Goal: Information Seeking & Learning: Check status

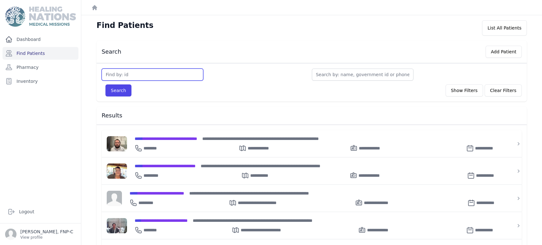
click at [127, 74] on input "text" at bounding box center [153, 75] width 102 height 12
type input "35"
click at [125, 91] on button "Search" at bounding box center [118, 90] width 26 height 12
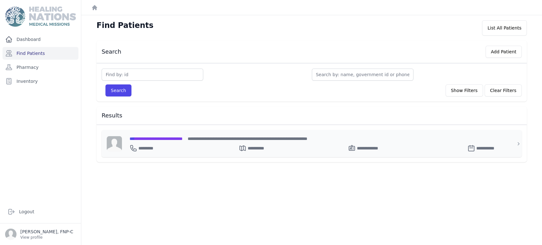
click at [160, 138] on span "**********" at bounding box center [156, 139] width 53 height 4
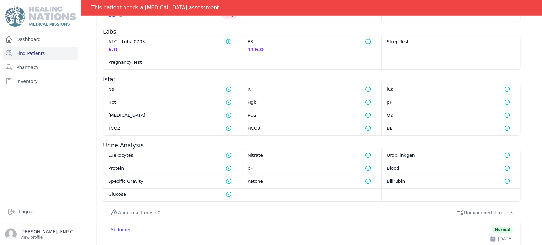
scroll to position [377, 0]
click at [18, 50] on link "Find Patients" at bounding box center [41, 53] width 76 height 13
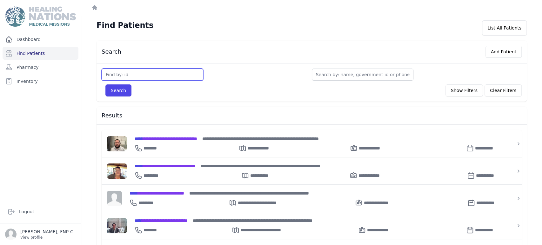
click at [118, 75] on input "text" at bounding box center [153, 75] width 102 height 12
type input "115"
click at [119, 93] on button "Search" at bounding box center [118, 90] width 26 height 12
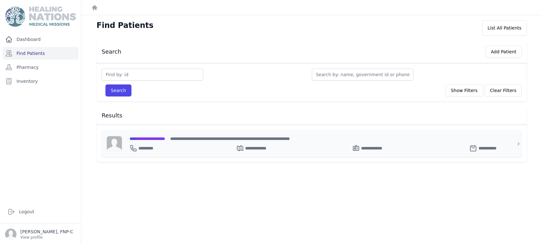
click at [144, 137] on span "**********" at bounding box center [148, 139] width 36 height 4
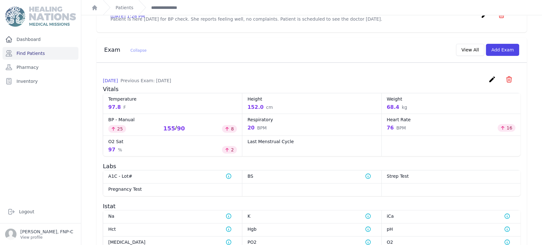
scroll to position [226, 0]
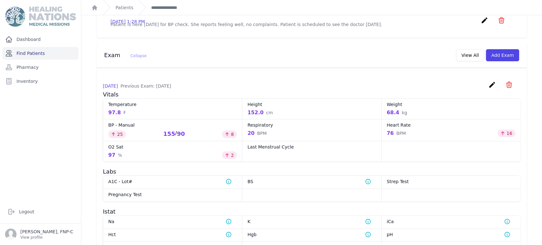
click at [42, 53] on link "Find Patients" at bounding box center [41, 53] width 76 height 13
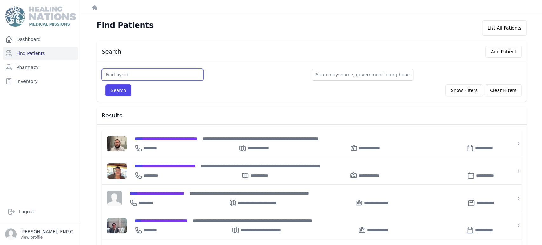
click at [116, 73] on input "text" at bounding box center [153, 75] width 102 height 12
type input "121"
click at [119, 90] on button "Search" at bounding box center [118, 90] width 26 height 12
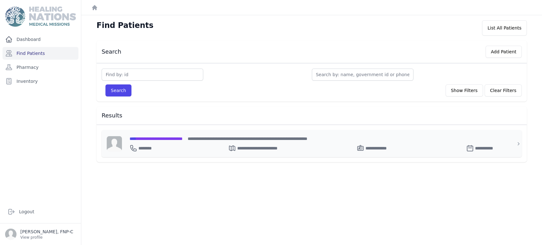
click at [158, 139] on span "**********" at bounding box center [156, 139] width 53 height 4
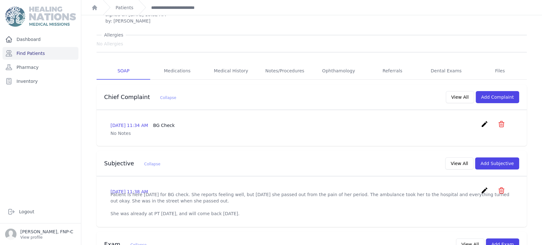
scroll to position [141, 0]
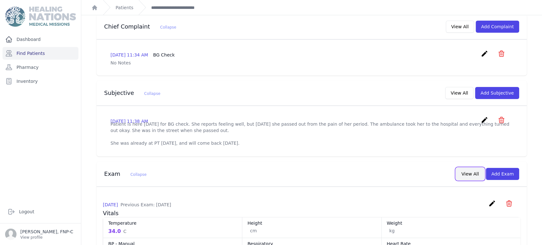
click at [472, 168] on button "View All" at bounding box center [470, 174] width 28 height 12
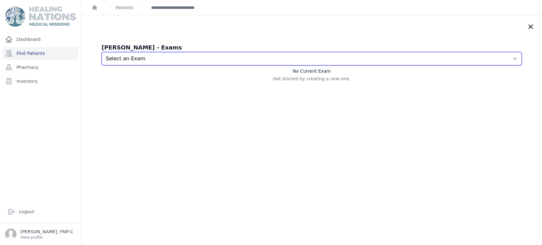
click at [503, 58] on select "Select an Exam 2025-Sep-09 11:38 AM 2025-Aug-19 11:49 AM 2025-Jun-20 12:17 PM 2…" at bounding box center [312, 58] width 420 height 13
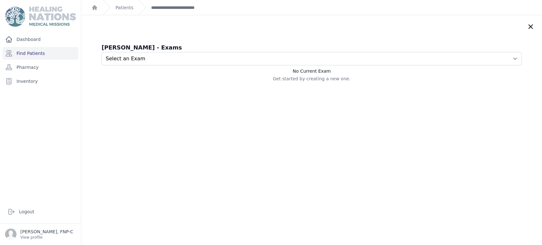
click at [529, 26] on icon at bounding box center [531, 27] width 4 height 4
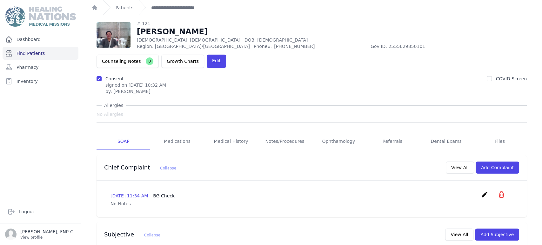
click at [30, 54] on link "Find Patients" at bounding box center [41, 53] width 76 height 13
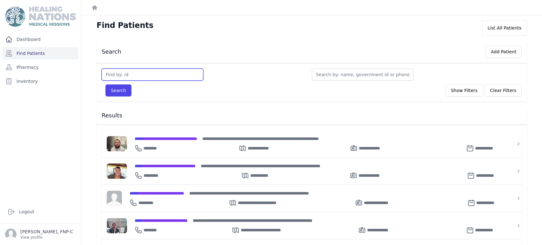
click at [122, 73] on input "text" at bounding box center [153, 75] width 102 height 12
type input "125"
click at [118, 90] on button "Search" at bounding box center [118, 90] width 26 height 12
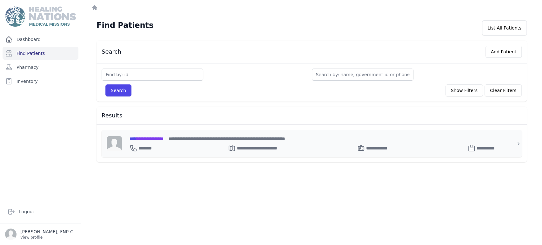
click at [148, 138] on span "**********" at bounding box center [147, 139] width 34 height 4
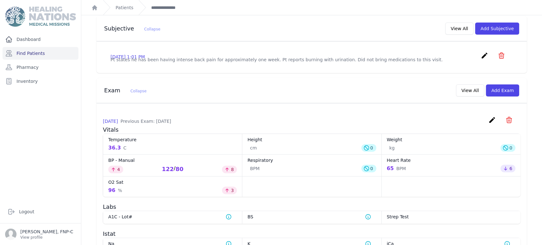
scroll to position [212, 0]
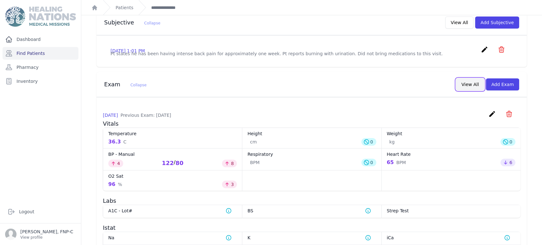
click at [471, 78] on button "View All" at bounding box center [470, 84] width 28 height 12
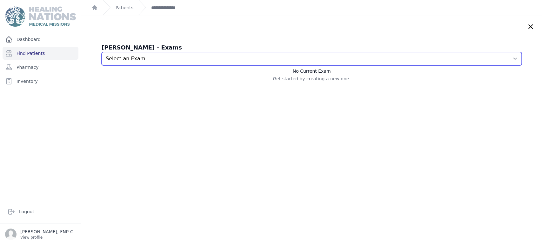
click at [504, 58] on select "Select an Exam 2025-Aug-26 12:59 PM 2025-Jun-20 12:19 PM 2025-Apr-29 1:03 PM 20…" at bounding box center [312, 58] width 420 height 13
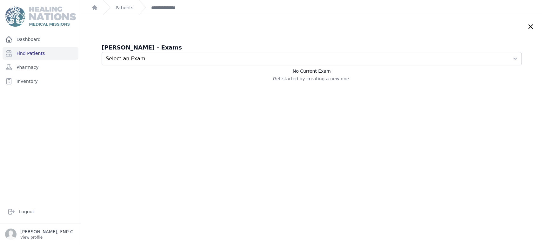
click at [527, 26] on icon at bounding box center [531, 27] width 8 height 8
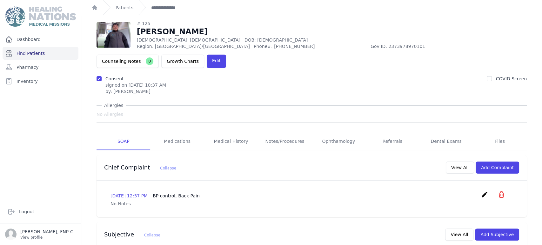
click at [33, 53] on link "Find Patients" at bounding box center [41, 53] width 76 height 13
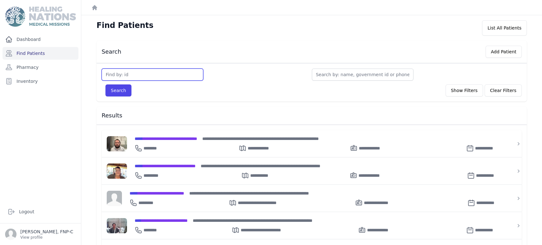
click at [117, 77] on input "text" at bounding box center [153, 75] width 102 height 12
type input "208"
click at [115, 90] on button "Search" at bounding box center [118, 90] width 26 height 12
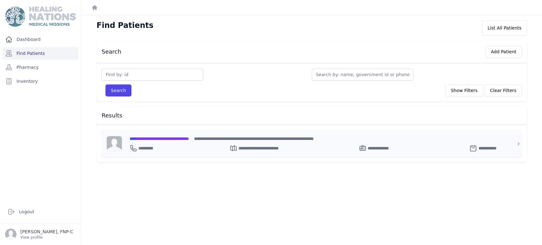
click at [142, 137] on span "**********" at bounding box center [159, 139] width 59 height 4
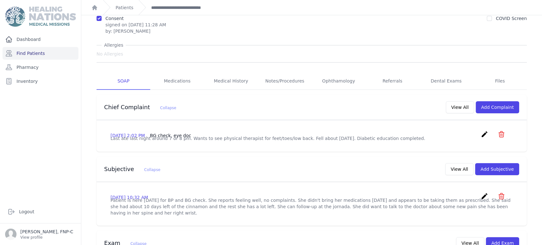
scroll to position [48, 0]
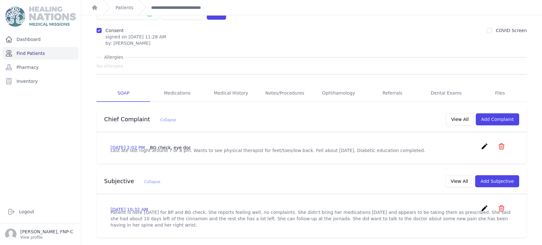
click at [30, 52] on link "Find Patients" at bounding box center [41, 53] width 76 height 13
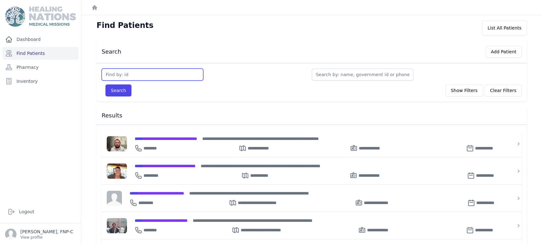
click at [125, 75] on input "text" at bounding box center [153, 75] width 102 height 12
type input "209"
click at [119, 88] on button "Search" at bounding box center [118, 90] width 26 height 12
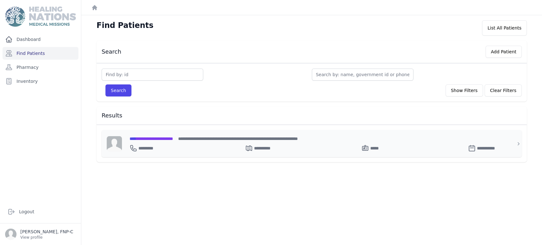
click at [147, 139] on span "**********" at bounding box center [152, 139] width 44 height 4
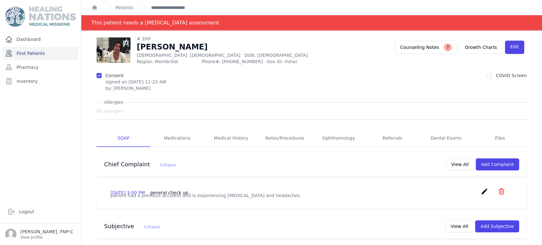
click at [34, 52] on link "Find Patients" at bounding box center [41, 53] width 76 height 13
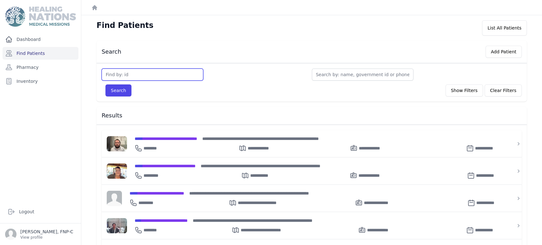
click at [113, 76] on input "text" at bounding box center [153, 75] width 102 height 12
type input "235"
click at [123, 90] on button "Search" at bounding box center [118, 90] width 26 height 12
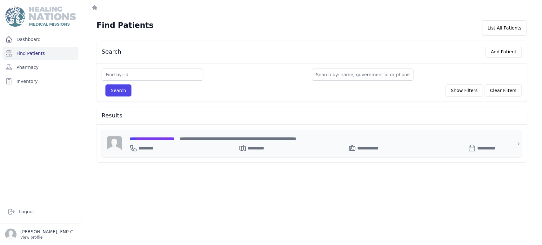
click at [150, 138] on span "**********" at bounding box center [152, 139] width 45 height 4
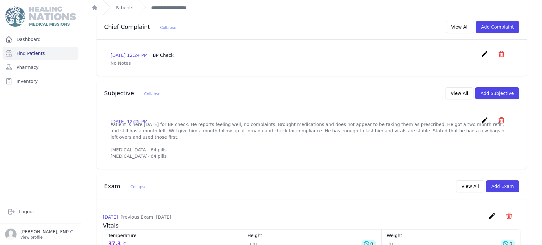
scroll to position [141, 0]
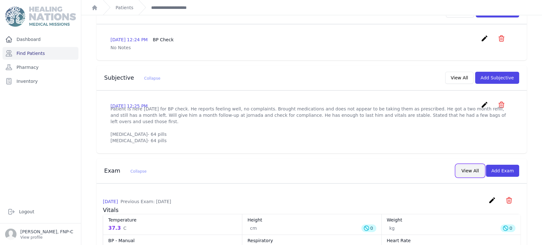
click at [463, 170] on button "View All" at bounding box center [470, 171] width 28 height 12
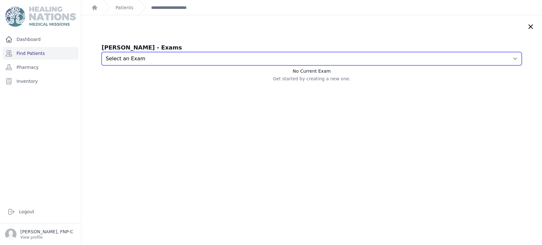
click at [503, 57] on select "Select an Exam 2025-Aug-19 12:27 PM 2025-Jun-19 1:10 PM 2025-Apr-08 12:03 PM 20…" at bounding box center [312, 58] width 420 height 13
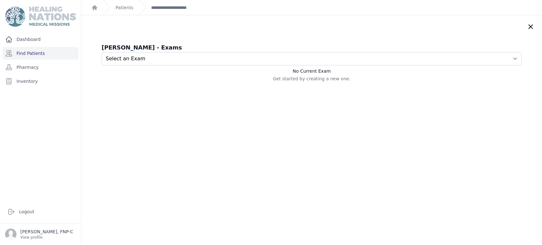
click at [527, 27] on icon at bounding box center [531, 27] width 8 height 8
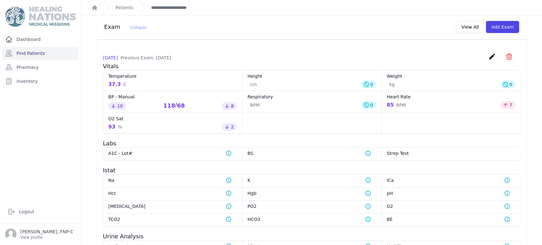
scroll to position [285, 0]
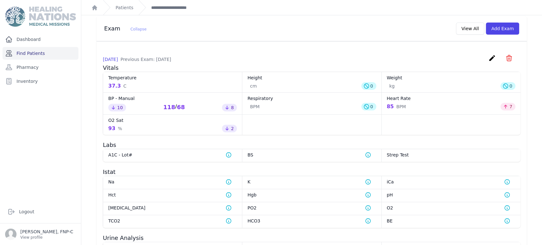
click at [19, 53] on link "Find Patients" at bounding box center [41, 53] width 76 height 13
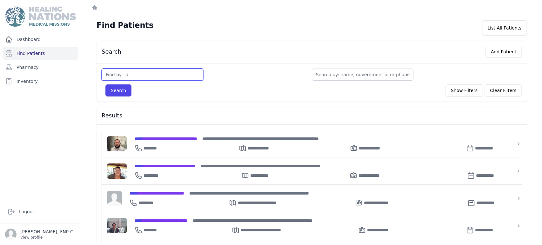
click at [115, 75] on input "text" at bounding box center [153, 75] width 102 height 12
type input "299"
click at [114, 88] on button "Search" at bounding box center [118, 90] width 26 height 12
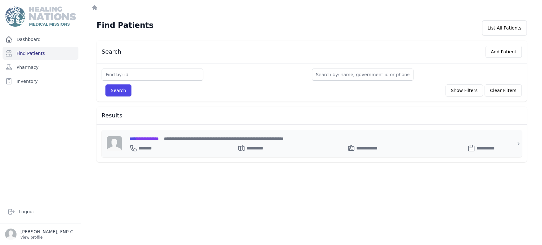
click at [145, 137] on span "**********" at bounding box center [144, 139] width 29 height 4
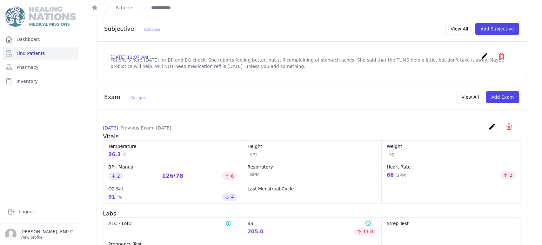
scroll to position [176, 0]
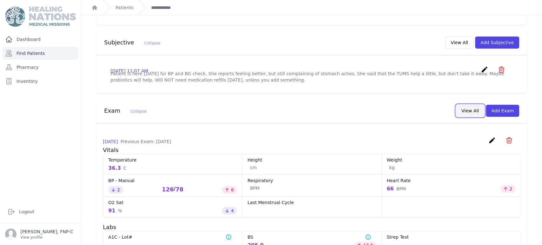
click at [461, 114] on button "View All" at bounding box center [470, 111] width 28 height 12
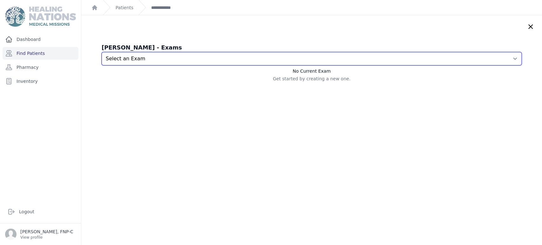
click at [504, 60] on select "Select an Exam [DATE] 11:10 AM [DATE] 11:39 AM [DATE] 12:16 PM [DATE] 10:53 AM …" at bounding box center [312, 58] width 420 height 13
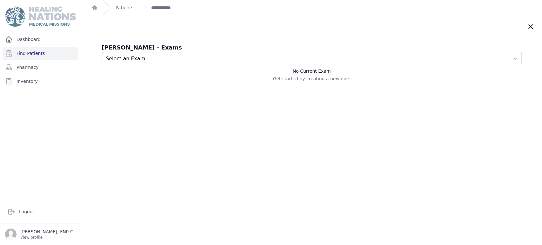
click at [529, 27] on icon at bounding box center [531, 27] width 4 height 4
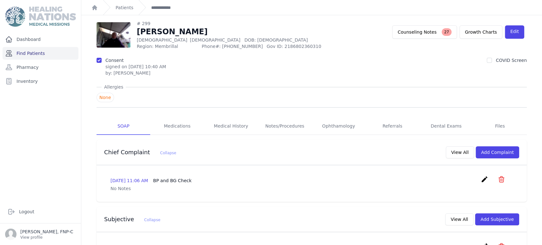
click at [37, 53] on link "Find Patients" at bounding box center [41, 53] width 76 height 13
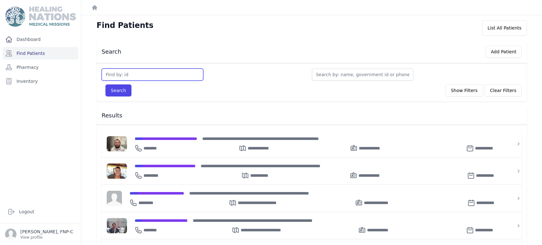
click at [119, 75] on input "text" at bounding box center [153, 75] width 102 height 12
type input "406"
click at [120, 88] on button "Search" at bounding box center [118, 90] width 26 height 12
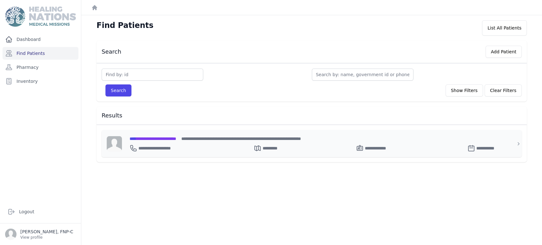
click at [156, 137] on span "**********" at bounding box center [153, 139] width 47 height 4
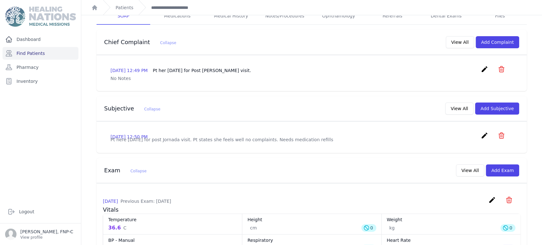
scroll to position [141, 0]
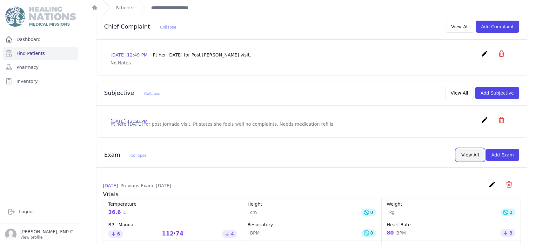
click at [464, 149] on button "View All" at bounding box center [470, 155] width 28 height 12
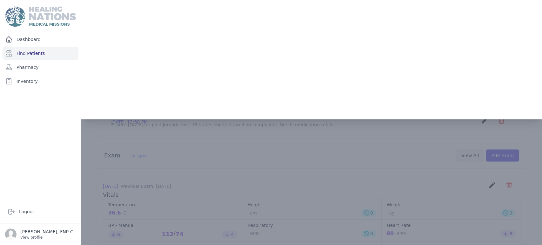
scroll to position [0, 0]
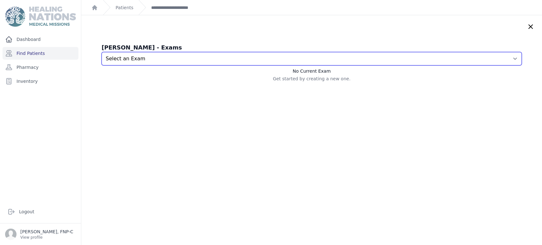
click at [504, 57] on select "Select an Exam 2025-Aug-07 12:52 PM 2025-Jun-21 1:35 PM 2025-May-06 1:12 PM 202…" at bounding box center [312, 58] width 420 height 13
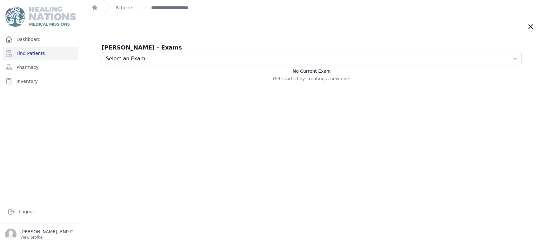
click at [527, 27] on icon at bounding box center [531, 27] width 8 height 8
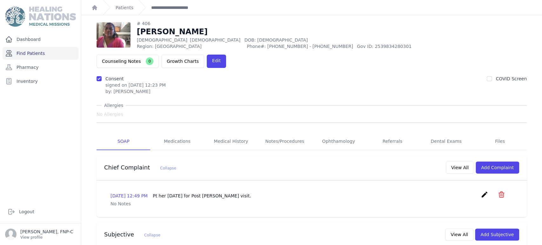
click at [22, 54] on link "Find Patients" at bounding box center [41, 53] width 76 height 13
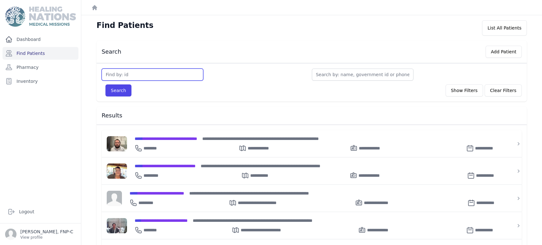
click at [135, 75] on input "text" at bounding box center [153, 75] width 102 height 12
type input "416"
click at [114, 91] on button "Search" at bounding box center [118, 90] width 26 height 12
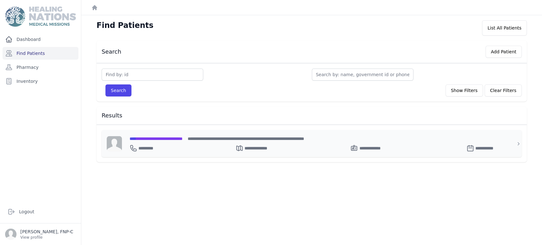
click at [150, 137] on span "**********" at bounding box center [156, 139] width 53 height 4
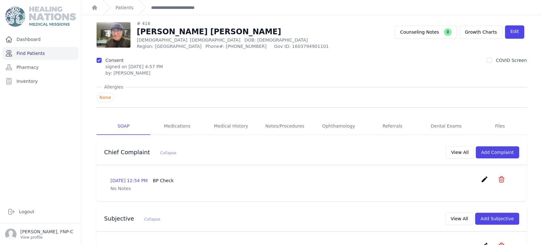
click at [27, 52] on link "Find Patients" at bounding box center [41, 53] width 76 height 13
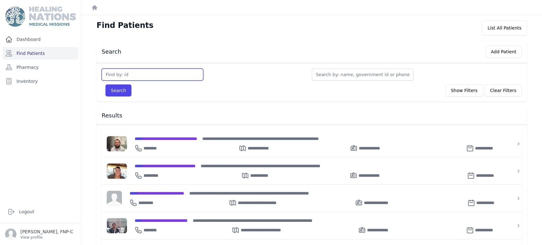
click at [125, 72] on input "text" at bounding box center [153, 75] width 102 height 12
type input "675"
click at [125, 91] on button "Search" at bounding box center [118, 90] width 26 height 12
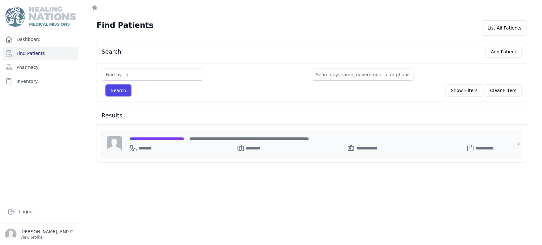
click at [171, 139] on span "**********" at bounding box center [157, 139] width 55 height 4
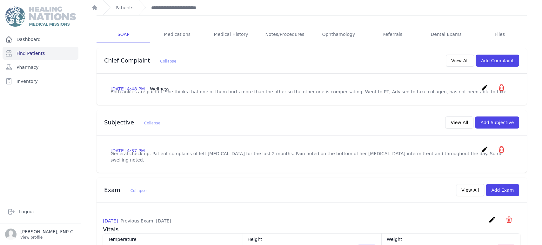
scroll to position [141, 0]
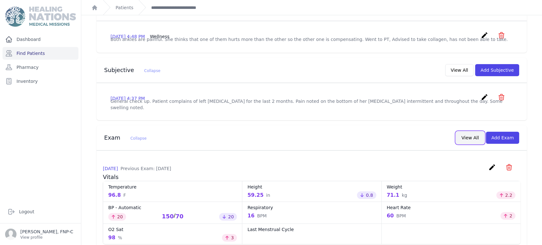
click at [468, 143] on button "View All" at bounding box center [470, 138] width 28 height 12
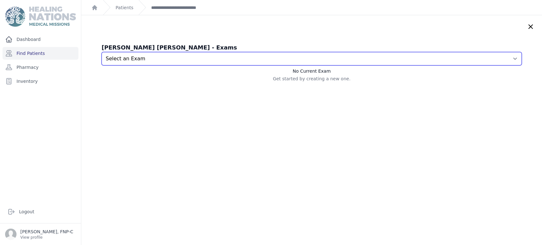
click at [505, 56] on select "Select an Exam 2025-Jun-20 4:38 PM 2025-Feb-18 4:38 PM 2022-Jul-30 11:53 AM" at bounding box center [312, 58] width 420 height 13
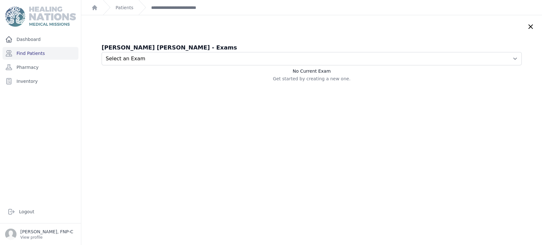
click at [529, 25] on icon at bounding box center [531, 27] width 4 height 4
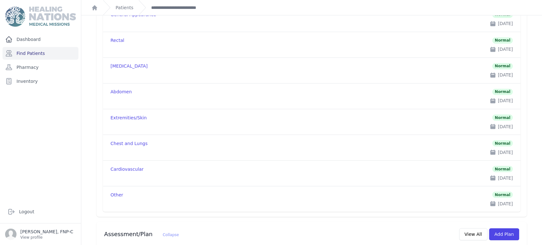
scroll to position [820, 0]
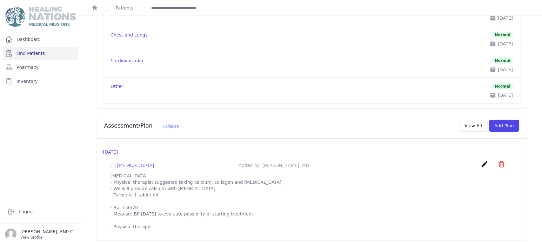
click at [30, 54] on link "Find Patients" at bounding box center [41, 53] width 76 height 13
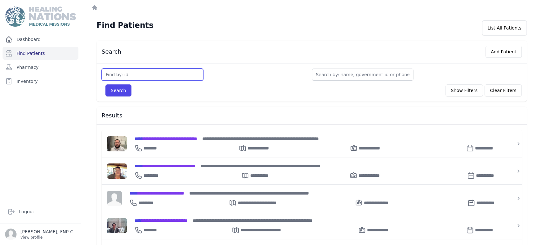
click at [118, 72] on input "text" at bounding box center [153, 75] width 102 height 12
type input "832"
click at [114, 91] on button "Search" at bounding box center [118, 90] width 26 height 12
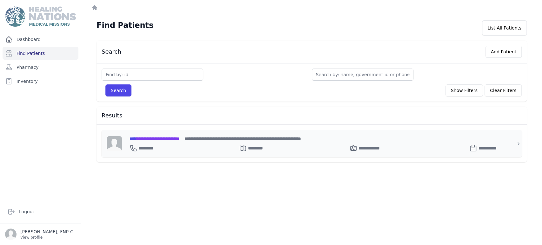
click at [157, 137] on span "**********" at bounding box center [155, 139] width 50 height 4
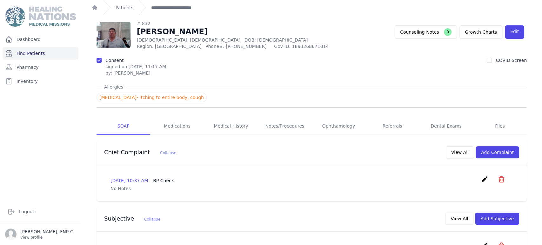
click at [28, 54] on link "Find Patients" at bounding box center [41, 53] width 76 height 13
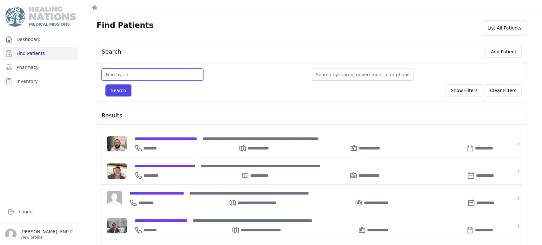
click at [130, 74] on input "text" at bounding box center [153, 75] width 102 height 12
type input "956"
click at [119, 87] on button "Search" at bounding box center [118, 90] width 26 height 12
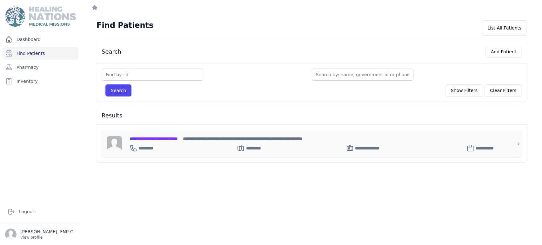
click at [152, 138] on span "**********" at bounding box center [154, 139] width 48 height 4
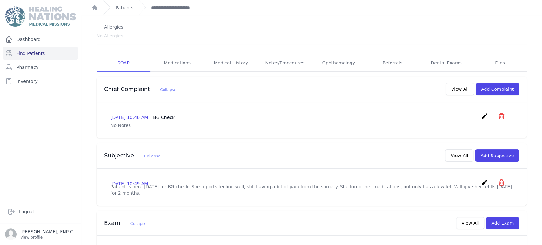
scroll to position [71, 0]
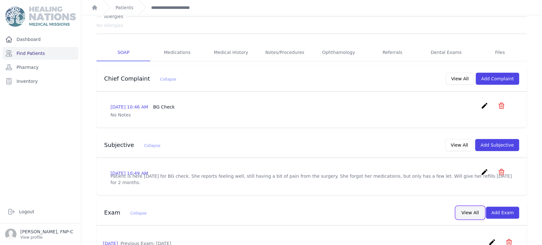
click at [465, 214] on button "View All" at bounding box center [470, 213] width 28 height 12
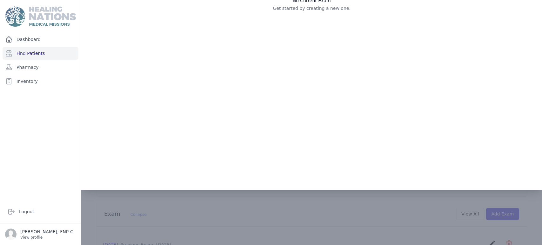
scroll to position [0, 0]
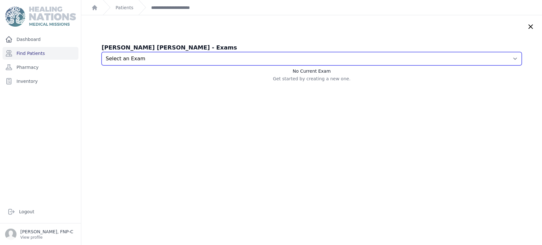
click at [503, 58] on select "Select an Exam 2025-Aug-19 10:49 AM 2025-Jun-20 11:51 AM 2025-Feb-18 1:26 PM 20…" at bounding box center [312, 58] width 420 height 13
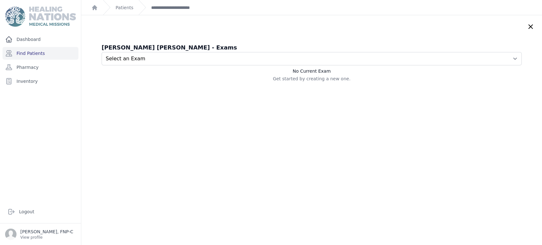
click at [527, 24] on icon at bounding box center [531, 27] width 8 height 8
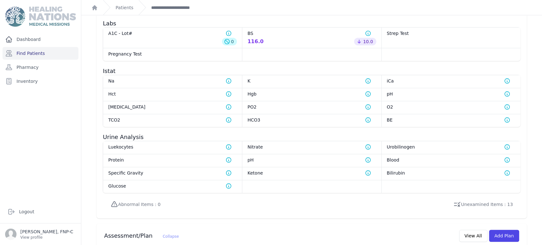
scroll to position [286, 0]
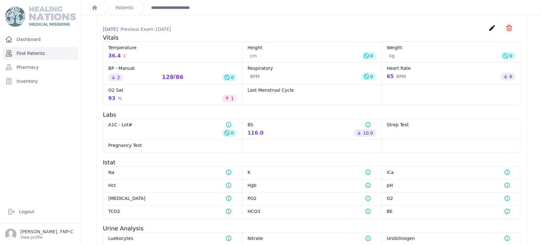
click at [41, 53] on link "Find Patients" at bounding box center [41, 53] width 76 height 13
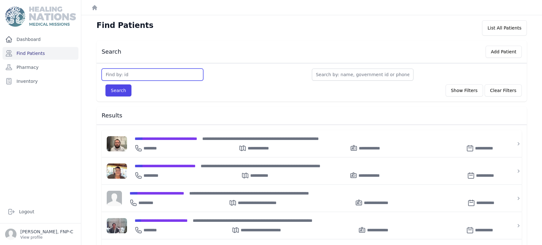
click at [115, 72] on input "text" at bounding box center [153, 75] width 102 height 12
type input "956"
click at [126, 94] on button "Search" at bounding box center [118, 90] width 26 height 12
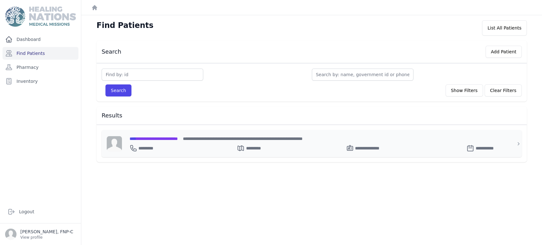
click at [147, 142] on div "**********" at bounding box center [316, 147] width 372 height 10
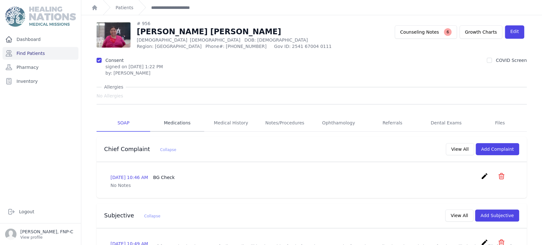
click at [179, 121] on link "Medications" at bounding box center [177, 123] width 54 height 17
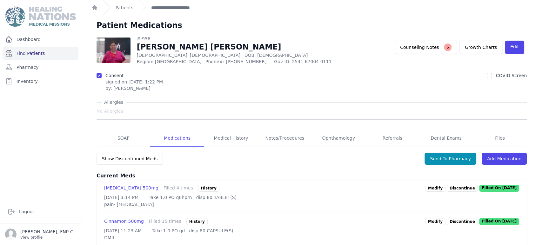
click at [38, 53] on link "Find Patients" at bounding box center [41, 53] width 76 height 13
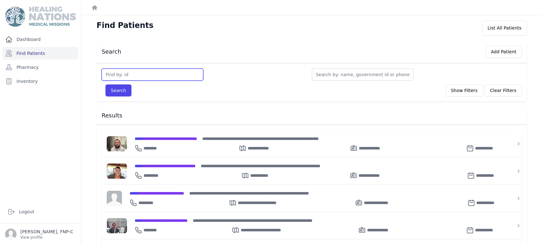
click at [115, 75] on input "text" at bounding box center [153, 75] width 102 height 12
type input "983"
click at [116, 89] on button "Search" at bounding box center [118, 90] width 26 height 12
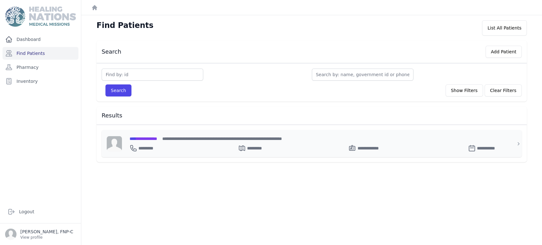
click at [149, 138] on span "**********" at bounding box center [144, 139] width 28 height 4
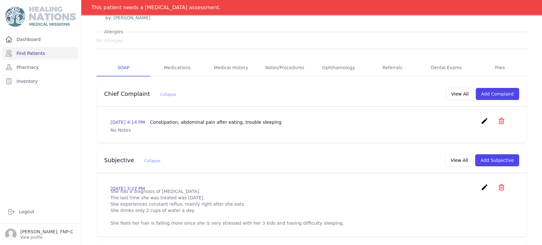
scroll to position [106, 0]
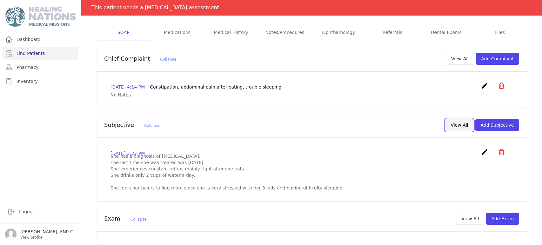
click at [456, 128] on button "View All" at bounding box center [459, 125] width 28 height 12
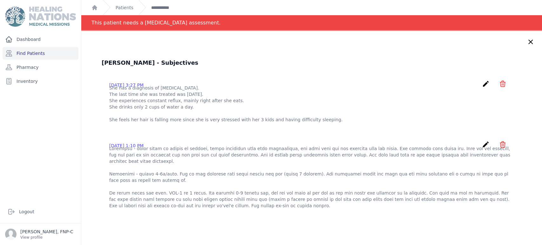
click at [527, 41] on icon at bounding box center [531, 42] width 8 height 8
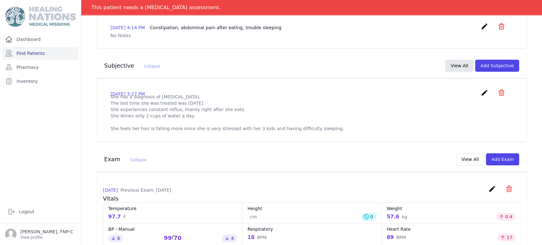
scroll to position [176, 0]
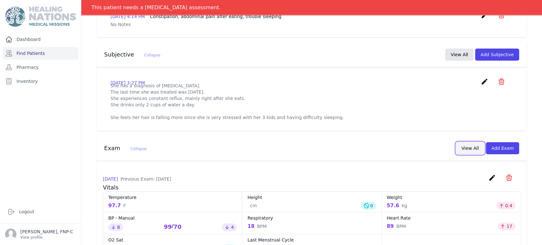
click at [462, 154] on button "View All" at bounding box center [470, 148] width 28 height 12
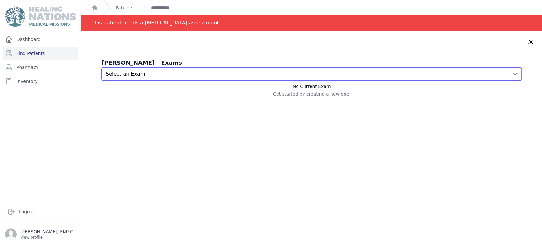
click at [505, 72] on select "Select an Exam 2024-Jun-20 4:20 PM 2024-Feb-26 1:38 PM 2022-Feb-01 12:33 PM" at bounding box center [312, 73] width 420 height 13
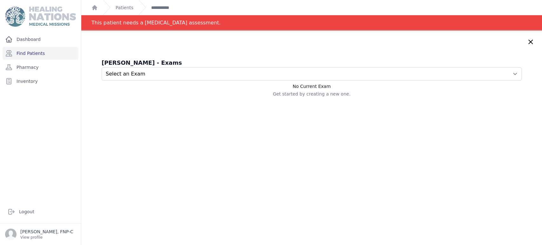
click at [527, 41] on icon at bounding box center [531, 42] width 8 height 8
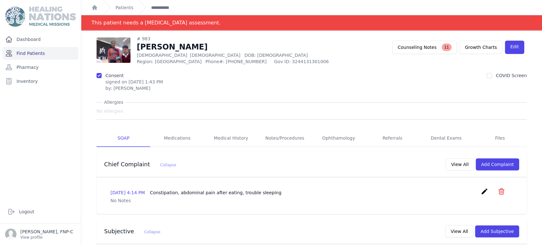
click at [34, 52] on link "Find Patients" at bounding box center [41, 53] width 76 height 13
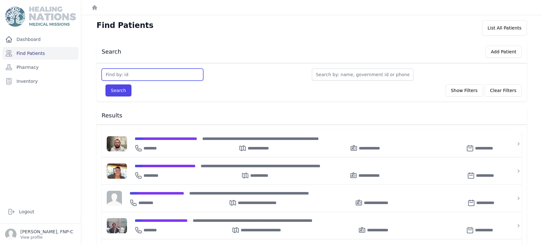
click at [110, 71] on input "text" at bounding box center [153, 75] width 102 height 12
type input "1238"
click at [111, 92] on button "Search" at bounding box center [118, 90] width 26 height 12
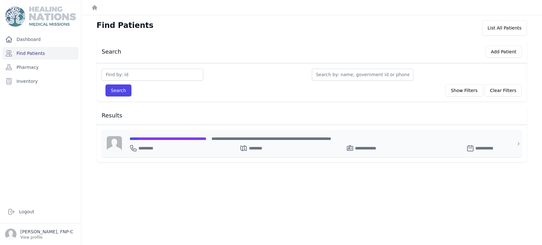
click at [162, 137] on span "**********" at bounding box center [168, 139] width 77 height 4
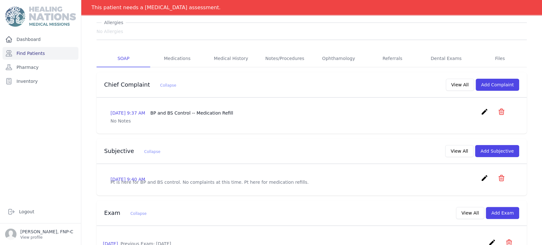
scroll to position [117, 0]
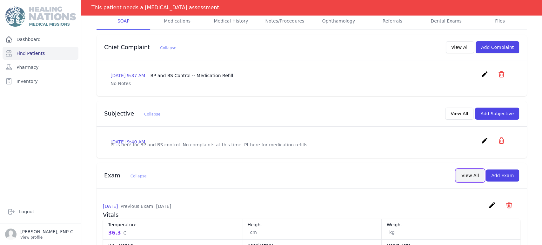
click at [462, 182] on button "View All" at bounding box center [470, 176] width 28 height 12
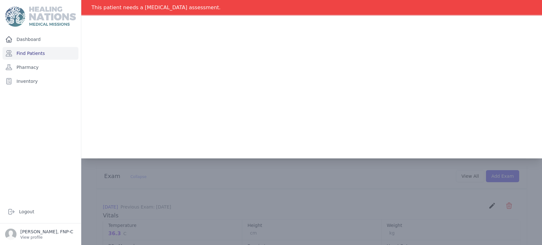
scroll to position [0, 0]
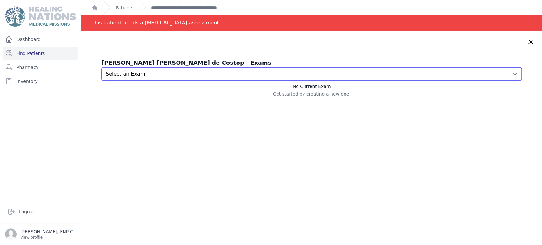
click at [503, 73] on select "Select an Exam 2025-Sep-04 9:36 AM 2025-Sep-04 9:33 AM 2025-Aug-07 11:11 AM 202…" at bounding box center [312, 73] width 420 height 13
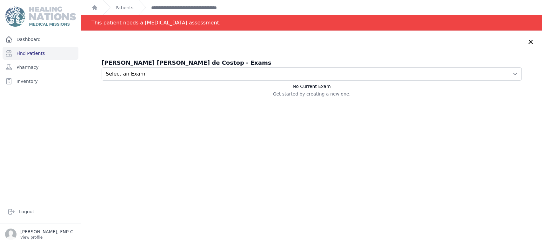
click at [527, 44] on icon at bounding box center [531, 42] width 8 height 8
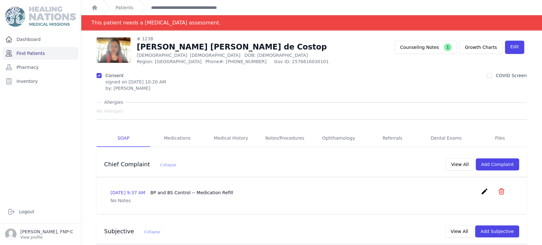
click at [26, 52] on link "Find Patients" at bounding box center [41, 53] width 76 height 13
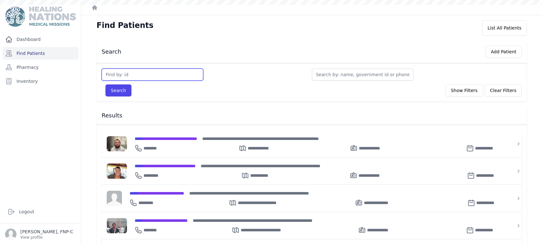
click at [110, 76] on input "text" at bounding box center [153, 75] width 102 height 12
type input "1239"
click at [117, 87] on button "Search" at bounding box center [118, 90] width 26 height 12
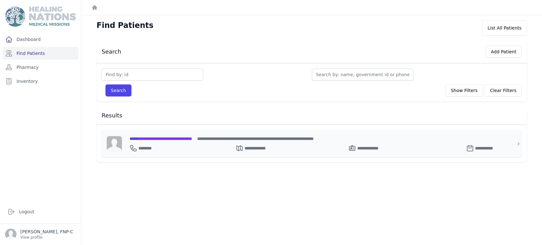
click at [155, 137] on span "**********" at bounding box center [161, 139] width 63 height 4
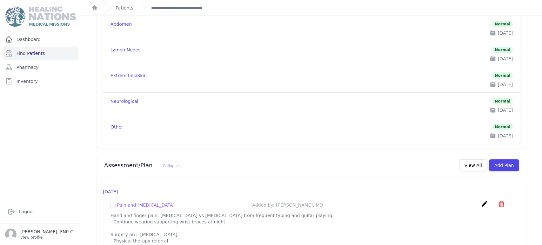
scroll to position [772, 0]
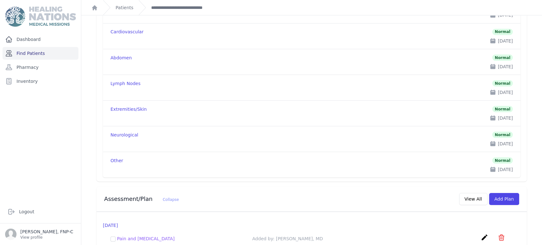
click at [32, 53] on link "Find Patients" at bounding box center [41, 53] width 76 height 13
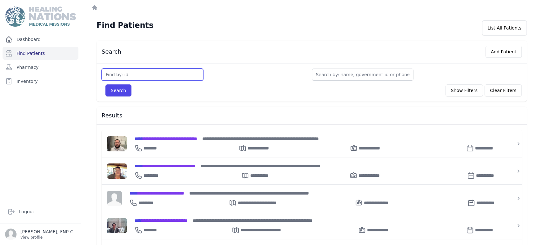
click at [111, 76] on input "text" at bounding box center [153, 75] width 102 height 12
type input "1542"
click at [113, 89] on button "Search" at bounding box center [118, 90] width 26 height 12
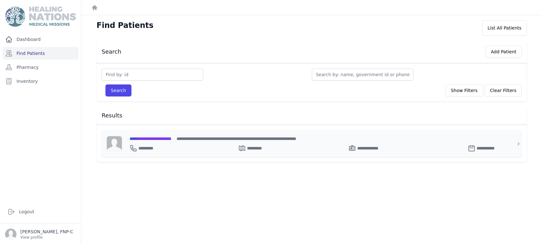
click at [150, 138] on span "**********" at bounding box center [151, 139] width 42 height 4
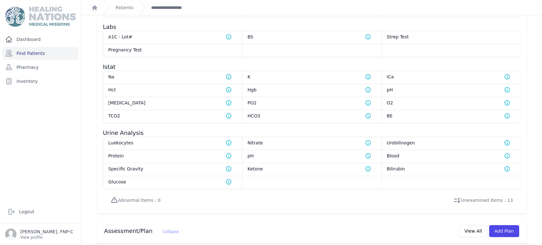
scroll to position [367, 0]
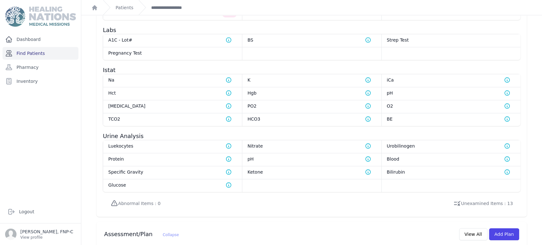
click at [41, 53] on link "Find Patients" at bounding box center [41, 53] width 76 height 13
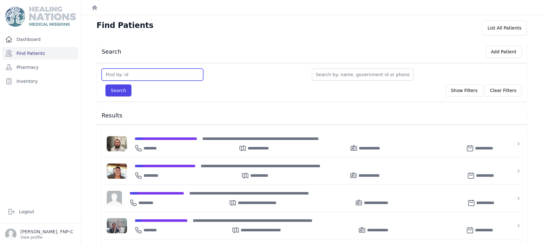
drag, startPoint x: 110, startPoint y: 76, endPoint x: 117, endPoint y: 76, distance: 7.6
click at [110, 76] on input "text" at bounding box center [153, 75] width 102 height 12
type input "1680"
click at [117, 88] on button "Search" at bounding box center [118, 90] width 26 height 12
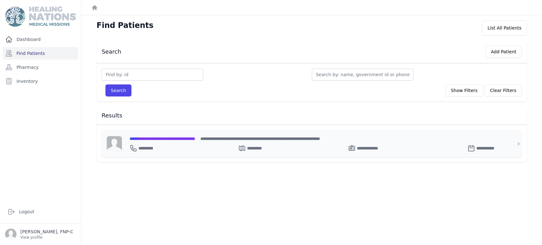
click at [149, 138] on span "**********" at bounding box center [163, 139] width 66 height 4
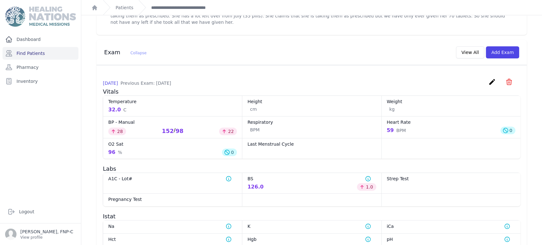
scroll to position [176, 0]
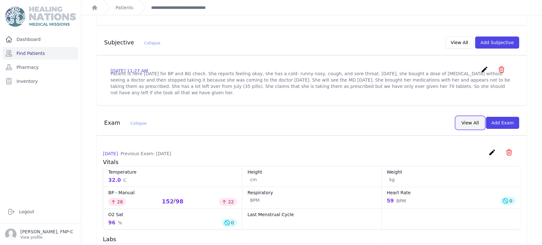
click at [465, 122] on button "View All" at bounding box center [470, 123] width 28 height 12
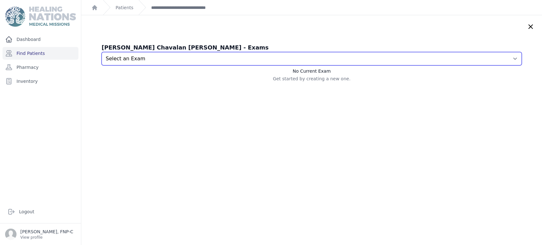
click at [503, 58] on select "Select an Exam 2025-Sep-23 11:28 AM 2025-Jul-29 11:17 AM 2025-Jul-03 10:26 AM 2…" at bounding box center [312, 58] width 420 height 13
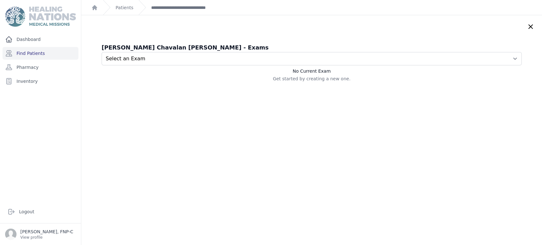
click at [527, 25] on icon at bounding box center [531, 27] width 8 height 8
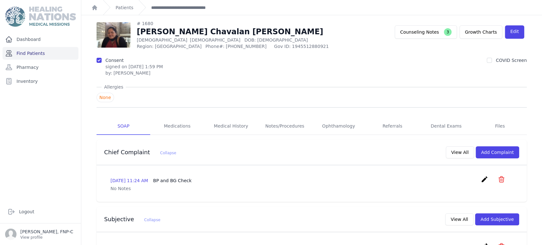
click at [24, 56] on link "Find Patients" at bounding box center [41, 53] width 76 height 13
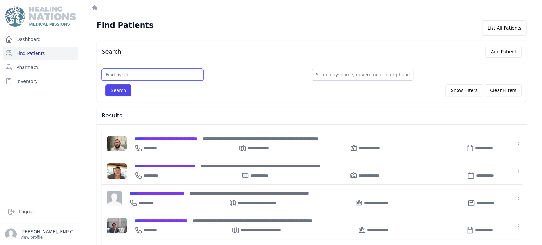
click at [114, 75] on input "text" at bounding box center [153, 75] width 102 height 12
type input "1688"
click at [119, 92] on button "Search" at bounding box center [118, 90] width 26 height 12
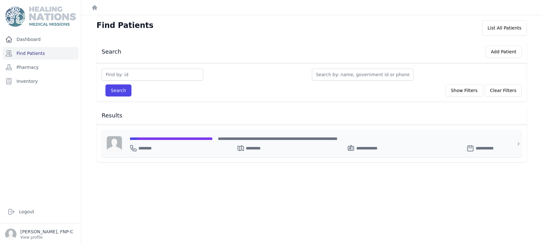
click at [144, 138] on span "**********" at bounding box center [171, 139] width 83 height 4
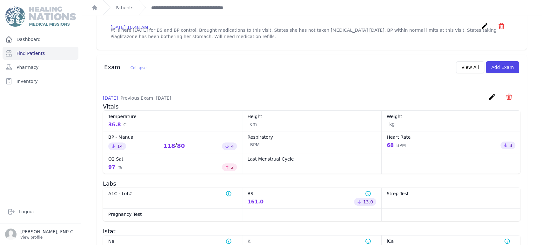
scroll to position [176, 0]
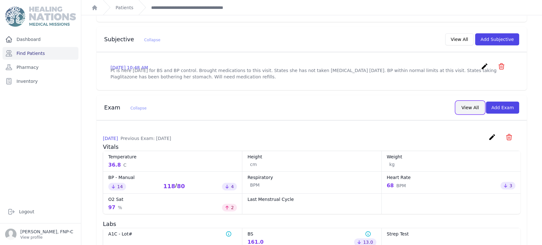
click at [463, 111] on button "View All" at bounding box center [470, 108] width 28 height 12
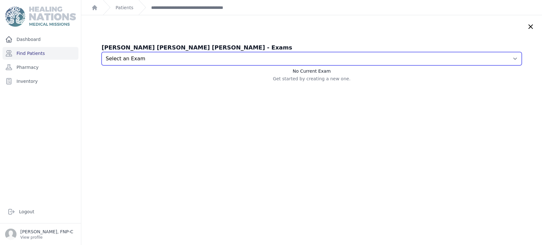
click at [503, 56] on select "Select an Exam [DATE] 10:39 AM [DATE] 11:13 AM [DATE] 10:54 AM [DATE] 11:56 AM …" at bounding box center [312, 58] width 420 height 13
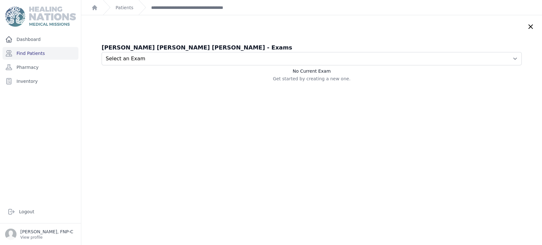
click at [529, 25] on icon at bounding box center [531, 27] width 4 height 4
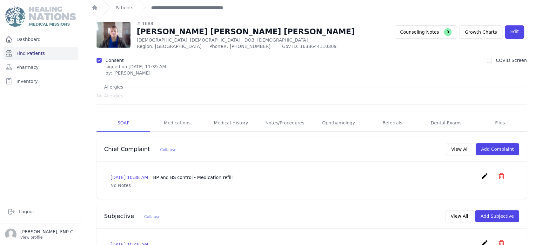
click at [24, 52] on link "Find Patients" at bounding box center [41, 53] width 76 height 13
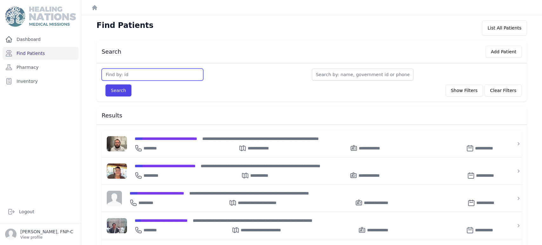
click at [112, 78] on input "text" at bounding box center [153, 75] width 102 height 12
type input "1974"
click at [111, 92] on button "Search" at bounding box center [118, 90] width 26 height 12
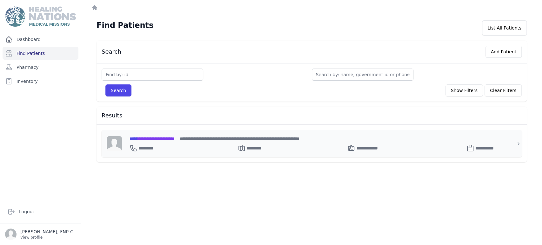
click at [160, 137] on span "**********" at bounding box center [152, 139] width 45 height 4
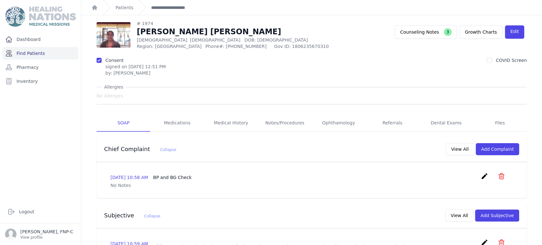
click at [42, 54] on link "Find Patients" at bounding box center [41, 53] width 76 height 13
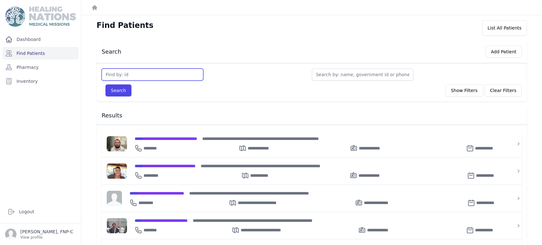
click at [119, 76] on input "text" at bounding box center [153, 75] width 102 height 12
type input "2042"
click at [114, 89] on button "Search" at bounding box center [118, 90] width 26 height 12
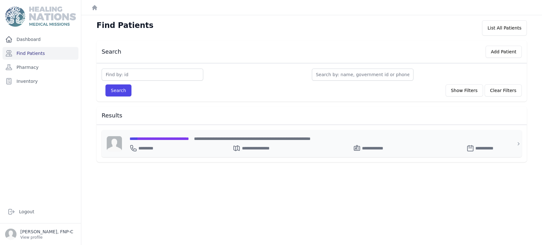
click at [155, 140] on span "**********" at bounding box center [159, 139] width 59 height 4
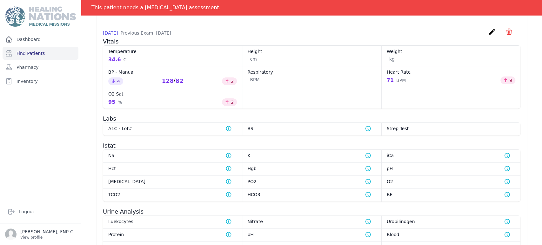
scroll to position [284, 0]
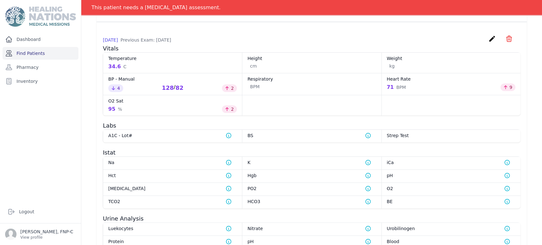
click at [40, 52] on link "Find Patients" at bounding box center [41, 53] width 76 height 13
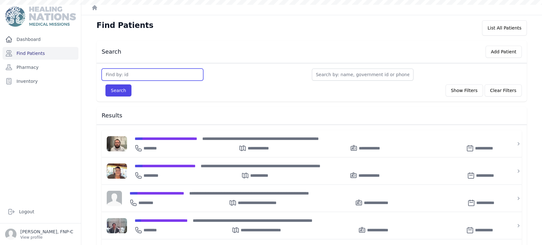
click at [119, 71] on input "text" at bounding box center [153, 75] width 102 height 12
type input "2066"
click at [115, 89] on button "Search" at bounding box center [118, 90] width 26 height 12
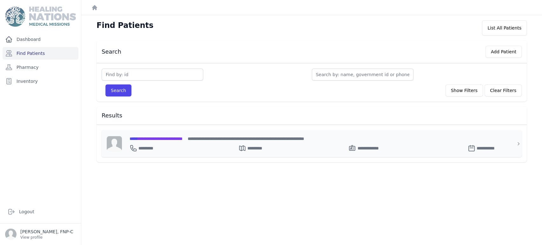
click at [150, 139] on span "**********" at bounding box center [156, 139] width 53 height 4
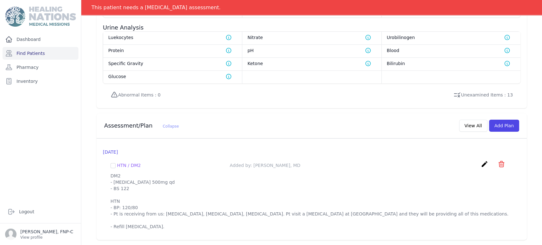
scroll to position [512, 0]
click at [42, 56] on link "Find Patients" at bounding box center [41, 53] width 76 height 13
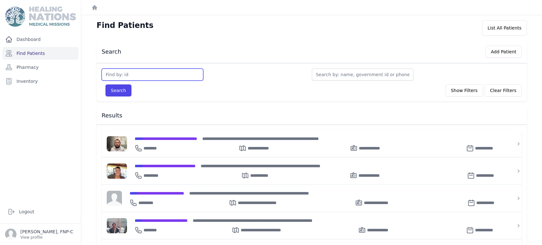
click at [116, 71] on input "text" at bounding box center [153, 75] width 102 height 12
type input "2068"
click at [123, 90] on button "Search" at bounding box center [118, 90] width 26 height 12
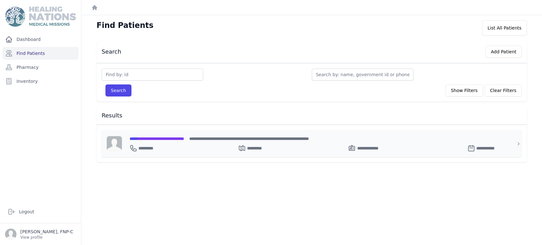
click at [157, 138] on span "**********" at bounding box center [157, 139] width 55 height 4
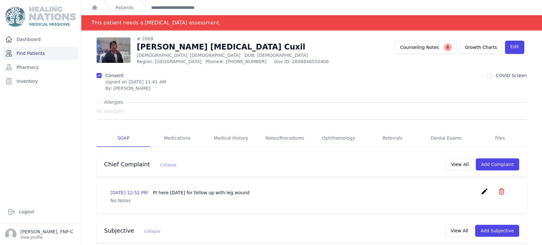
click at [28, 50] on link "Find Patients" at bounding box center [41, 53] width 76 height 13
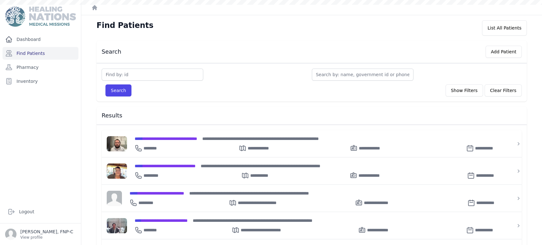
click at [110, 76] on input "text" at bounding box center [153, 75] width 102 height 12
type input "2107"
click at [120, 89] on button "Search" at bounding box center [118, 90] width 26 height 12
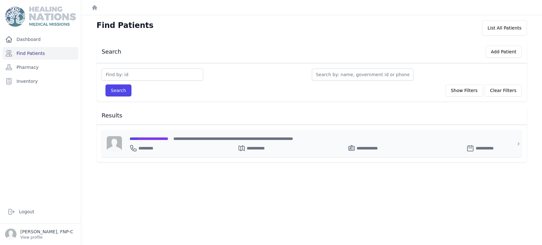
click at [148, 137] on span "**********" at bounding box center [149, 139] width 39 height 4
click at [158, 138] on span "**********" at bounding box center [149, 139] width 39 height 4
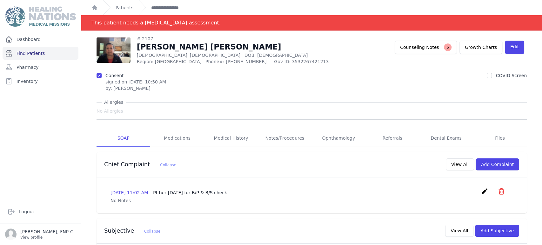
click at [29, 54] on link "Find Patients" at bounding box center [41, 53] width 76 height 13
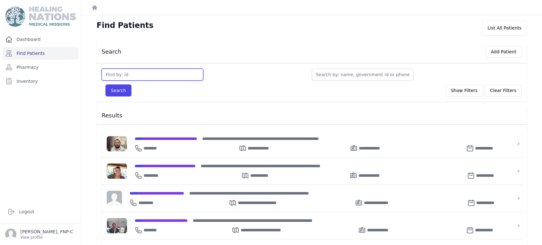
click at [111, 76] on input "text" at bounding box center [153, 75] width 102 height 12
type input "2120"
click at [117, 89] on button "Search" at bounding box center [118, 90] width 26 height 12
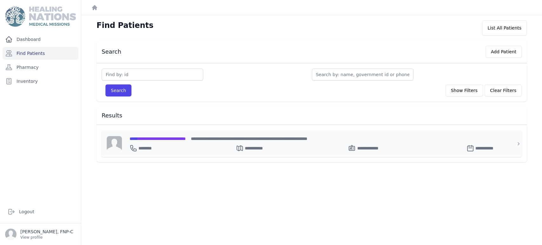
click at [146, 139] on span "**********" at bounding box center [158, 139] width 56 height 4
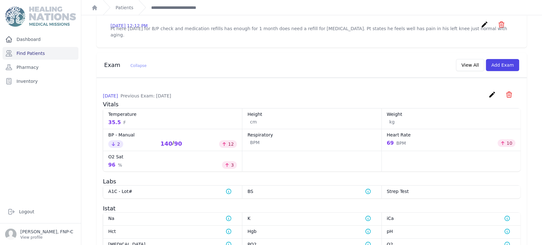
scroll to position [235, 0]
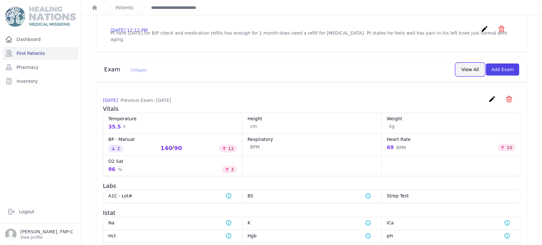
click at [472, 64] on button "View All" at bounding box center [470, 70] width 28 height 12
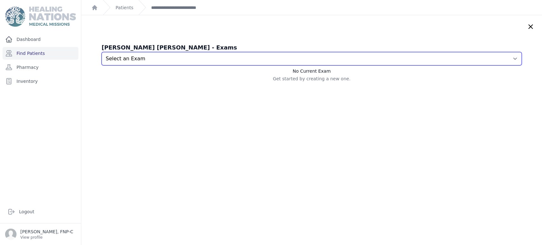
click at [503, 60] on select "Select an Exam 2025-Sep-11 12:04 PM 2025-Aug-14 12:15 PM 2025-Jul-17 12:19 PM 2…" at bounding box center [312, 58] width 420 height 13
click at [102, 52] on select "Select an Exam 2025-Sep-11 12:04 PM 2025-Aug-14 12:15 PM 2025-Jul-17 12:19 PM 2…" at bounding box center [312, 58] width 420 height 13
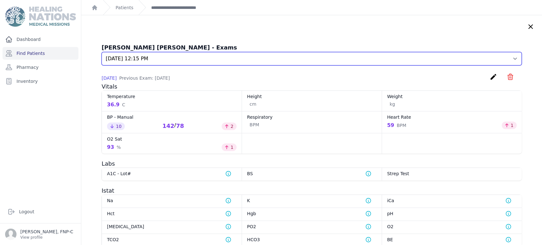
click at [504, 59] on select "Select an Exam 2025-Sep-11 12:04 PM 2025-Aug-14 12:15 PM 2025-Jul-17 12:19 PM 2…" at bounding box center [312, 58] width 420 height 13
click at [102, 52] on select "Select an Exam 2025-Sep-11 12:04 PM 2025-Aug-14 12:15 PM 2025-Jul-17 12:19 PM 2…" at bounding box center [312, 58] width 420 height 13
click at [505, 57] on select "Select an Exam 2025-Sep-11 12:04 PM 2025-Aug-14 12:15 PM 2025-Jul-17 12:19 PM 2…" at bounding box center [312, 58] width 420 height 13
select select "7392"
click at [102, 52] on select "Select an Exam 2025-Sep-11 12:04 PM 2025-Aug-14 12:15 PM 2025-Jul-17 12:19 PM 2…" at bounding box center [312, 58] width 420 height 13
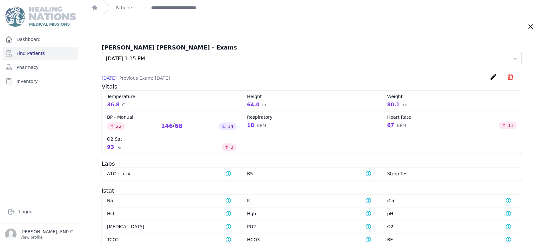
click at [527, 27] on icon at bounding box center [531, 27] width 8 height 8
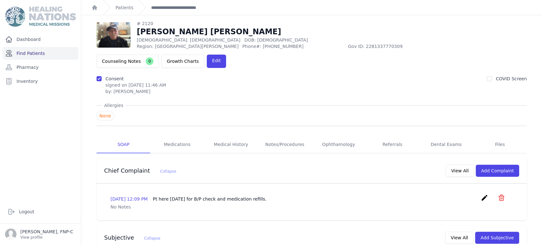
click at [38, 53] on link "Find Patients" at bounding box center [41, 53] width 76 height 13
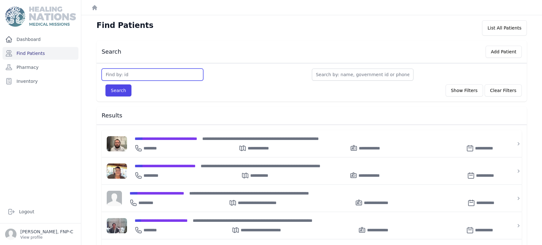
click at [119, 74] on input "text" at bounding box center [153, 75] width 102 height 12
type input "2123"
click at [112, 87] on button "Search" at bounding box center [118, 90] width 26 height 12
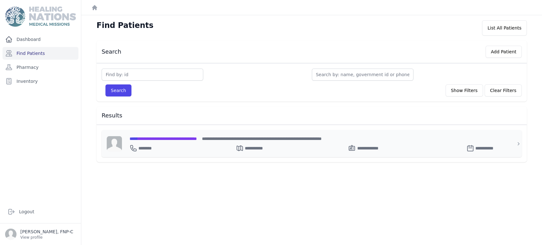
click at [154, 137] on span "**********" at bounding box center [163, 139] width 67 height 4
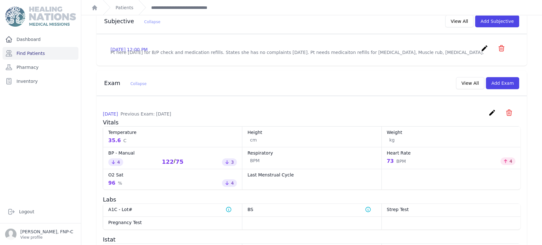
scroll to position [204, 0]
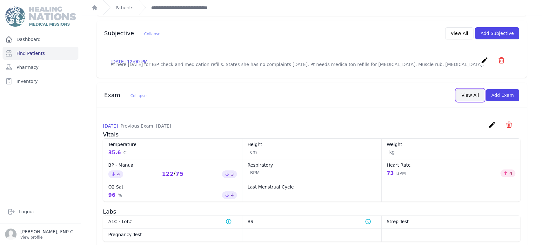
click at [463, 89] on button "View All" at bounding box center [470, 95] width 28 height 12
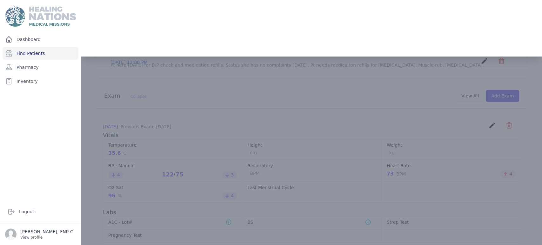
scroll to position [0, 0]
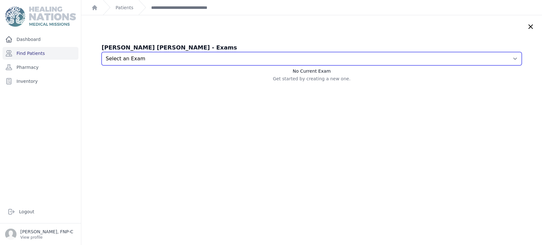
click at [506, 58] on select "Select an Exam 2025-Sep-11 11:50 AM 2025-Aug-14 12:01 PM 2025-Jul-17 12:05 PM 2…" at bounding box center [312, 58] width 420 height 13
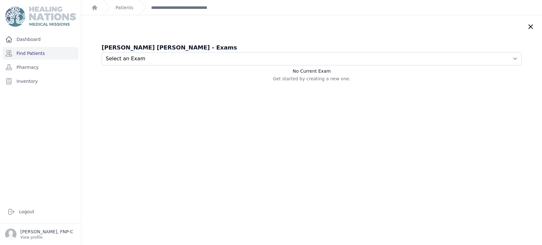
click at [527, 26] on icon at bounding box center [531, 27] width 8 height 8
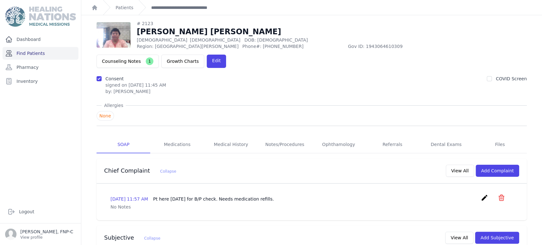
click at [40, 53] on link "Find Patients" at bounding box center [41, 53] width 76 height 13
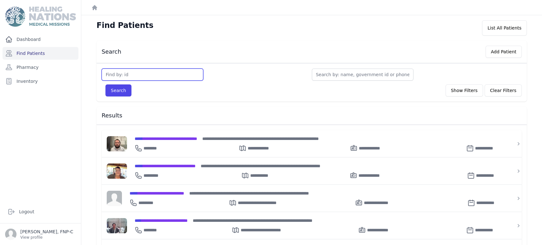
click at [130, 73] on input "text" at bounding box center [153, 75] width 102 height 12
type input "2149"
click at [122, 88] on button "Search" at bounding box center [118, 90] width 26 height 12
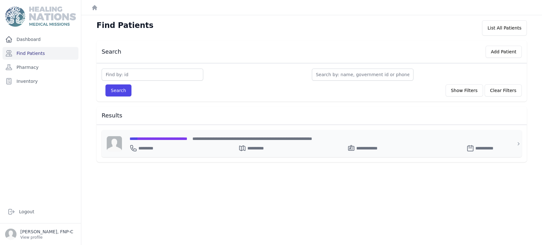
click at [153, 138] on span "**********" at bounding box center [159, 139] width 58 height 4
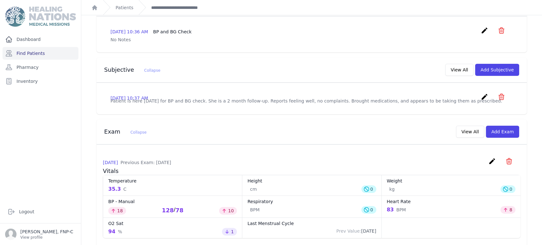
scroll to position [141, 0]
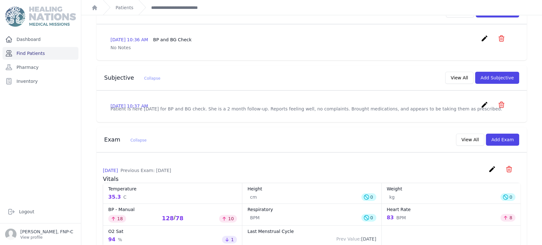
click at [34, 55] on link "Find Patients" at bounding box center [41, 53] width 76 height 13
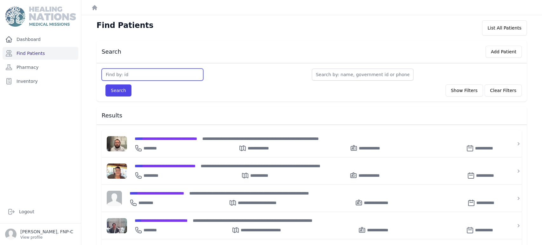
click at [115, 79] on input "text" at bounding box center [153, 75] width 102 height 12
type input "2199"
click at [112, 88] on button "Search" at bounding box center [118, 90] width 26 height 12
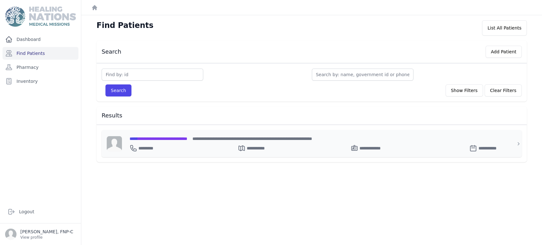
click at [147, 139] on span "**********" at bounding box center [159, 139] width 58 height 4
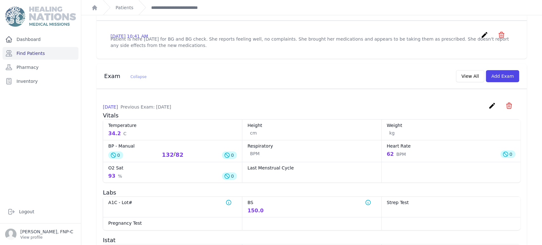
scroll to position [204, 0]
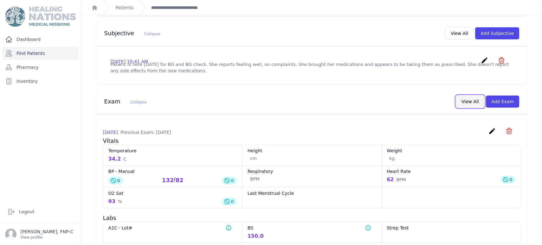
click at [473, 96] on button "View All" at bounding box center [470, 102] width 28 height 12
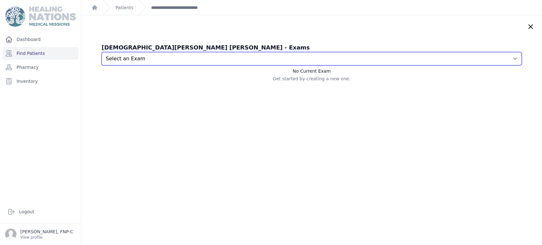
click at [504, 59] on select "Select an Exam [DATE] 10:47 AM [DATE] 10:41 AM [DATE] 10:50 AM [DATE] 10:38 AM …" at bounding box center [312, 58] width 420 height 13
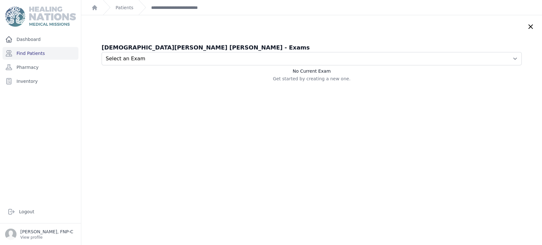
click at [527, 26] on icon at bounding box center [531, 27] width 8 height 8
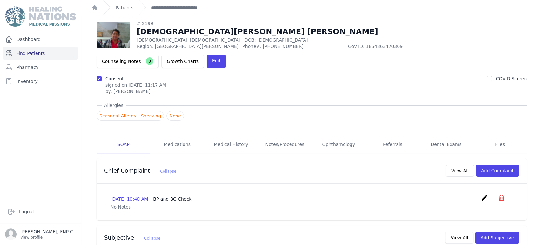
click at [34, 53] on link "Find Patients" at bounding box center [41, 53] width 76 height 13
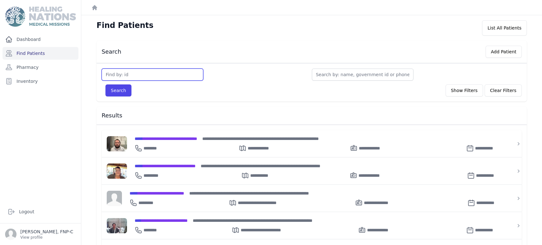
click at [111, 74] on input "text" at bounding box center [153, 75] width 102 height 12
type input "2206"
click at [118, 92] on button "Search" at bounding box center [118, 90] width 26 height 12
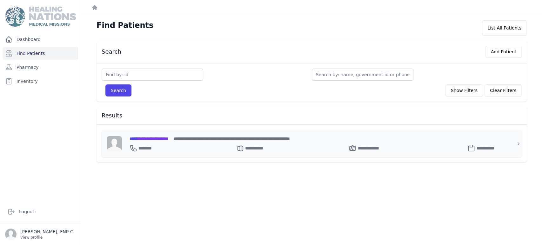
click at [147, 137] on span "**********" at bounding box center [149, 139] width 39 height 4
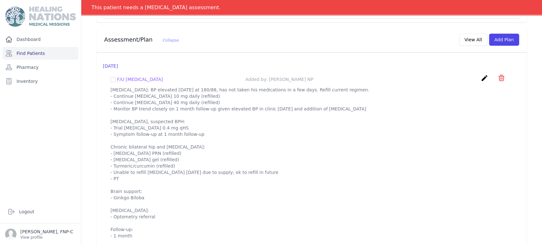
scroll to position [853, 0]
click at [28, 50] on link "Find Patients" at bounding box center [41, 53] width 76 height 13
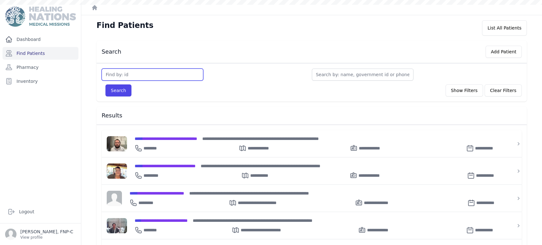
click at [115, 74] on input "text" at bounding box center [153, 75] width 102 height 12
type input "2221"
click at [110, 88] on button "Search" at bounding box center [118, 90] width 26 height 12
click at [118, 91] on button "Search" at bounding box center [118, 90] width 26 height 12
click at [121, 75] on input "text" at bounding box center [153, 75] width 102 height 12
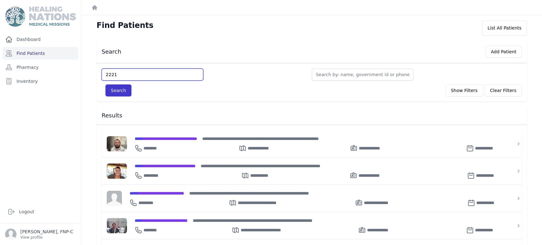
type input "2221"
click at [116, 88] on button "Search" at bounding box center [118, 90] width 26 height 12
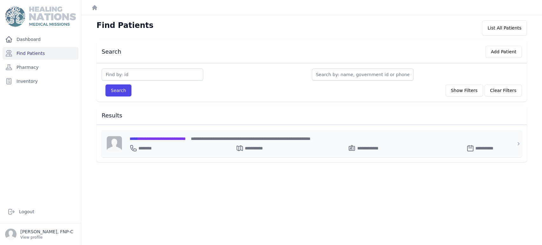
click at [161, 138] on span "**********" at bounding box center [158, 139] width 56 height 4
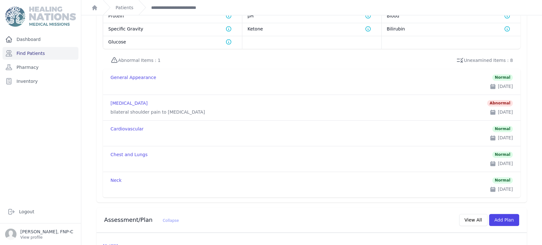
scroll to position [506, 0]
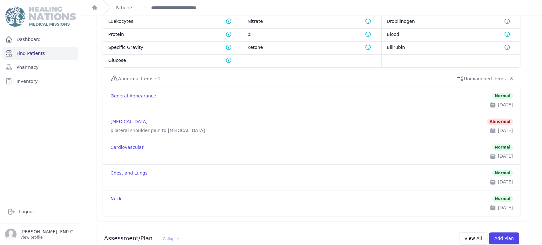
click at [36, 55] on link "Find Patients" at bounding box center [41, 53] width 76 height 13
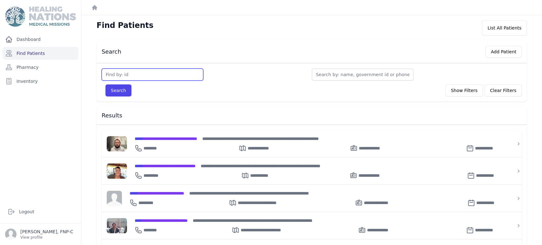
click at [110, 78] on input "text" at bounding box center [153, 75] width 102 height 12
type input "2238"
click at [113, 90] on button "Search" at bounding box center [118, 90] width 26 height 12
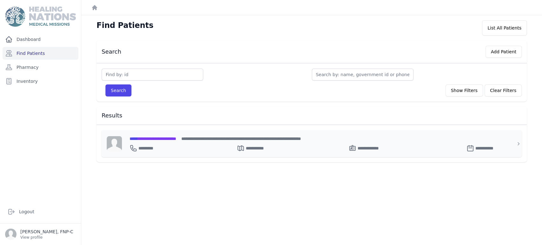
click at [153, 138] on span "**********" at bounding box center [153, 139] width 47 height 4
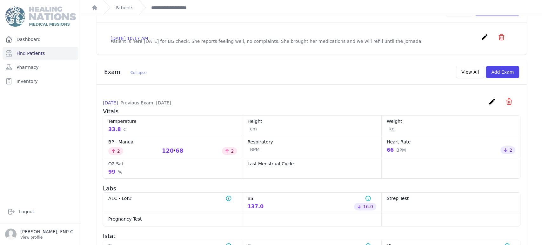
scroll to position [212, 0]
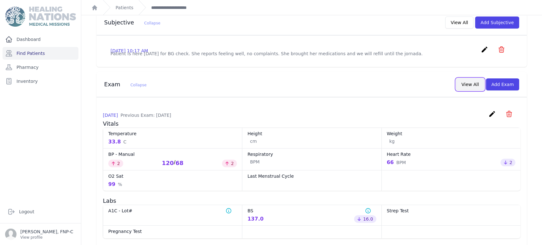
click at [461, 78] on button "View All" at bounding box center [470, 84] width 28 height 12
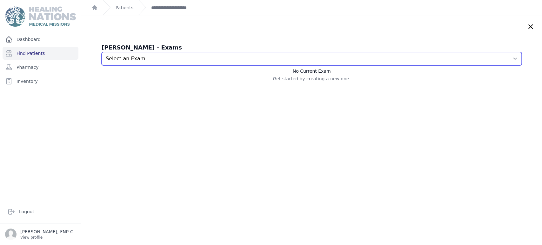
click at [504, 58] on select "Select an Exam [DATE] 10:17 AM [DATE] 11:03 AM [DATE] 10:53 AM [DATE] 1:20 PM […" at bounding box center [312, 58] width 420 height 13
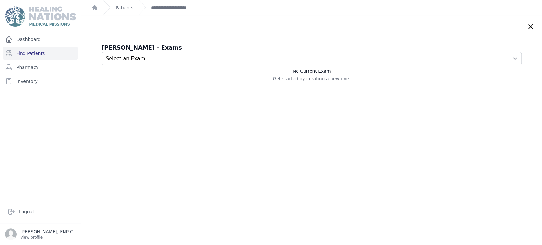
click at [529, 27] on icon at bounding box center [531, 27] width 4 height 4
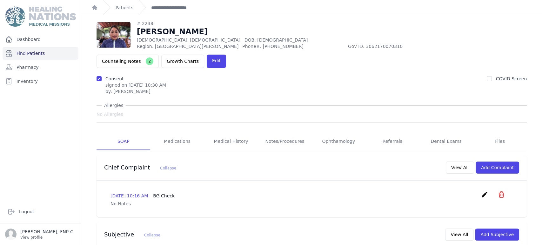
click at [40, 52] on link "Find Patients" at bounding box center [41, 53] width 76 height 13
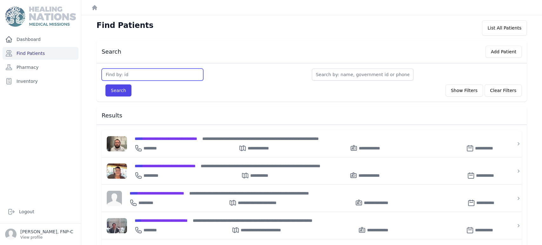
click at [122, 77] on input "text" at bounding box center [153, 75] width 102 height 12
type input "2239"
click at [120, 88] on button "Search" at bounding box center [118, 90] width 26 height 12
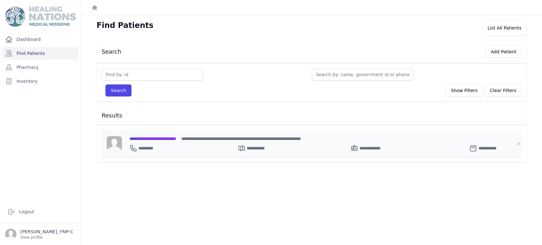
click at [148, 138] on span "**********" at bounding box center [153, 139] width 47 height 4
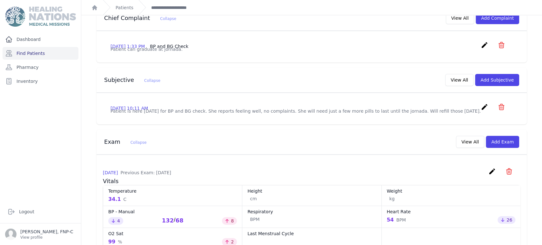
scroll to position [136, 0]
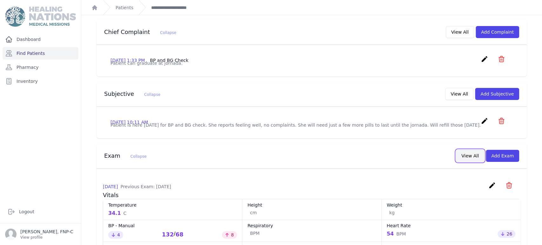
click at [469, 150] on button "View All" at bounding box center [470, 156] width 28 height 12
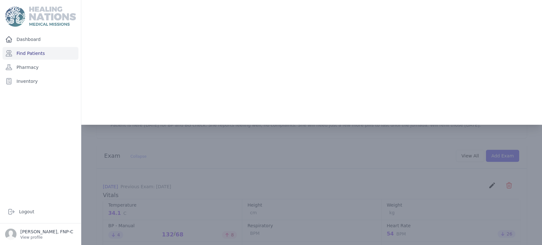
scroll to position [0, 0]
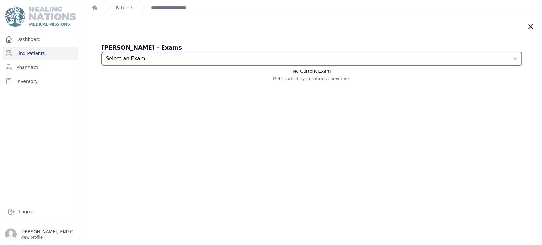
click at [505, 58] on select "Select an Exam 2025-Sep-11 10:11 AM 2025-Aug-14 10:16 AM 2025-Jul-17 10:28 AM 2…" at bounding box center [312, 58] width 420 height 13
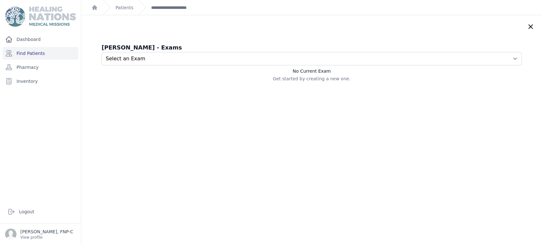
click at [527, 24] on icon at bounding box center [531, 27] width 8 height 8
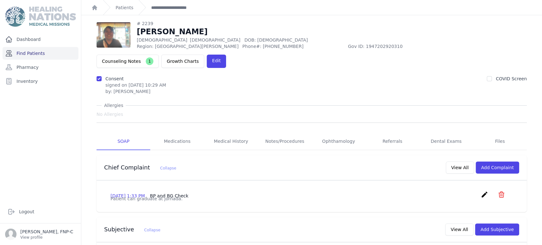
click at [25, 52] on link "Find Patients" at bounding box center [41, 53] width 76 height 13
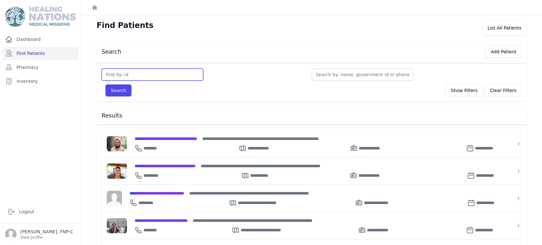
click at [122, 77] on input "text" at bounding box center [153, 75] width 102 height 12
type input "2255"
click at [116, 88] on button "Search" at bounding box center [118, 90] width 26 height 12
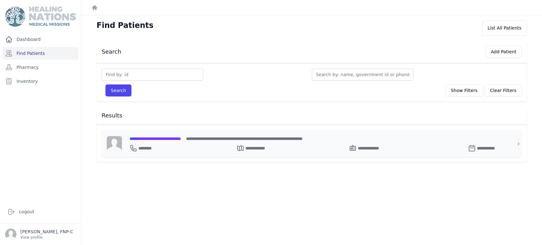
click at [148, 139] on span "**********" at bounding box center [155, 139] width 51 height 4
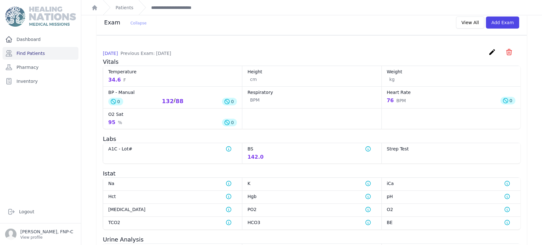
scroll to position [207, 0]
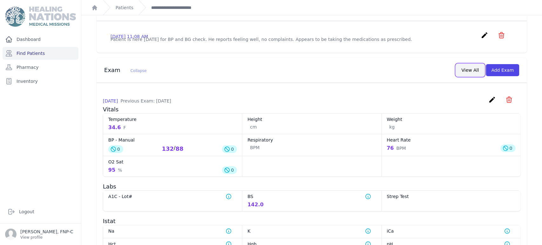
click at [466, 76] on button "View All" at bounding box center [470, 70] width 28 height 12
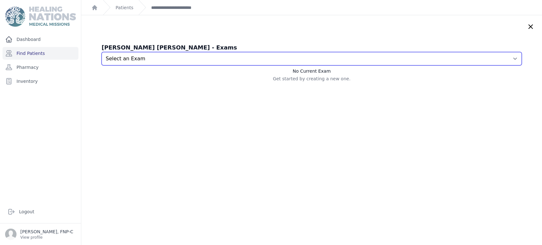
click at [505, 58] on select "Select an Exam 2025-Sep-11 11:12 AM 2025-Sep-11 11:08 AM 2025-Aug-07 11:43 AM 2…" at bounding box center [312, 58] width 420 height 13
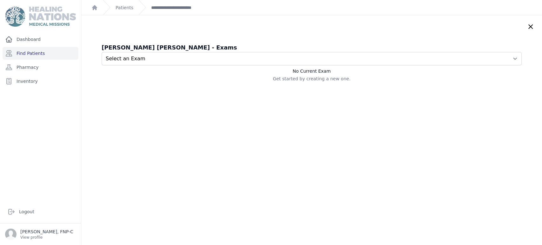
click at [527, 27] on icon at bounding box center [531, 27] width 8 height 8
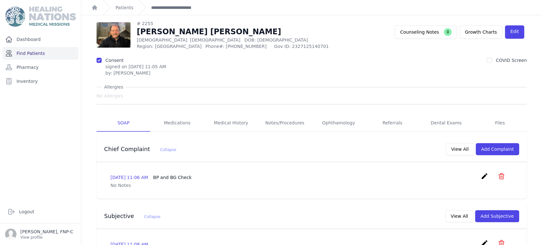
click at [41, 52] on link "Find Patients" at bounding box center [41, 53] width 76 height 13
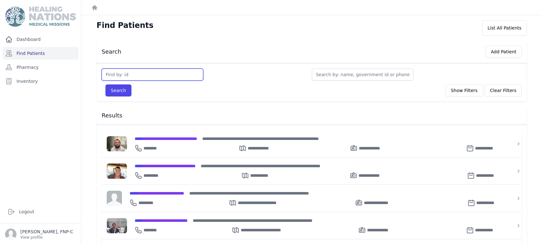
click at [120, 74] on input "text" at bounding box center [153, 75] width 102 height 12
type input "2282"
click at [126, 96] on button "Search" at bounding box center [118, 90] width 26 height 12
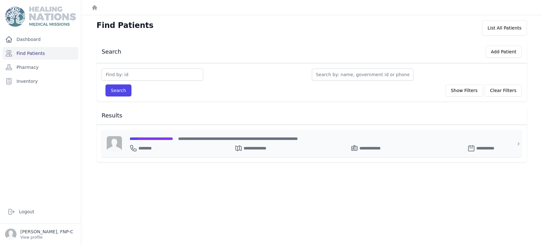
click at [153, 138] on span "**********" at bounding box center [152, 139] width 44 height 4
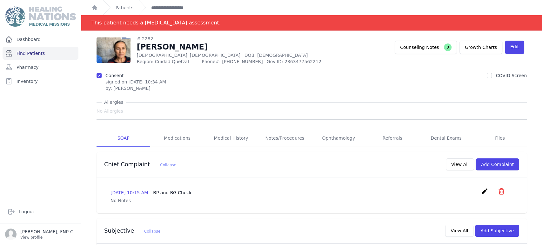
click at [30, 56] on link "Find Patients" at bounding box center [41, 53] width 76 height 13
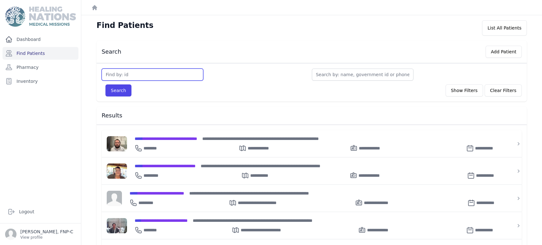
click at [113, 75] on input "text" at bounding box center [153, 75] width 102 height 12
type input "2301"
click at [117, 87] on button "Search" at bounding box center [118, 90] width 26 height 12
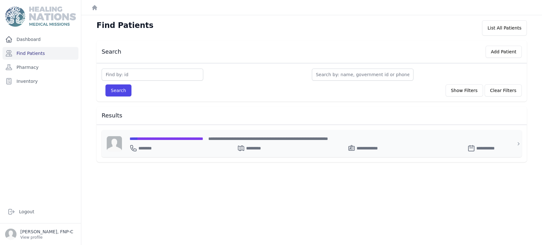
click at [149, 138] on span "**********" at bounding box center [167, 139] width 74 height 4
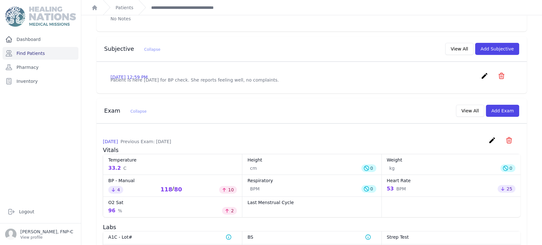
scroll to position [165, 0]
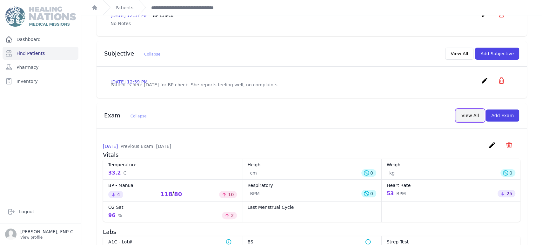
click at [466, 121] on button "View All" at bounding box center [470, 116] width 28 height 12
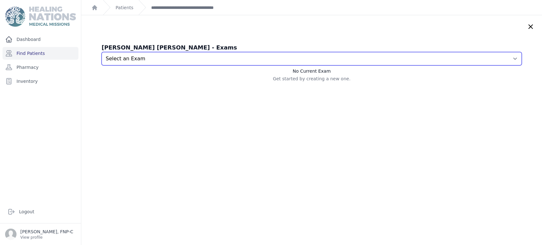
click at [503, 57] on select "Select an Exam 2025-Sep-09 1:02 PM 2025-Jun-23 12:14 PM 2025-May-20 12:18 PM 20…" at bounding box center [312, 58] width 420 height 13
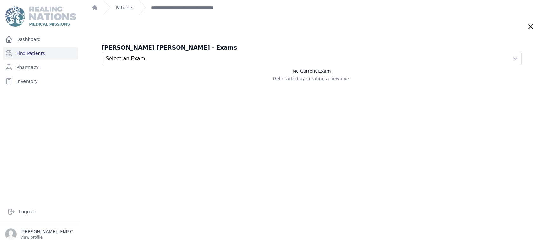
click at [529, 25] on icon at bounding box center [531, 27] width 4 height 4
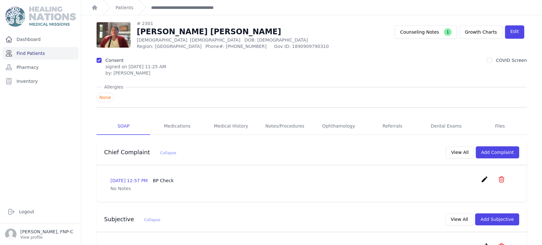
click at [33, 54] on link "Find Patients" at bounding box center [41, 53] width 76 height 13
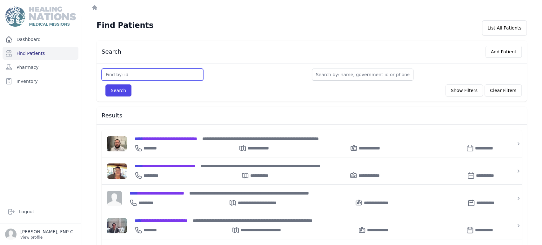
click at [118, 73] on input "text" at bounding box center [153, 75] width 102 height 12
type input "2310"
click at [116, 88] on button "Search" at bounding box center [118, 90] width 26 height 12
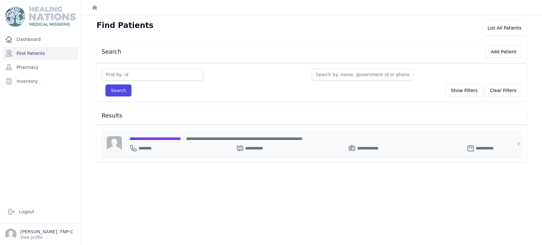
click at [159, 138] on span "**********" at bounding box center [155, 139] width 51 height 4
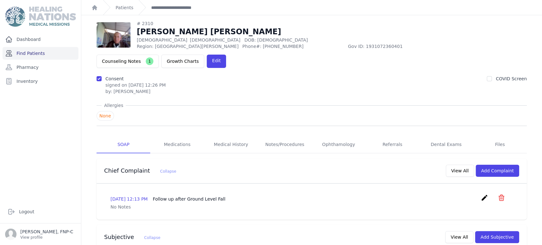
click at [30, 54] on link "Find Patients" at bounding box center [41, 53] width 76 height 13
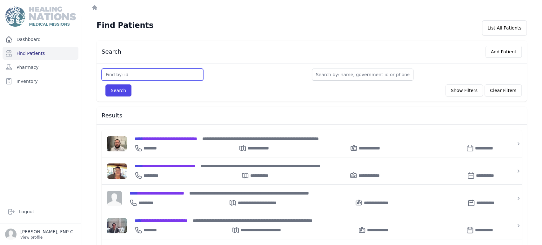
click at [125, 76] on input "text" at bounding box center [153, 75] width 102 height 12
type input "2313"
click at [114, 88] on button "Search" at bounding box center [118, 90] width 26 height 12
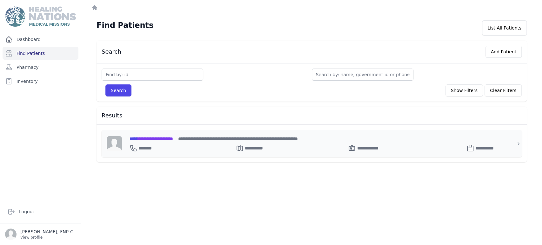
click at [164, 138] on span "**********" at bounding box center [152, 139] width 44 height 4
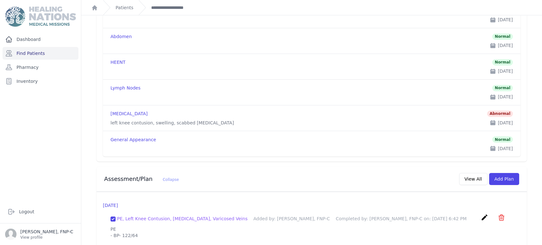
scroll to position [670, 0]
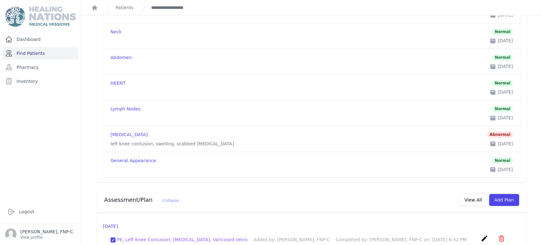
click at [40, 53] on link "Find Patients" at bounding box center [41, 53] width 76 height 13
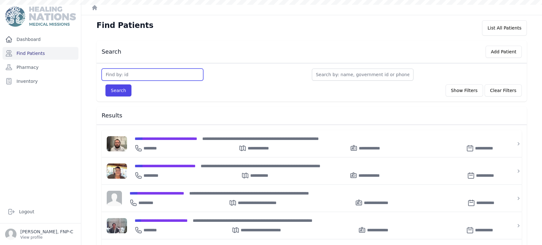
click at [114, 75] on input "text" at bounding box center [153, 75] width 102 height 12
type input "3"
type input "2318"
click at [122, 90] on button "Search" at bounding box center [118, 90] width 26 height 12
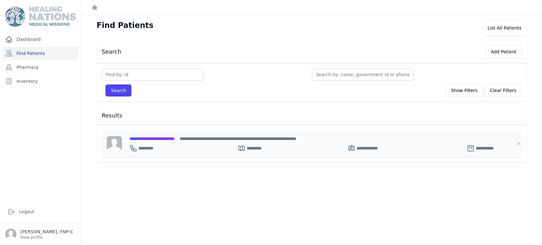
click at [159, 138] on span "**********" at bounding box center [152, 139] width 45 height 4
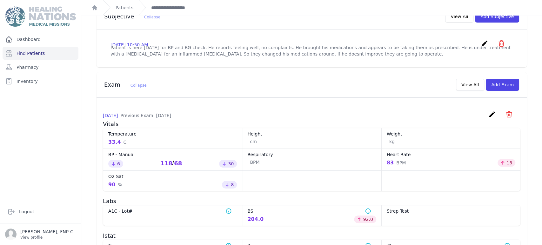
scroll to position [150, 0]
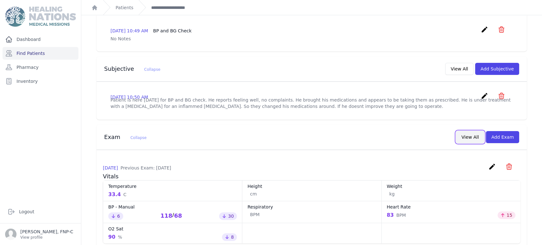
click at [463, 143] on button "View All" at bounding box center [470, 137] width 28 height 12
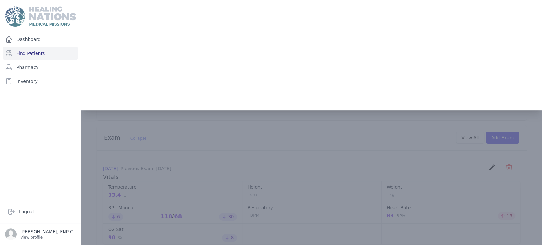
scroll to position [0, 0]
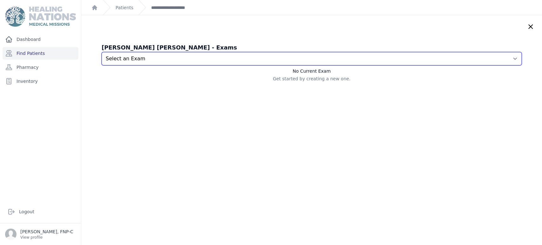
click at [504, 57] on select "Select an Exam [DATE] 10:50 AM [DATE] 10:55 AM [DATE] 12:50 PM [DATE] 10:52 AM …" at bounding box center [312, 58] width 420 height 13
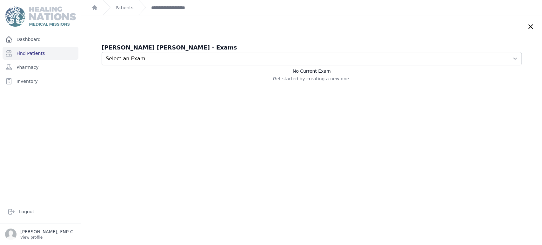
click at [527, 26] on icon at bounding box center [531, 27] width 8 height 8
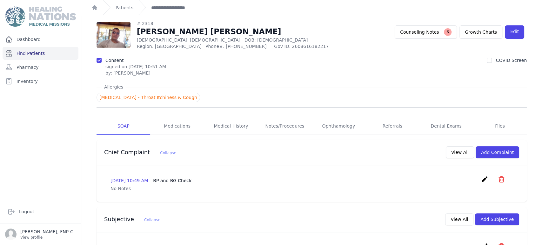
click at [37, 53] on link "Find Patients" at bounding box center [41, 53] width 76 height 13
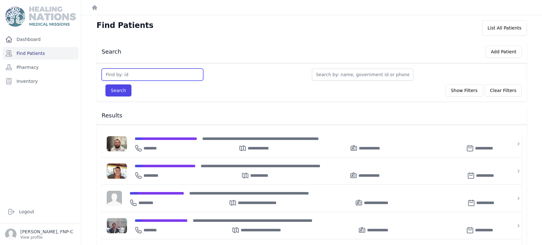
click at [122, 73] on input "text" at bounding box center [153, 75] width 102 height 12
type input "2332"
click at [119, 90] on button "Search" at bounding box center [118, 90] width 26 height 12
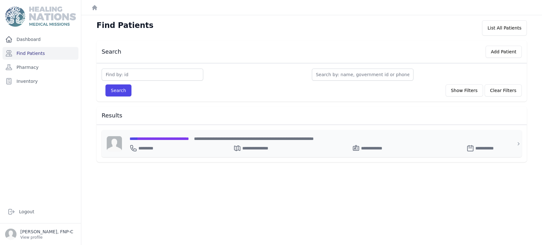
click at [148, 138] on span "**********" at bounding box center [159, 139] width 59 height 4
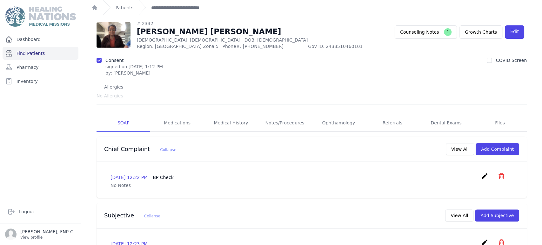
click at [39, 52] on link "Find Patients" at bounding box center [41, 53] width 76 height 13
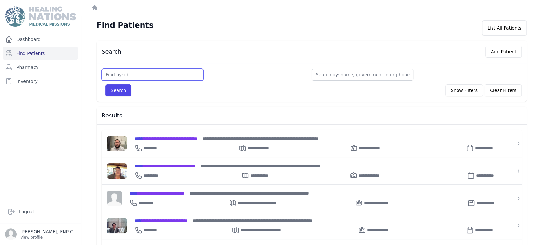
click at [114, 78] on input "text" at bounding box center [153, 75] width 102 height 12
type input "2334"
click at [115, 89] on button "Search" at bounding box center [118, 90] width 26 height 12
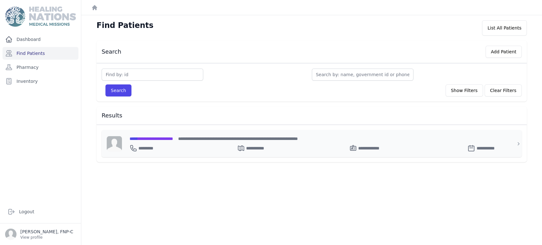
click at [159, 140] on span "**********" at bounding box center [152, 139] width 44 height 4
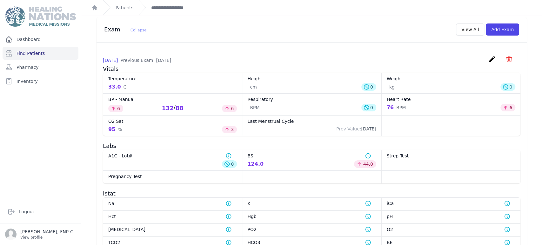
scroll to position [275, 0]
click at [30, 54] on link "Find Patients" at bounding box center [41, 53] width 76 height 13
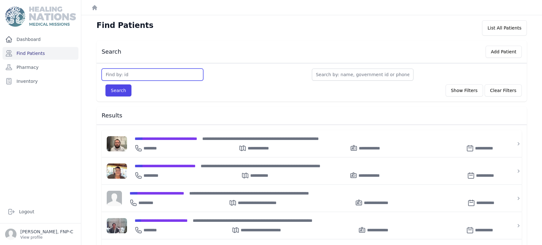
click at [115, 71] on input "text" at bounding box center [153, 75] width 102 height 12
type input "2336"
click at [118, 91] on button "Search" at bounding box center [118, 90] width 26 height 12
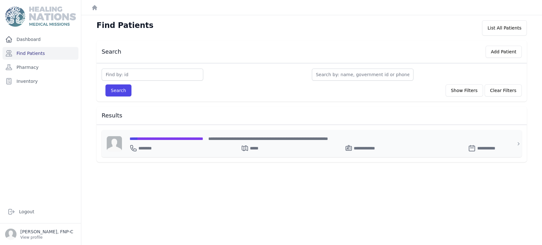
click at [150, 137] on span "**********" at bounding box center [167, 139] width 74 height 4
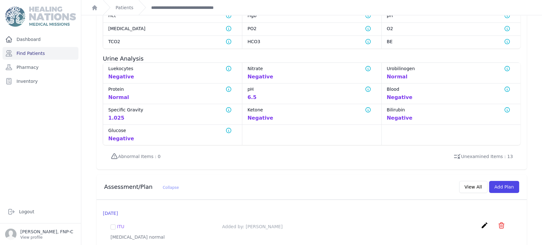
scroll to position [486, 0]
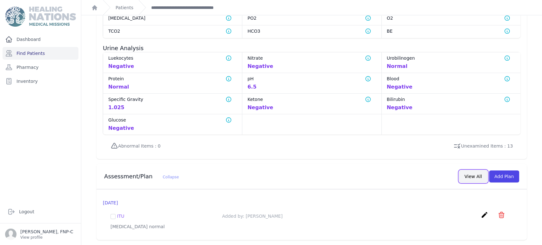
click at [462, 171] on button "View All" at bounding box center [473, 177] width 28 height 12
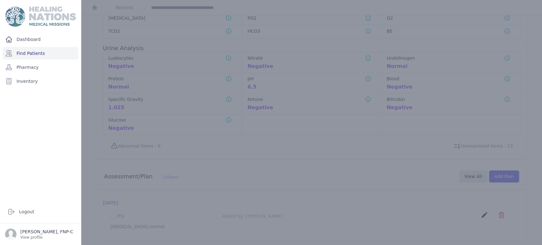
scroll to position [0, 0]
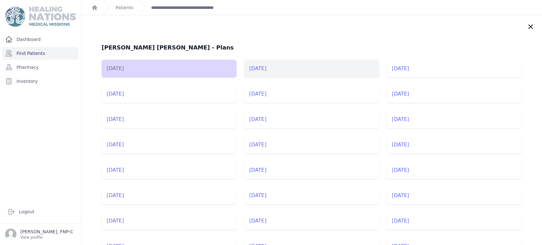
click at [267, 71] on li "[DATE]" at bounding box center [311, 69] width 135 height 18
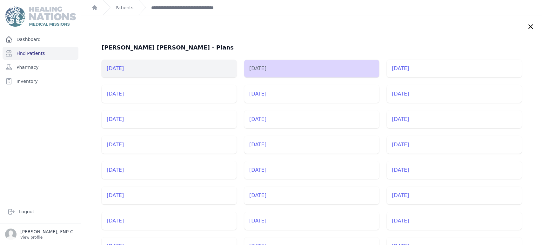
click at [135, 68] on li "[DATE]" at bounding box center [169, 69] width 135 height 18
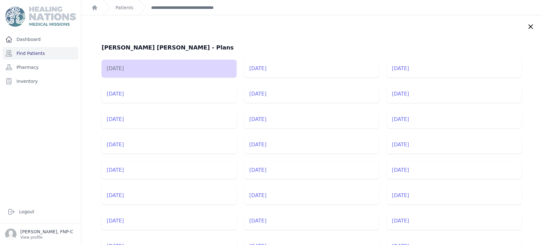
click at [527, 28] on icon at bounding box center [531, 27] width 8 height 8
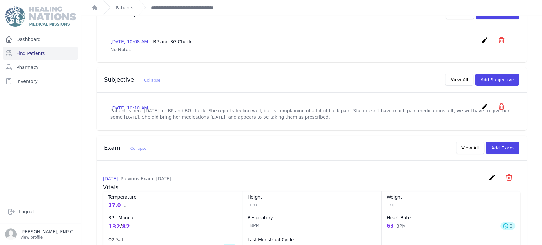
scroll to position [106, 0]
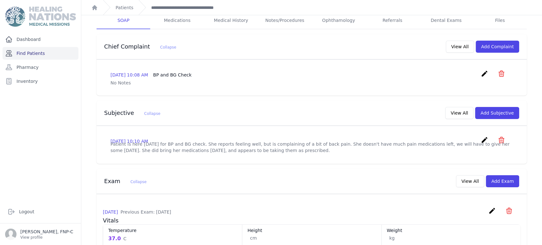
click at [39, 55] on link "Find Patients" at bounding box center [41, 53] width 76 height 13
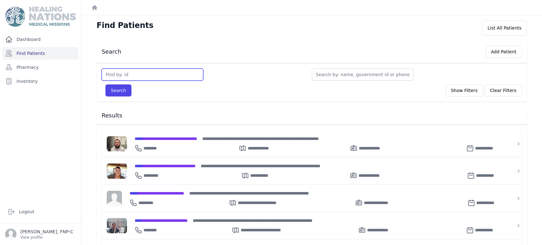
click at [124, 73] on input "text" at bounding box center [153, 75] width 102 height 12
type input "2344"
click at [118, 93] on button "Search" at bounding box center [118, 90] width 26 height 12
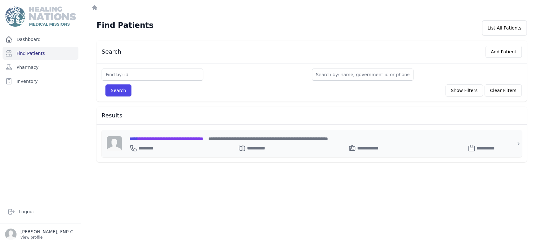
click at [148, 139] on span "**********" at bounding box center [167, 139] width 74 height 4
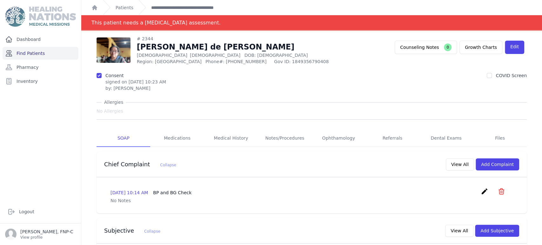
click at [31, 51] on link "Find Patients" at bounding box center [41, 53] width 76 height 13
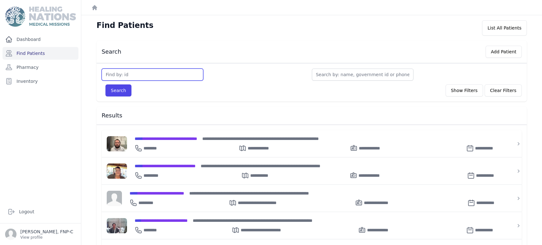
click at [114, 75] on input "text" at bounding box center [153, 75] width 102 height 12
type input "2345"
click at [115, 87] on button "Search" at bounding box center [118, 90] width 26 height 12
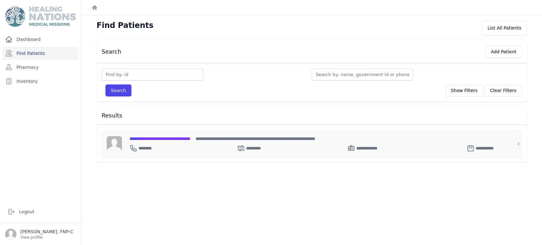
click at [145, 138] on span "**********" at bounding box center [160, 139] width 61 height 4
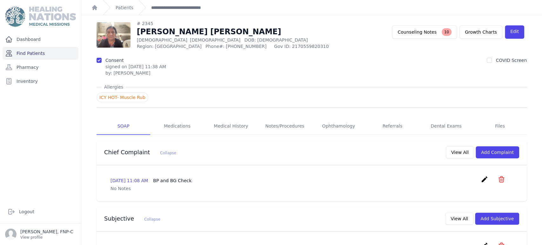
click at [38, 53] on link "Find Patients" at bounding box center [41, 53] width 76 height 13
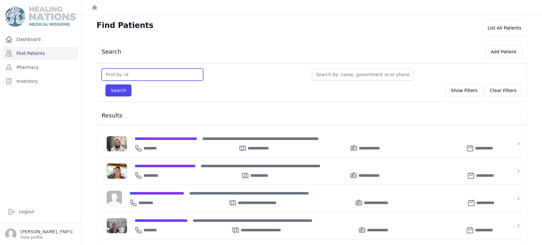
click at [114, 75] on input "text" at bounding box center [153, 75] width 102 height 12
type input "2357"
click at [121, 91] on button "Search" at bounding box center [118, 90] width 26 height 12
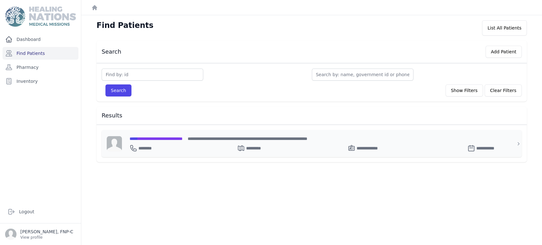
click at [146, 138] on span "**********" at bounding box center [156, 139] width 53 height 4
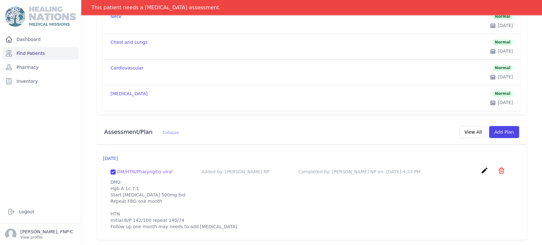
scroll to position [669, 0]
click at [30, 53] on link "Find Patients" at bounding box center [41, 53] width 76 height 13
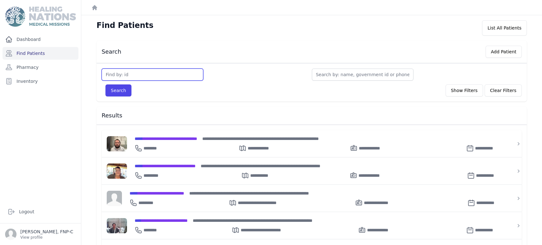
click at [117, 76] on input "text" at bounding box center [153, 75] width 102 height 12
type input "2363"
click at [116, 89] on button "Search" at bounding box center [118, 90] width 26 height 12
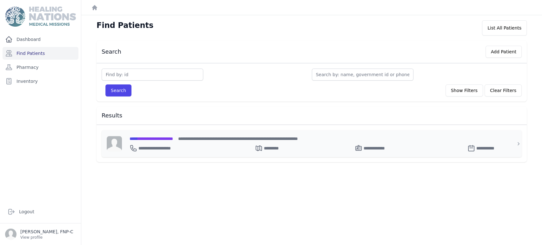
click at [150, 138] on span "**********" at bounding box center [152, 139] width 44 height 4
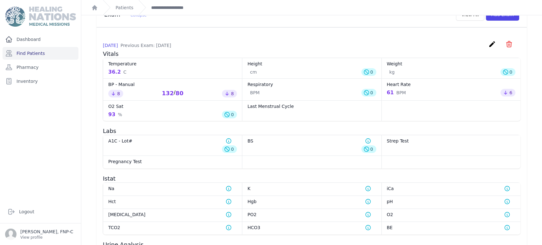
scroll to position [282, 0]
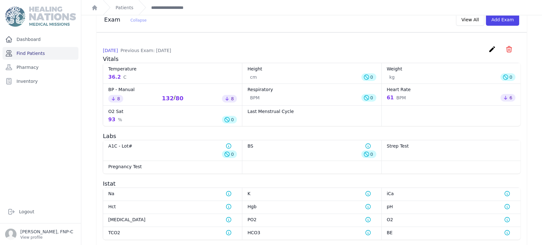
click at [35, 52] on link "Find Patients" at bounding box center [41, 53] width 76 height 13
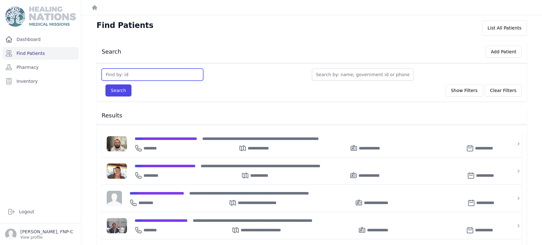
click at [120, 73] on input "text" at bounding box center [153, 75] width 102 height 12
type input "2406"
click at [118, 87] on button "Search" at bounding box center [118, 90] width 26 height 12
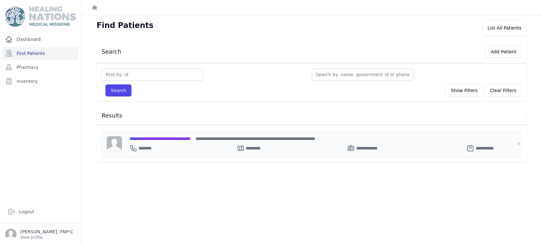
click at [169, 139] on span "**********" at bounding box center [160, 139] width 61 height 4
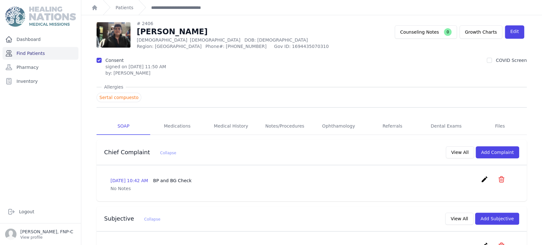
click at [38, 53] on link "Find Patients" at bounding box center [41, 53] width 76 height 13
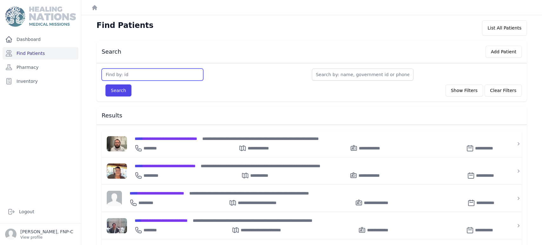
click at [130, 73] on input "text" at bounding box center [153, 75] width 102 height 12
type input "2498"
click at [124, 84] on button "Search" at bounding box center [118, 90] width 26 height 12
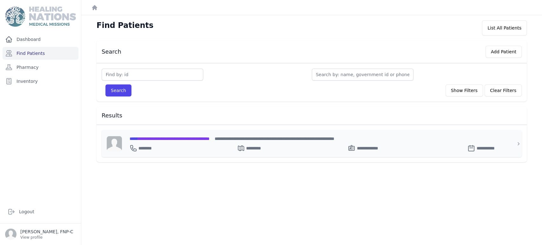
click at [155, 140] on span "**********" at bounding box center [170, 139] width 80 height 4
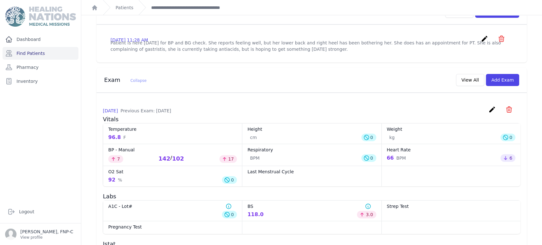
scroll to position [192, 0]
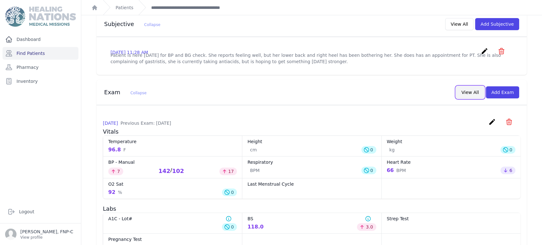
click at [464, 98] on button "View All" at bounding box center [470, 92] width 28 height 12
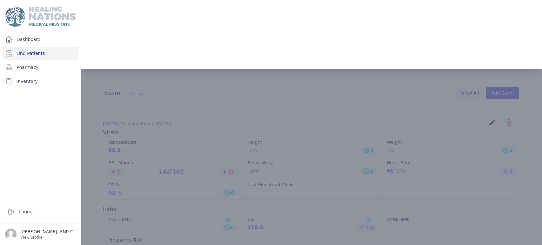
scroll to position [0, 0]
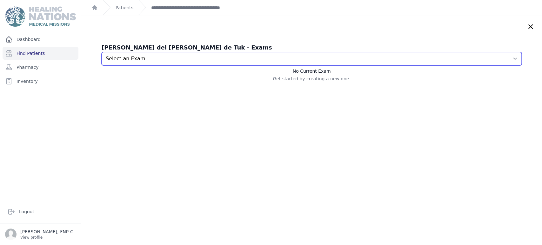
click at [503, 59] on select "Select an Exam 2025-Sep-02 11:29 AM 2025-Jun-23 11:07 AM 2025-Apr-10 10:39 AM 2…" at bounding box center [312, 58] width 420 height 13
click at [102, 52] on select "Select an Exam 2025-Sep-02 11:29 AM 2025-Jun-23 11:07 AM 2025-Apr-10 10:39 AM 2…" at bounding box center [312, 58] width 420 height 13
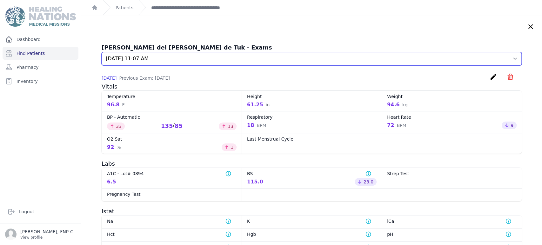
click at [505, 57] on select "Select an Exam 2025-Sep-02 11:29 AM 2025-Jun-23 11:07 AM 2025-Apr-10 10:39 AM 2…" at bounding box center [312, 58] width 420 height 13
click at [102, 52] on select "Select an Exam 2025-Sep-02 11:29 AM 2025-Jun-23 11:07 AM 2025-Apr-10 10:39 AM 2…" at bounding box center [312, 58] width 420 height 13
click at [503, 59] on select "Select an Exam 2025-Sep-02 11:29 AM 2025-Jun-23 11:07 AM 2025-Apr-10 10:39 AM 2…" at bounding box center [312, 58] width 420 height 13
click at [102, 52] on select "Select an Exam 2025-Sep-02 11:29 AM 2025-Jun-23 11:07 AM 2025-Apr-10 10:39 AM 2…" at bounding box center [312, 58] width 420 height 13
click at [506, 57] on select "Select an Exam 2025-Sep-02 11:29 AM 2025-Jun-23 11:07 AM 2025-Apr-10 10:39 AM 2…" at bounding box center [312, 58] width 420 height 13
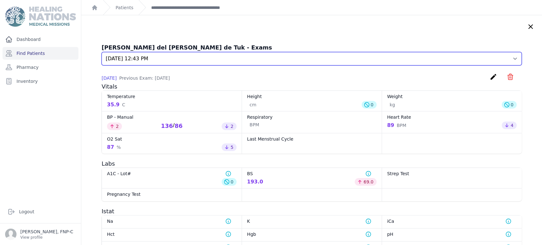
select select "6681"
click at [102, 52] on select "Select an Exam 2025-Sep-02 11:29 AM 2025-Jun-23 11:07 AM 2025-Apr-10 10:39 AM 2…" at bounding box center [312, 58] width 420 height 13
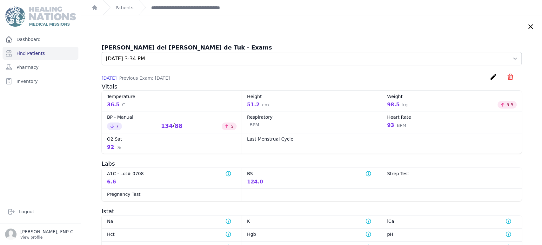
click at [529, 26] on icon at bounding box center [531, 27] width 4 height 4
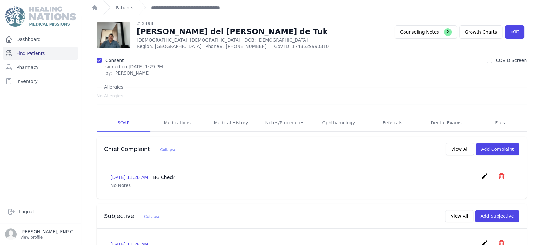
click at [36, 52] on link "Find Patients" at bounding box center [41, 53] width 76 height 13
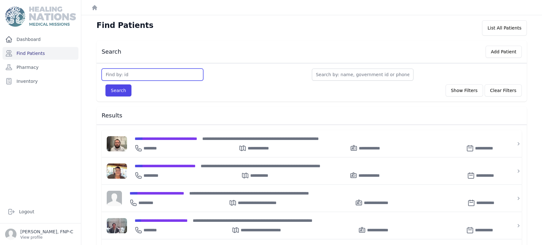
click at [111, 72] on input "text" at bounding box center [153, 75] width 102 height 12
type input "2518"
click at [115, 87] on button "Search" at bounding box center [118, 90] width 26 height 12
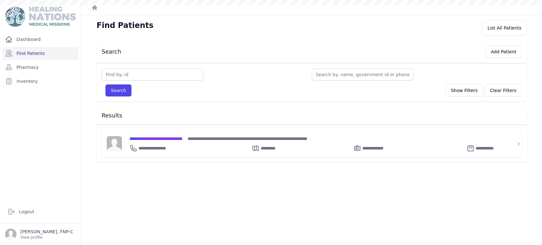
click at [149, 137] on span "**********" at bounding box center [156, 139] width 53 height 4
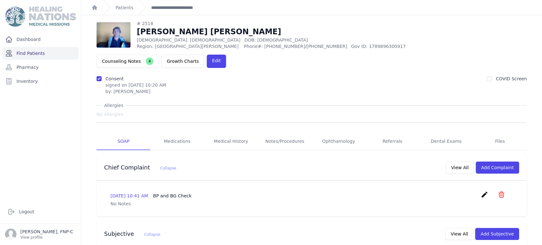
click at [41, 53] on link "Find Patients" at bounding box center [41, 53] width 76 height 13
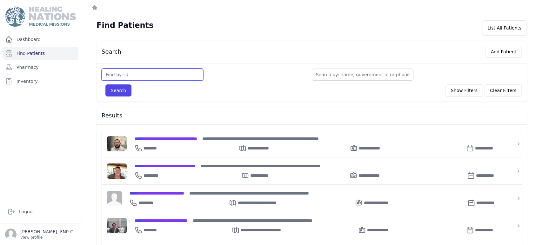
click at [119, 74] on input "text" at bounding box center [153, 75] width 102 height 12
type input "2532"
click at [121, 89] on button "Search" at bounding box center [118, 90] width 26 height 12
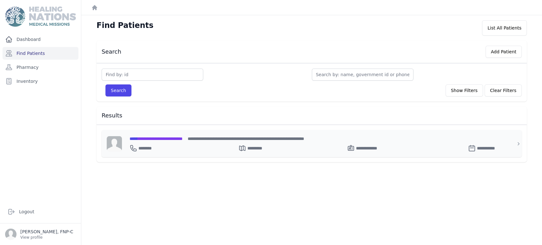
click at [145, 137] on span "**********" at bounding box center [156, 139] width 53 height 4
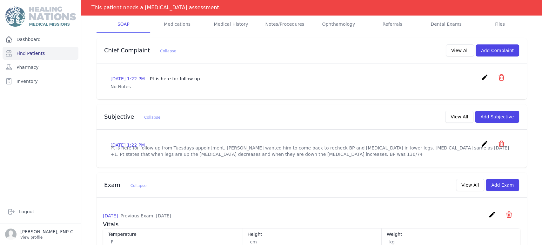
scroll to position [141, 0]
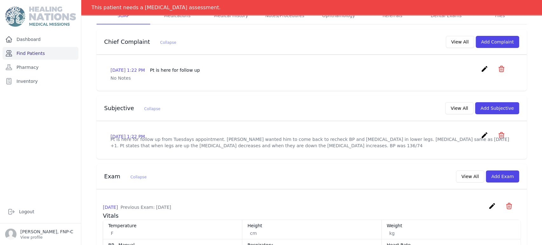
click at [35, 51] on link "Find Patients" at bounding box center [41, 53] width 76 height 13
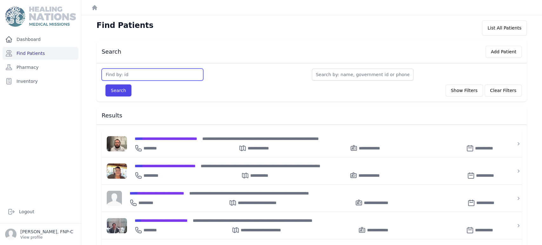
click at [108, 74] on input "text" at bounding box center [153, 75] width 102 height 12
type input "2545"
click at [124, 92] on button "Search" at bounding box center [118, 90] width 26 height 12
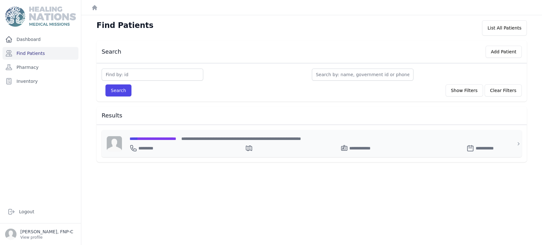
click at [154, 137] on span "**********" at bounding box center [153, 139] width 47 height 4
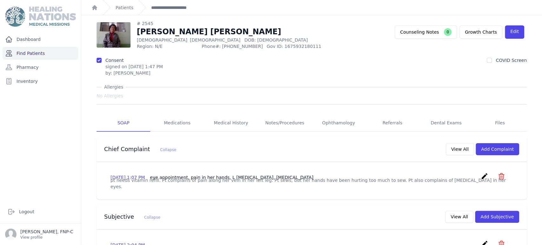
click at [24, 51] on link "Find Patients" at bounding box center [41, 53] width 76 height 13
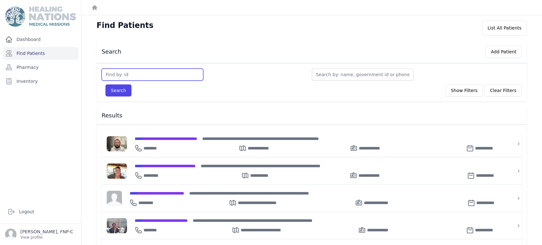
click at [114, 75] on input "text" at bounding box center [153, 75] width 102 height 12
type input "2550"
click at [120, 87] on button "Search" at bounding box center [118, 90] width 26 height 12
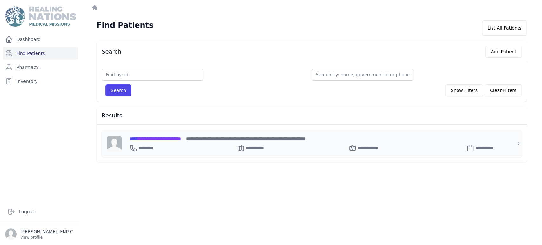
click at [149, 137] on span "**********" at bounding box center [155, 139] width 51 height 4
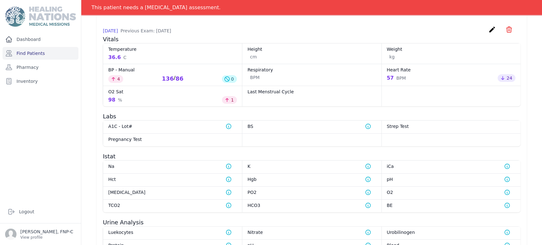
scroll to position [518, 0]
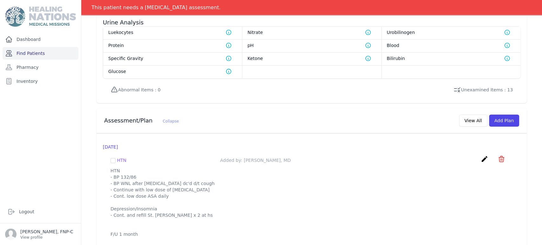
click at [36, 52] on link "Find Patients" at bounding box center [41, 53] width 76 height 13
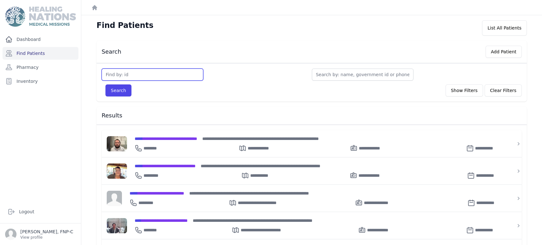
click at [121, 74] on input "text" at bounding box center [153, 75] width 102 height 12
type input "2555"
click at [114, 87] on button "Search" at bounding box center [118, 90] width 26 height 12
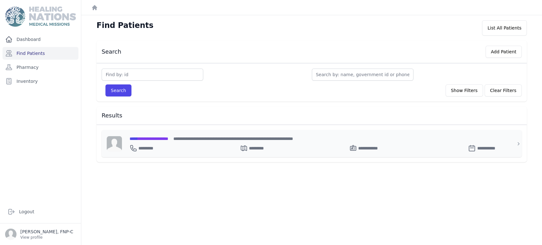
click at [149, 138] on span "**********" at bounding box center [149, 139] width 39 height 4
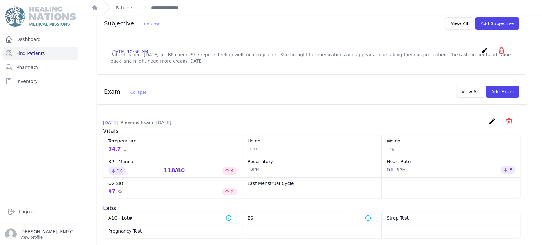
scroll to position [181, 0]
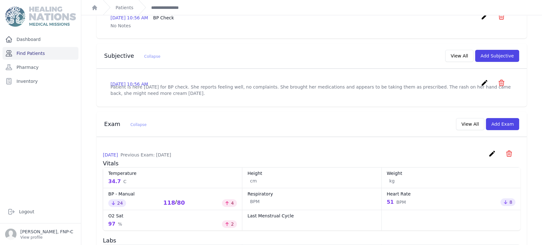
click at [39, 51] on link "Find Patients" at bounding box center [41, 53] width 76 height 13
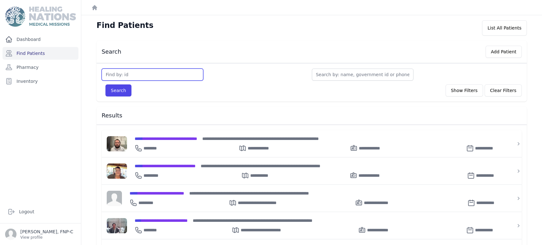
click at [112, 77] on input "text" at bounding box center [153, 75] width 102 height 12
type input "2556"
click at [118, 86] on button "Search" at bounding box center [118, 90] width 26 height 12
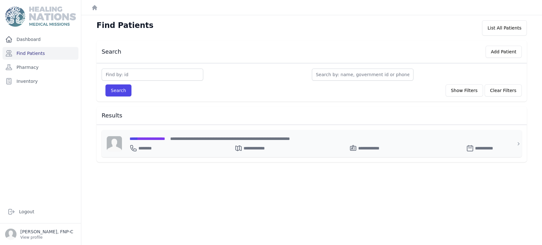
click at [150, 138] on span "**********" at bounding box center [148, 139] width 36 height 4
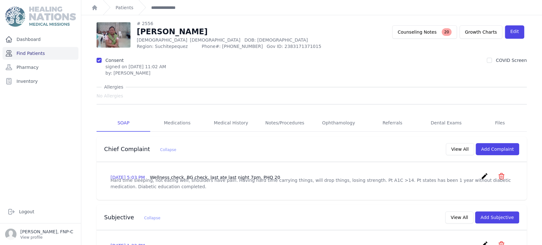
click at [30, 51] on link "Find Patients" at bounding box center [41, 53] width 76 height 13
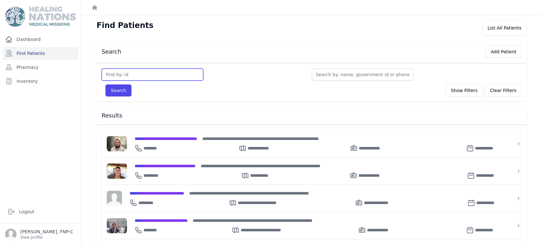
click at [112, 73] on input "text" at bounding box center [153, 75] width 102 height 12
type input "2581"
click at [122, 88] on button "Search" at bounding box center [118, 90] width 26 height 12
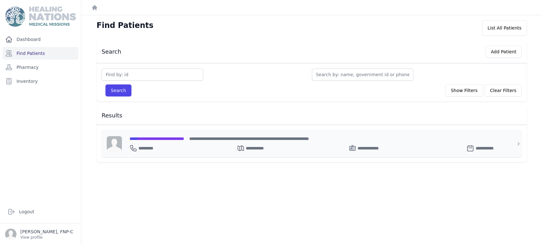
click at [149, 139] on span "**********" at bounding box center [157, 139] width 55 height 4
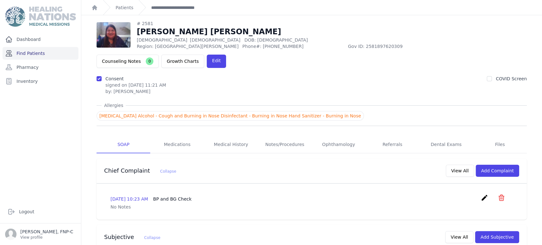
click at [34, 54] on link "Find Patients" at bounding box center [41, 53] width 76 height 13
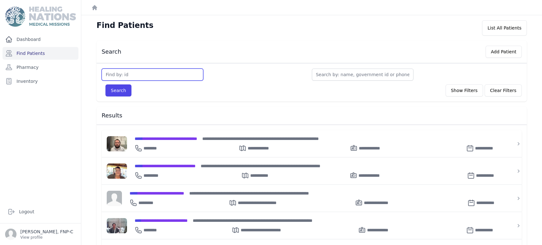
click at [115, 78] on input "text" at bounding box center [153, 75] width 102 height 12
type input "2582"
click at [117, 91] on button "Search" at bounding box center [118, 90] width 26 height 12
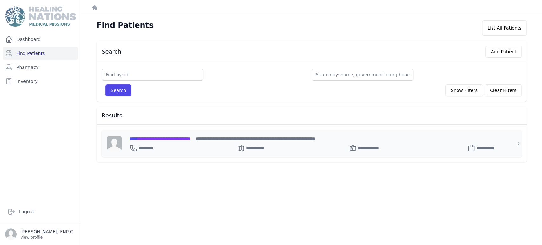
click at [146, 137] on span "**********" at bounding box center [160, 139] width 61 height 4
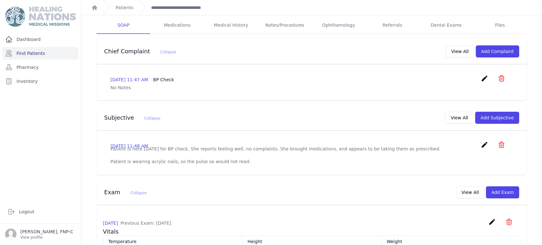
scroll to position [81, 0]
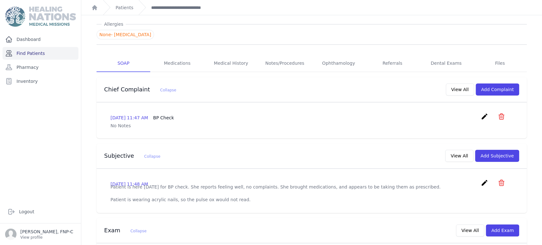
click at [35, 52] on link "Find Patients" at bounding box center [41, 53] width 76 height 13
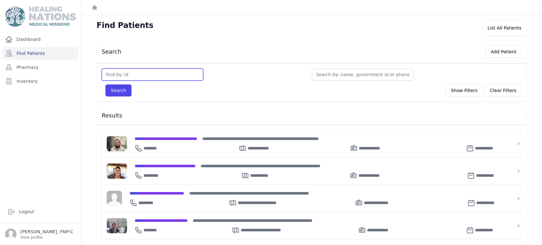
click at [139, 74] on input "text" at bounding box center [153, 75] width 102 height 12
type input "2632"
click at [124, 87] on button "Search" at bounding box center [118, 90] width 26 height 12
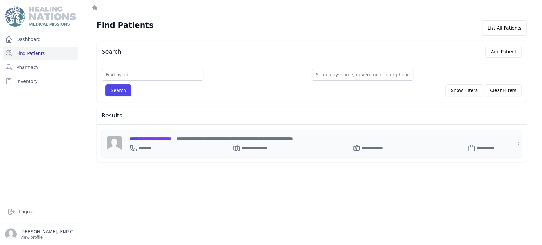
click at [148, 137] on span "**********" at bounding box center [151, 139] width 42 height 4
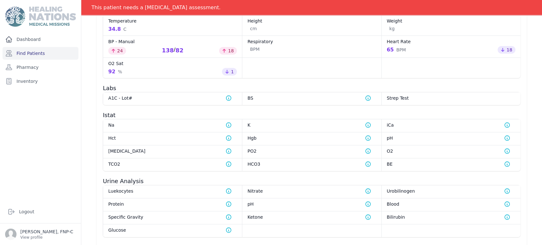
scroll to position [247, 0]
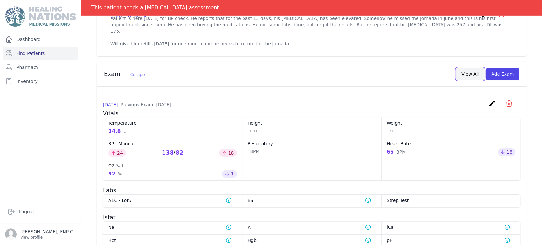
click at [468, 73] on button "View All" at bounding box center [470, 74] width 28 height 12
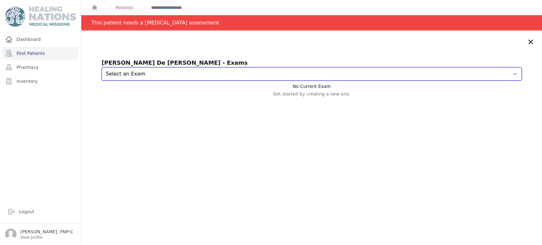
click at [502, 74] on select "Select an Exam [DATE] 12:50 PM [DATE] 11:51 AM [DATE] 12:23 PM [DATE] 2:02 PM […" at bounding box center [312, 73] width 420 height 13
select select "7117"
click at [102, 67] on select "Select an Exam [DATE] 12:50 PM [DATE] 11:51 AM [DATE] 12:23 PM [DATE] 2:02 PM […" at bounding box center [312, 73] width 420 height 13
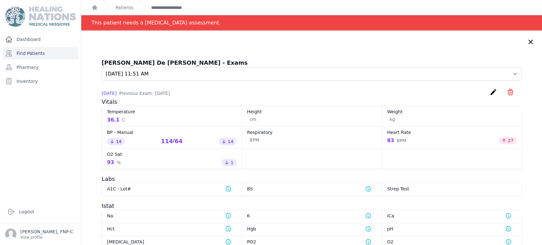
click at [527, 42] on icon at bounding box center [531, 42] width 8 height 8
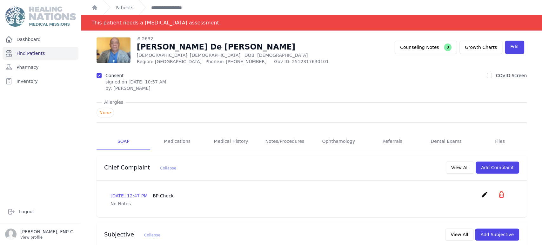
click at [39, 54] on link "Find Patients" at bounding box center [41, 53] width 76 height 13
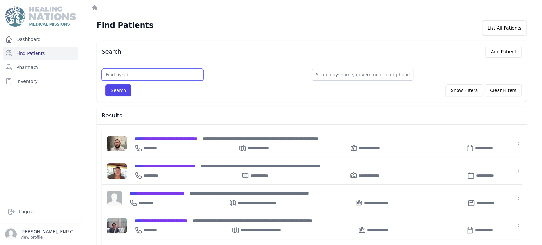
click at [127, 74] on input "text" at bounding box center [153, 75] width 102 height 12
type input "2643"
click at [125, 87] on button "Search" at bounding box center [118, 90] width 26 height 12
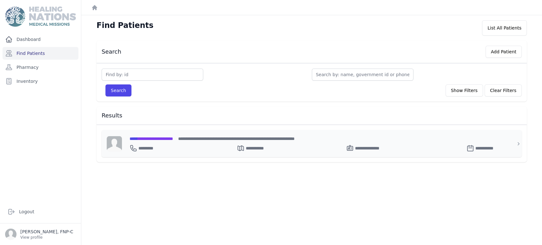
click at [162, 137] on span "**********" at bounding box center [152, 139] width 44 height 4
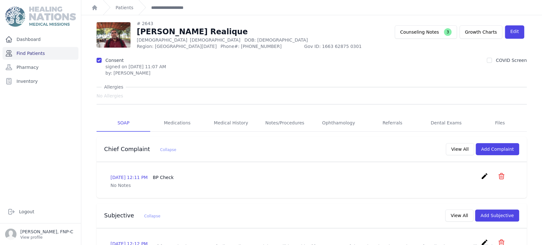
click at [34, 54] on link "Find Patients" at bounding box center [41, 53] width 76 height 13
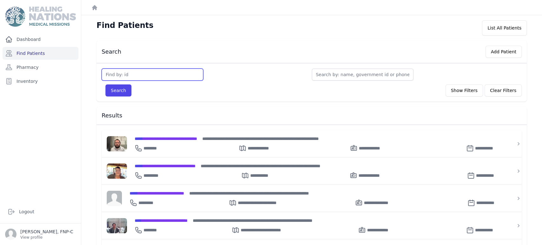
click at [113, 75] on input "text" at bounding box center [153, 75] width 102 height 12
type input "2659"
click at [113, 88] on button "Search" at bounding box center [118, 90] width 26 height 12
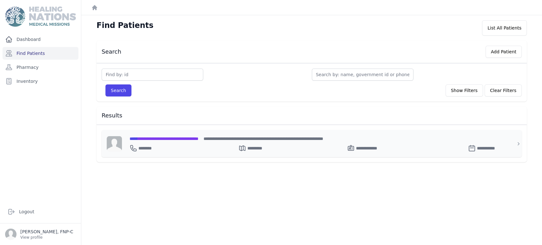
click at [145, 138] on span "**********" at bounding box center [164, 139] width 69 height 4
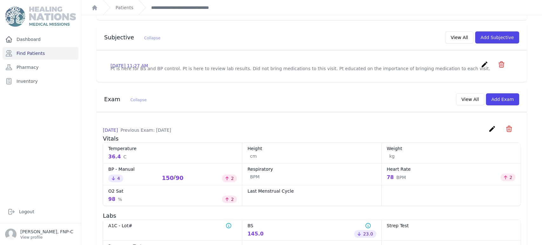
scroll to position [176, 0]
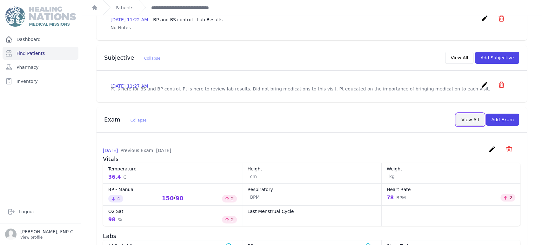
click at [469, 114] on button "View All" at bounding box center [470, 120] width 28 height 12
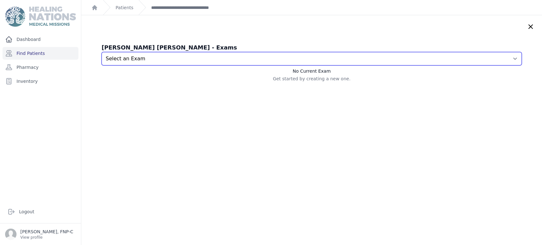
click at [502, 59] on select "Select an Exam [DATE] 11:19 AM [DATE] 11:55 AM [DATE] 12:05 PM [DATE] 11:01 AM …" at bounding box center [312, 58] width 420 height 13
click at [102, 52] on select "Select an Exam [DATE] 11:19 AM [DATE] 11:55 AM [DATE] 12:05 PM [DATE] 11:01 AM …" at bounding box center [312, 58] width 420 height 13
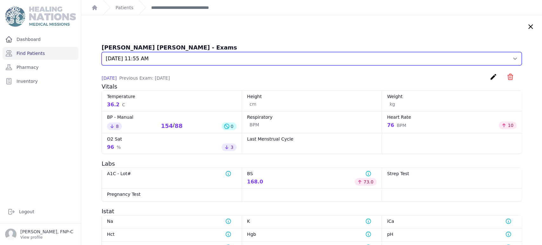
click at [502, 57] on select "Select an Exam [DATE] 11:19 AM [DATE] 11:55 AM [DATE] 12:05 PM [DATE] 11:01 AM …" at bounding box center [312, 58] width 420 height 13
select select "7759"
click at [102, 52] on select "Select an Exam 2025-Aug-26 11:19 AM 2025-Aug-05 11:55 AM 2025-Jul-24 12:05 PM 2…" at bounding box center [312, 58] width 420 height 13
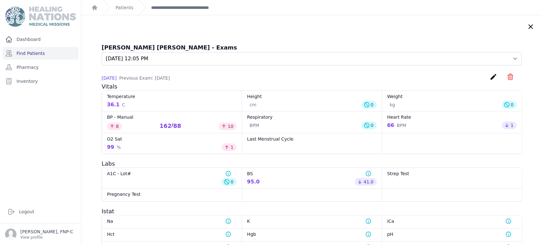
click at [527, 27] on icon at bounding box center [531, 27] width 8 height 8
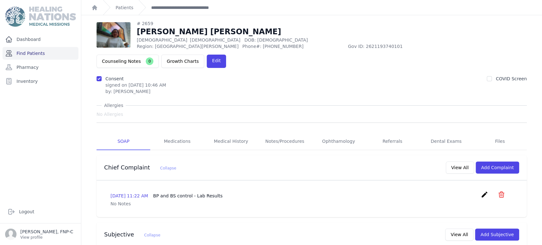
click at [38, 53] on link "Find Patients" at bounding box center [41, 53] width 76 height 13
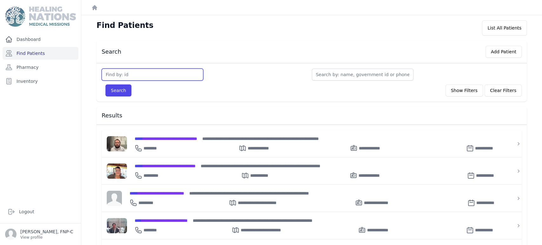
click at [131, 73] on input "text" at bounding box center [153, 75] width 102 height 12
type input "2665"
click at [114, 91] on button "Search" at bounding box center [118, 90] width 26 height 12
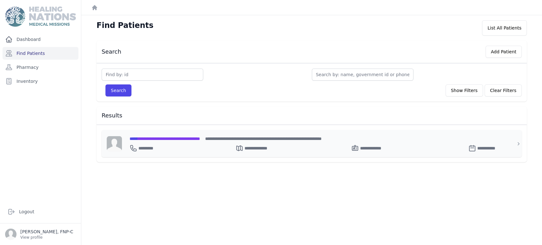
click at [150, 139] on span "**********" at bounding box center [165, 139] width 71 height 4
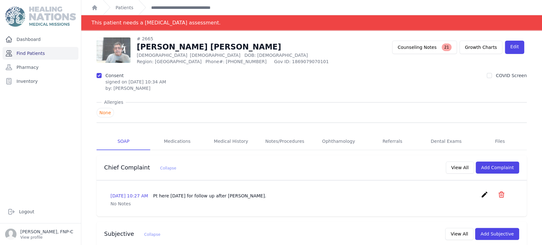
click at [31, 53] on link "Find Patients" at bounding box center [41, 53] width 76 height 13
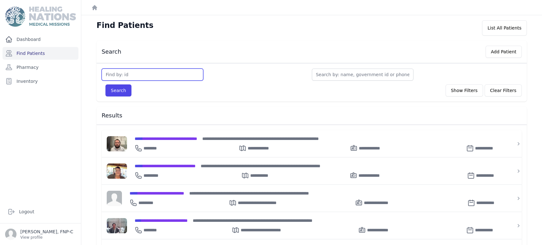
click at [115, 72] on input "text" at bounding box center [153, 75] width 102 height 12
type input "2676"
click at [114, 88] on button "Search" at bounding box center [118, 90] width 26 height 12
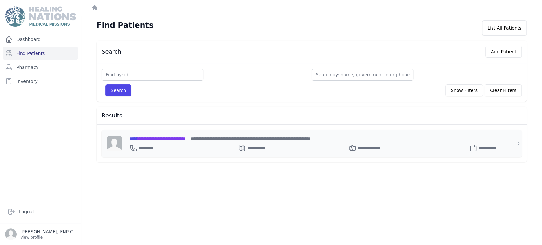
click at [159, 137] on span "**********" at bounding box center [158, 139] width 56 height 4
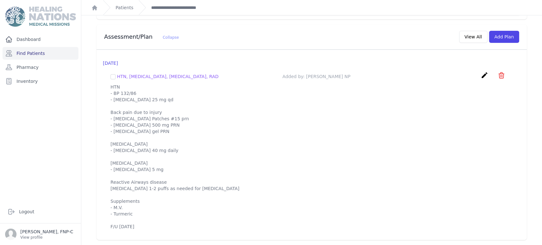
scroll to position [761, 0]
click at [31, 56] on link "Find Patients" at bounding box center [41, 53] width 76 height 13
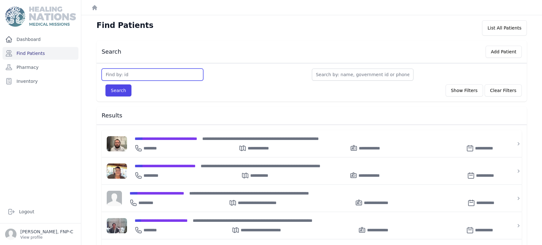
click at [122, 71] on input "text" at bounding box center [153, 75] width 102 height 12
type input "2681"
click at [113, 89] on button "Search" at bounding box center [118, 90] width 26 height 12
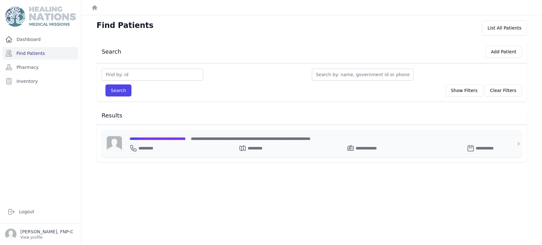
click at [157, 137] on span "**********" at bounding box center [158, 139] width 56 height 4
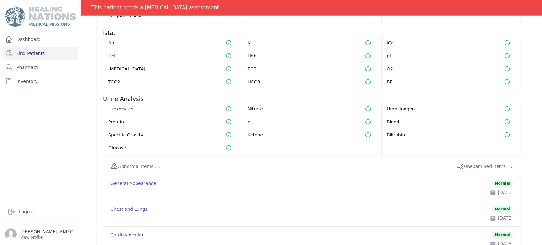
scroll to position [316, 0]
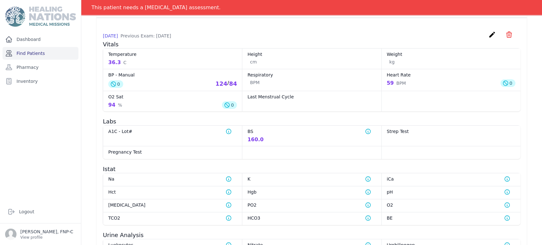
click at [34, 53] on link "Find Patients" at bounding box center [41, 53] width 76 height 13
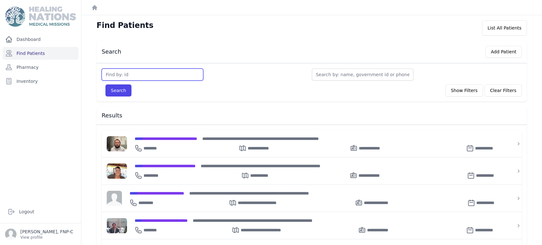
click at [124, 77] on input "text" at bounding box center [153, 75] width 102 height 12
type input "2696"
click at [119, 91] on button "Search" at bounding box center [118, 90] width 26 height 12
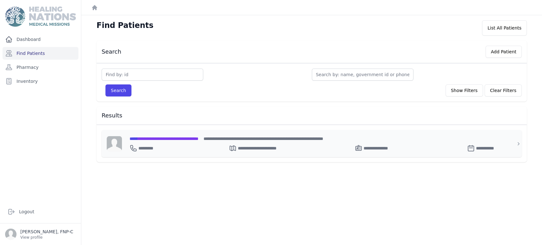
click at [155, 137] on span "**********" at bounding box center [164, 139] width 69 height 4
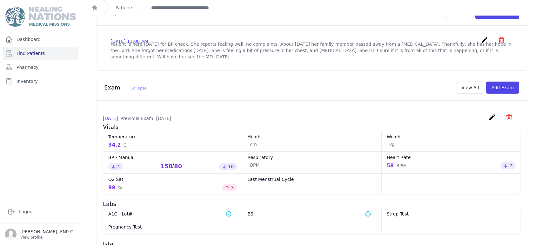
scroll to position [216, 0]
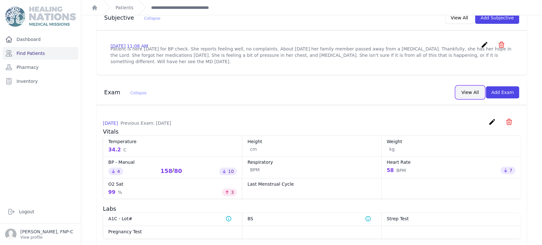
click at [467, 86] on button "View All" at bounding box center [470, 92] width 28 height 12
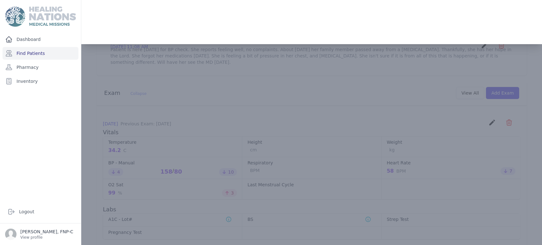
scroll to position [0, 0]
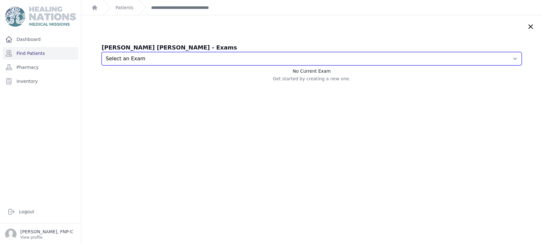
click at [504, 59] on select "Select an Exam [DATE] 11:08 AM [DATE] 12:19 PM [DATE] 12:27 PM [DATE] 11:17 AM …" at bounding box center [312, 58] width 420 height 13
click at [102, 52] on select "Select an Exam [DATE] 11:08 AM [DATE] 12:19 PM [DATE] 12:27 PM [DATE] 11:17 AM …" at bounding box center [312, 58] width 420 height 13
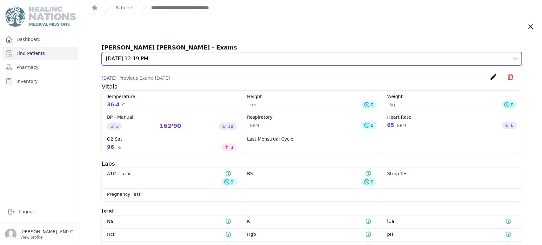
click at [508, 60] on select "Select an Exam [DATE] 11:08 AM [DATE] 12:19 PM [DATE] 12:27 PM [DATE] 11:17 AM …" at bounding box center [312, 58] width 420 height 13
select select "7383"
click at [102, 52] on select "Select an Exam [DATE] 11:08 AM [DATE] 12:19 PM [DATE] 12:27 PM [DATE] 11:17 AM …" at bounding box center [312, 58] width 420 height 13
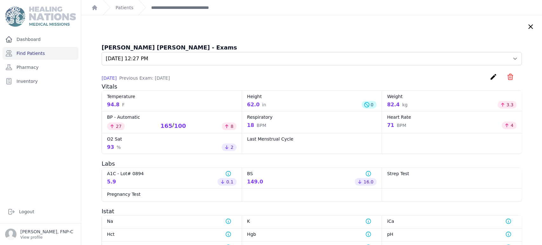
click at [529, 25] on icon at bounding box center [531, 27] width 4 height 4
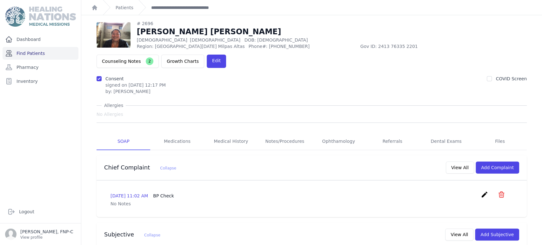
click at [38, 53] on link "Find Patients" at bounding box center [41, 53] width 76 height 13
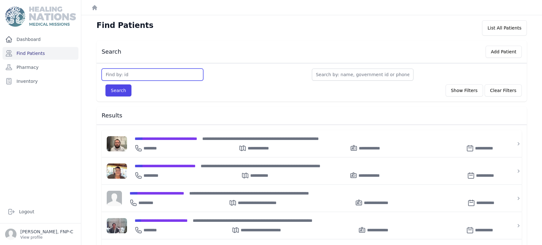
click at [117, 74] on input "text" at bounding box center [153, 75] width 102 height 12
type input "2713"
click at [122, 90] on button "Search" at bounding box center [118, 90] width 26 height 12
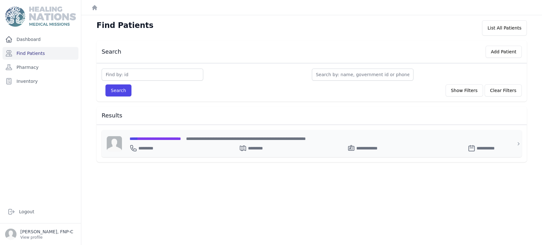
click at [152, 140] on span "**********" at bounding box center [155, 139] width 51 height 4
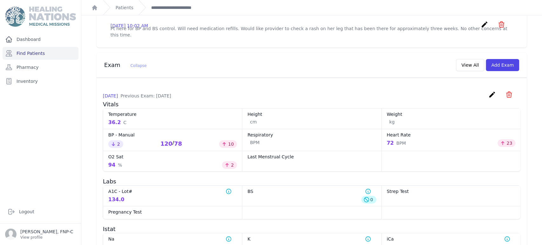
scroll to position [239, 0]
click at [467, 60] on button "View All" at bounding box center [470, 66] width 28 height 12
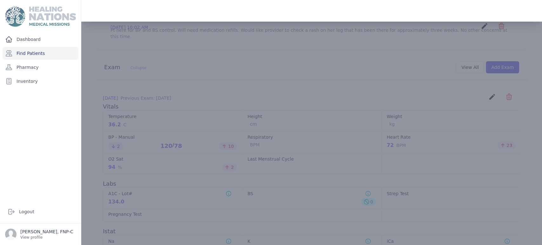
scroll to position [0, 0]
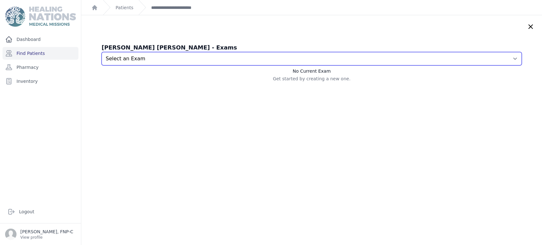
click at [503, 59] on select "Select an Exam [DATE] 9:56 AM [DATE] 2:11 PM [DATE] 12:19 PM [DATE] 12:17 PM [D…" at bounding box center [312, 58] width 420 height 13
click at [102, 52] on select "Select an Exam [DATE] 9:56 AM [DATE] 2:11 PM [DATE] 12:19 PM [DATE] 12:17 PM [D…" at bounding box center [312, 58] width 420 height 13
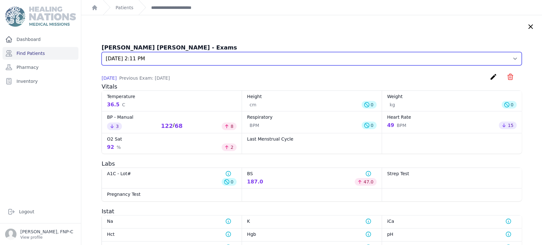
click at [506, 59] on select "Select an Exam [DATE] 9:56 AM [DATE] 2:11 PM [DATE] 12:19 PM [DATE] 12:17 PM [D…" at bounding box center [312, 58] width 420 height 13
select select "7892"
click at [102, 52] on select "Select an Exam [DATE] 9:56 AM [DATE] 2:11 PM [DATE] 12:19 PM [DATE] 12:17 PM [D…" at bounding box center [312, 58] width 420 height 13
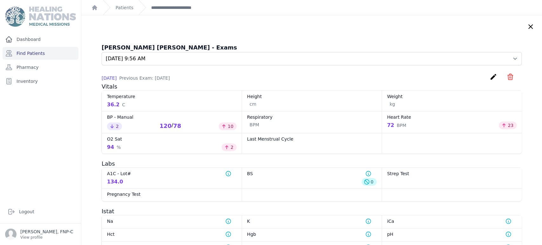
click at [527, 25] on icon at bounding box center [531, 27] width 8 height 8
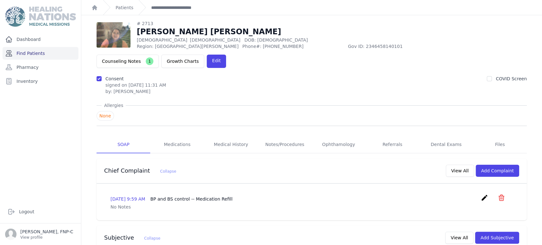
click at [42, 51] on link "Find Patients" at bounding box center [41, 53] width 76 height 13
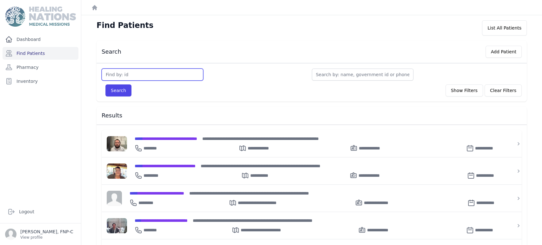
click at [138, 78] on input "text" at bounding box center [153, 75] width 102 height 12
type input "2716"
click at [117, 86] on button "Search" at bounding box center [118, 90] width 26 height 12
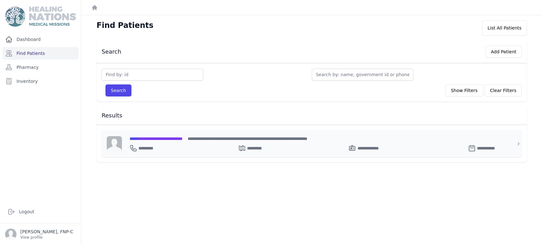
click at [155, 137] on span "**********" at bounding box center [156, 139] width 53 height 4
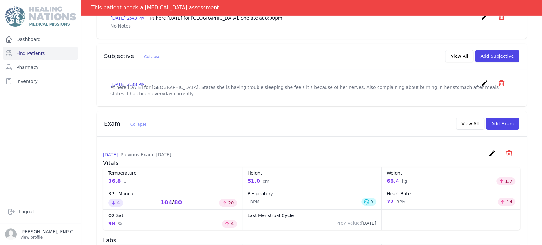
scroll to position [157, 0]
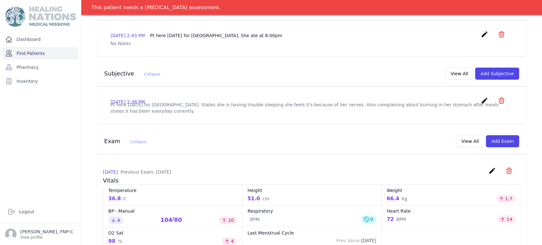
click at [17, 55] on link "Find Patients" at bounding box center [41, 53] width 76 height 13
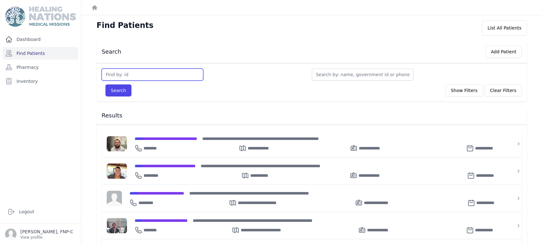
click at [138, 72] on input "text" at bounding box center [153, 75] width 102 height 12
type input "2775"
click at [130, 91] on div "Search Show Filters Clear Filters" at bounding box center [312, 90] width 420 height 12
click at [122, 93] on button "Search" at bounding box center [118, 90] width 26 height 12
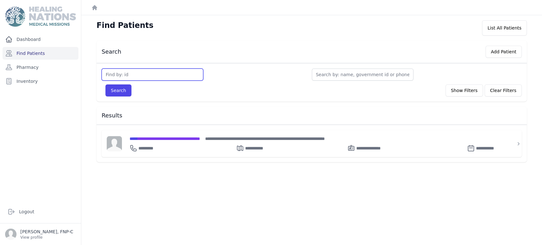
click at [116, 73] on input "text" at bounding box center [153, 75] width 102 height 12
click at [118, 89] on button "Search" at bounding box center [118, 90] width 26 height 12
click at [112, 76] on input "2775" at bounding box center [153, 75] width 102 height 12
type input "2725"
click at [112, 88] on button "Search" at bounding box center [118, 90] width 26 height 12
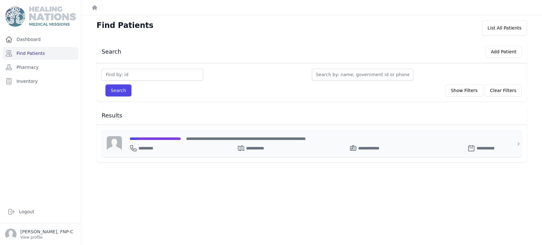
click at [152, 137] on span "**********" at bounding box center [155, 139] width 51 height 4
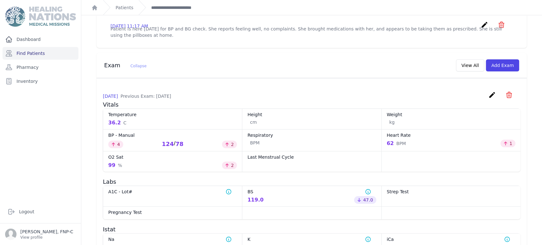
scroll to position [212, 0]
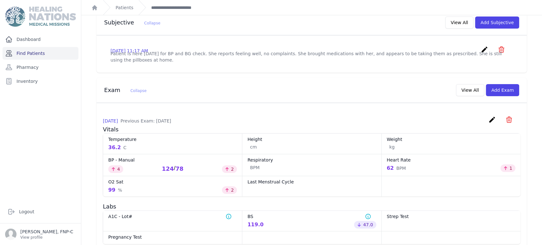
click at [37, 52] on link "Find Patients" at bounding box center [41, 53] width 76 height 13
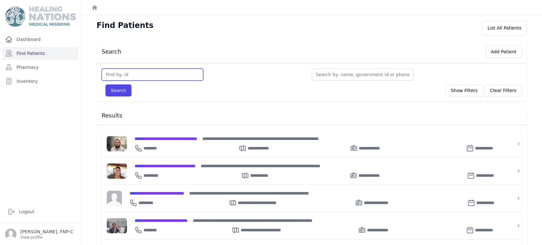
click at [123, 72] on input "text" at bounding box center [153, 75] width 102 height 12
type input "2775"
click at [120, 89] on button "Search" at bounding box center [118, 90] width 26 height 12
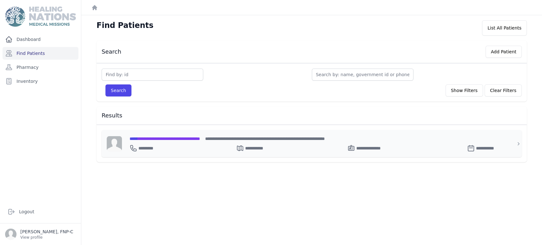
click at [148, 138] on span "**********" at bounding box center [165, 139] width 71 height 4
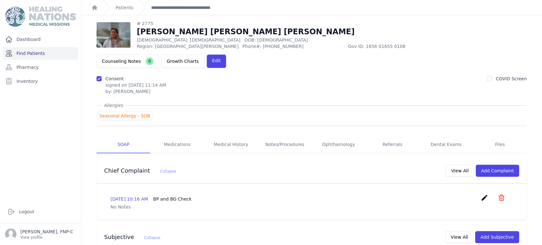
click at [40, 54] on link "Find Patients" at bounding box center [41, 53] width 76 height 13
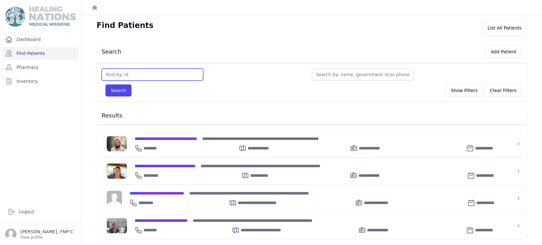
click at [125, 73] on input "text" at bounding box center [153, 75] width 102 height 12
type input "2786"
click at [125, 89] on button "Search" at bounding box center [118, 90] width 26 height 12
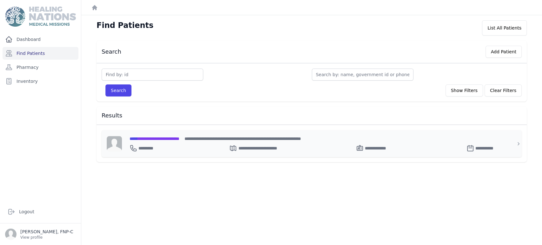
click at [149, 138] on span "**********" at bounding box center [155, 139] width 50 height 4
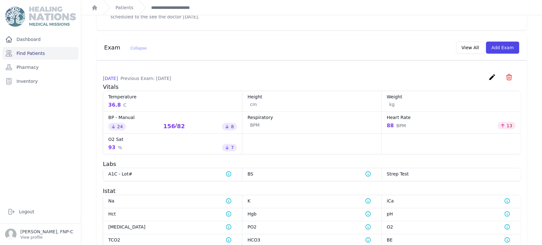
scroll to position [239, 0]
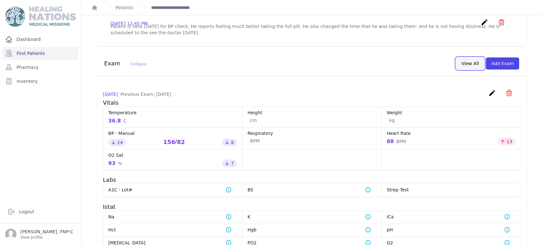
click at [471, 57] on button "View All" at bounding box center [470, 63] width 28 height 12
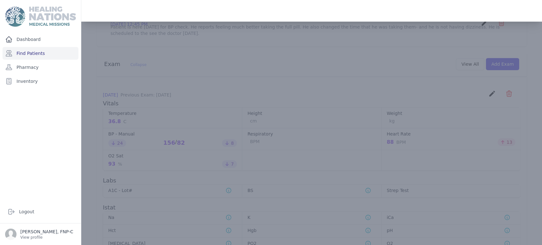
scroll to position [0, 0]
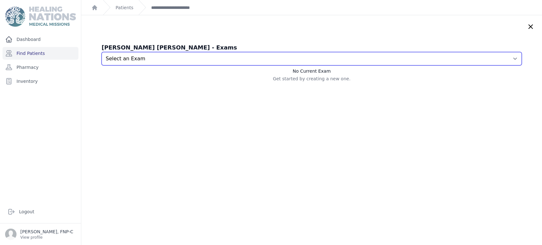
click at [504, 58] on select "Select an Exam 2025-Aug-19 12:45 PM 2025-Aug-07 12:37 PM 2025-Jun-19 1:50 PM 20…" at bounding box center [312, 58] width 420 height 13
select select "7820"
click at [102, 52] on select "Select an Exam 2025-Aug-19 12:45 PM 2025-Aug-07 12:37 PM 2025-Jun-19 1:50 PM 20…" at bounding box center [312, 58] width 420 height 13
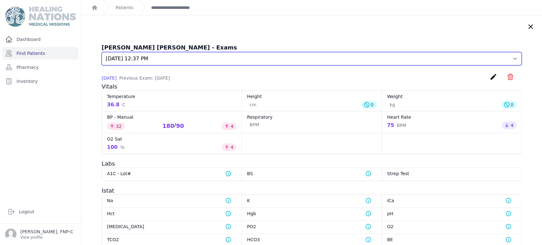
click at [505, 59] on select "Select an Exam 2025-Aug-19 12:45 PM 2025-Aug-07 12:37 PM 2025-Jun-19 1:50 PM 20…" at bounding box center [312, 58] width 420 height 13
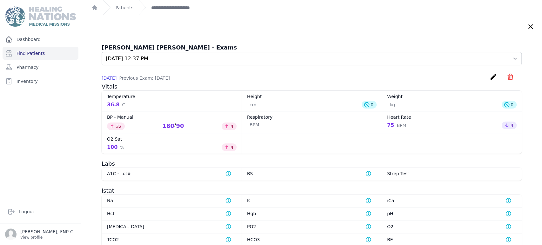
click at [527, 27] on icon at bounding box center [531, 27] width 8 height 8
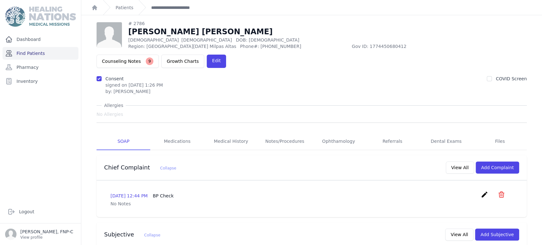
click at [19, 53] on link "Find Patients" at bounding box center [41, 53] width 76 height 13
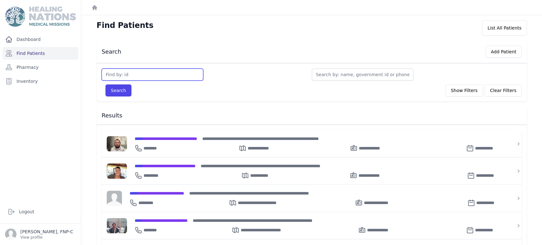
click at [118, 74] on input "text" at bounding box center [153, 75] width 102 height 12
type input "2788"
click at [125, 91] on button "Search" at bounding box center [118, 90] width 26 height 12
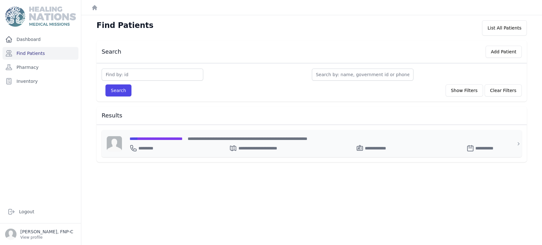
click at [152, 139] on span "**********" at bounding box center [156, 139] width 53 height 4
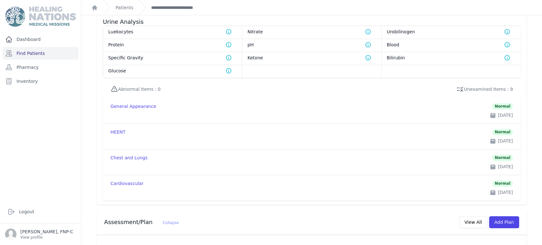
scroll to position [495, 0]
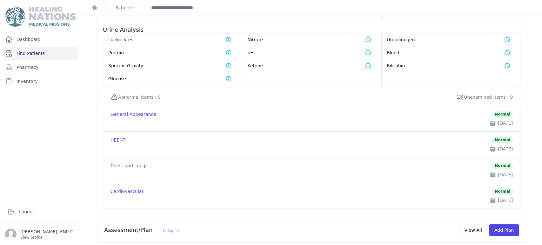
click at [22, 54] on link "Find Patients" at bounding box center [41, 53] width 76 height 13
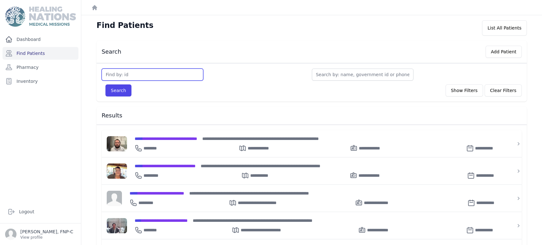
click at [126, 76] on input "text" at bounding box center [153, 75] width 102 height 12
type input "2819"
click at [118, 91] on button "Search" at bounding box center [118, 90] width 26 height 12
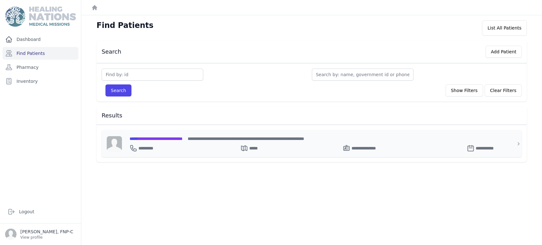
click at [147, 139] on span "**********" at bounding box center [156, 139] width 53 height 4
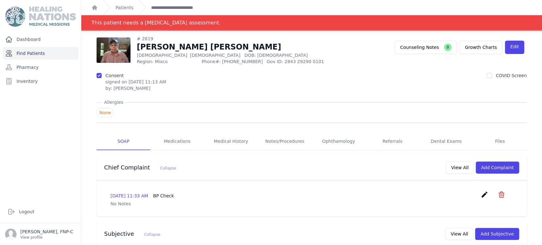
click at [37, 53] on link "Find Patients" at bounding box center [41, 53] width 76 height 13
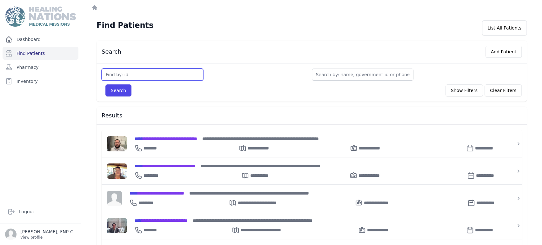
click at [139, 75] on input "text" at bounding box center [153, 75] width 102 height 12
type input "2835"
click at [126, 94] on button "Search" at bounding box center [118, 90] width 26 height 12
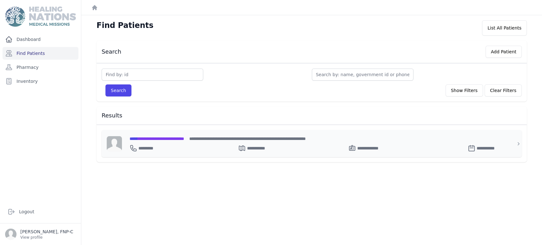
click at [170, 139] on span "**********" at bounding box center [157, 139] width 55 height 4
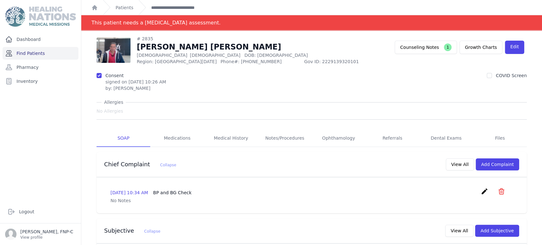
click at [43, 53] on link "Find Patients" at bounding box center [41, 53] width 76 height 13
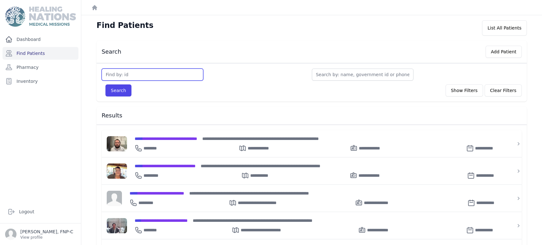
click at [135, 73] on input "text" at bounding box center [153, 75] width 102 height 12
type input "2851"
click at [112, 88] on button "Search" at bounding box center [118, 90] width 26 height 12
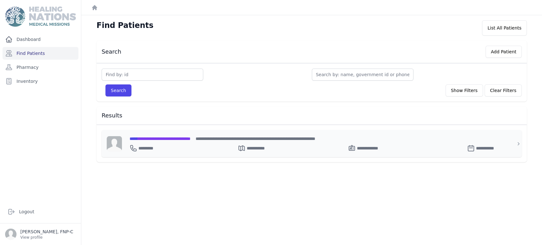
click at [146, 138] on span "**********" at bounding box center [160, 139] width 61 height 4
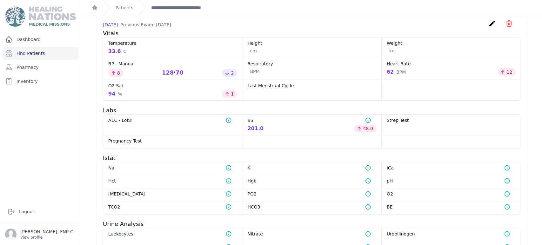
scroll to position [262, 0]
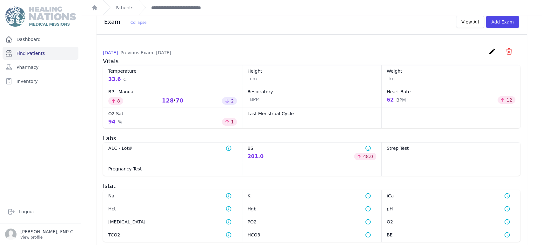
click at [38, 53] on link "Find Patients" at bounding box center [41, 53] width 76 height 13
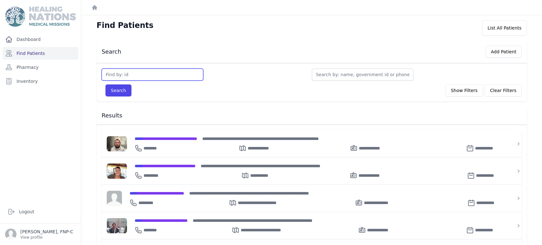
click at [116, 75] on input "text" at bounding box center [153, 75] width 102 height 12
type input "2868"
click at [116, 86] on button "Search" at bounding box center [118, 90] width 26 height 12
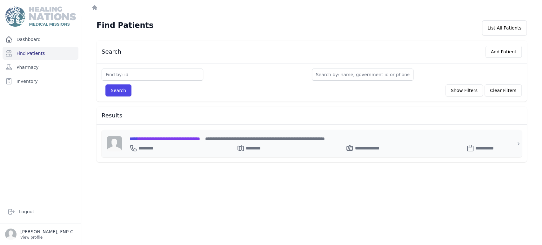
click at [146, 139] on span "**********" at bounding box center [165, 139] width 71 height 4
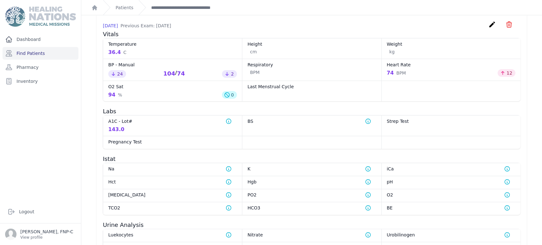
scroll to position [282, 0]
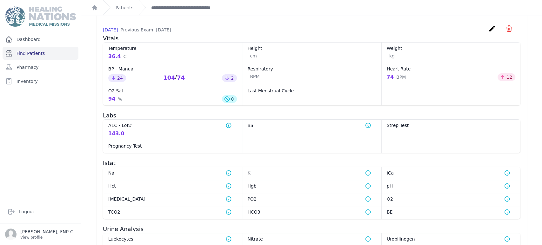
click at [33, 51] on link "Find Patients" at bounding box center [41, 53] width 76 height 13
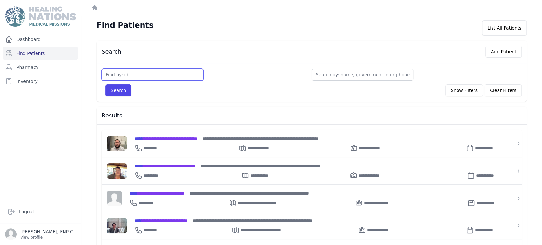
click at [108, 75] on input "text" at bounding box center [153, 75] width 102 height 12
type input "2883"
click at [118, 88] on button "Search" at bounding box center [118, 90] width 26 height 12
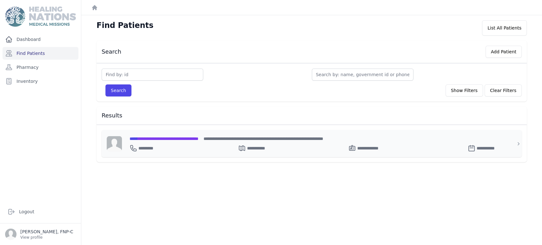
click at [150, 139] on span "**********" at bounding box center [164, 139] width 69 height 4
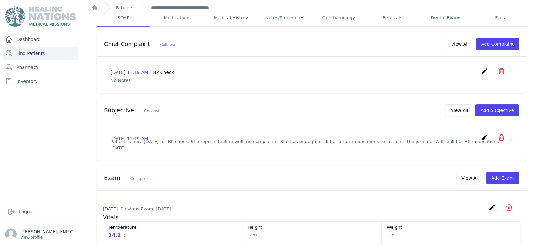
scroll to position [141, 0]
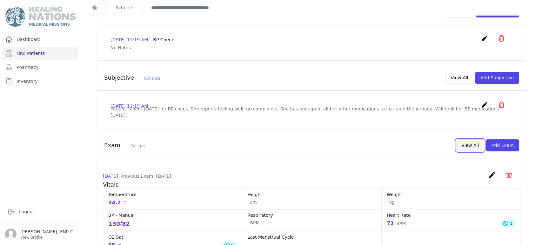
click at [468, 144] on button "View All" at bounding box center [470, 145] width 28 height 12
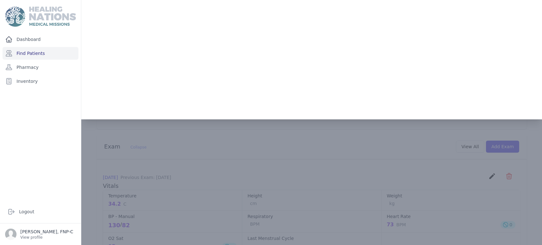
scroll to position [0, 0]
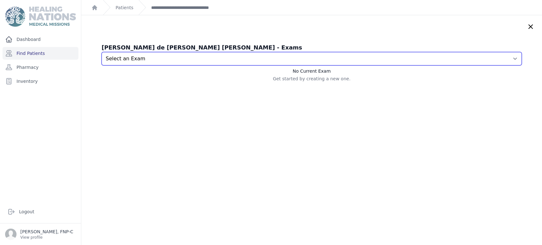
click at [503, 58] on select "Select an Exam 2025-Sep-18 11:26 AM 2025-Sep-18 11:20 AM 2025-Aug-19 12:59 PM 2…" at bounding box center [312, 58] width 420 height 13
select select "7850"
click at [102, 52] on select "Select an Exam 2025-Sep-18 11:26 AM 2025-Sep-18 11:20 AM 2025-Aug-19 12:59 PM 2…" at bounding box center [312, 58] width 420 height 13
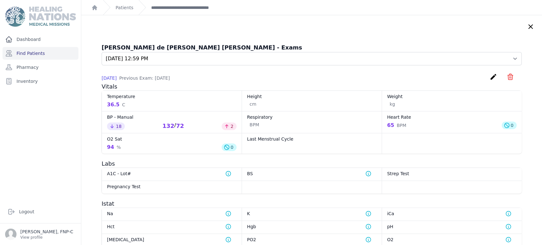
click at [529, 25] on icon at bounding box center [531, 27] width 4 height 4
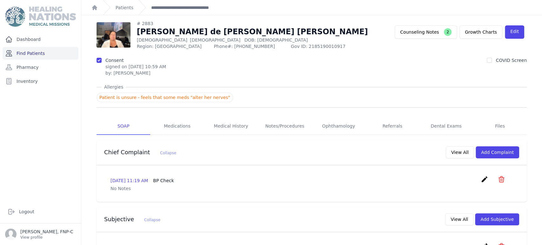
click at [40, 53] on link "Find Patients" at bounding box center [41, 53] width 76 height 13
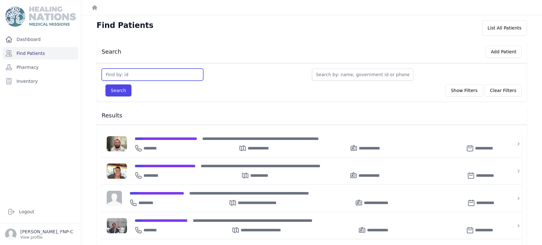
click at [158, 73] on input "text" at bounding box center [153, 75] width 102 height 12
type input "2885"
click at [119, 89] on button "Search" at bounding box center [118, 90] width 26 height 12
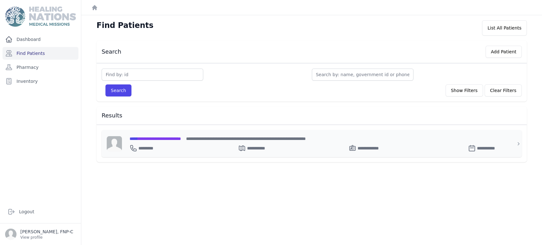
click at [158, 137] on span "**********" at bounding box center [155, 139] width 51 height 4
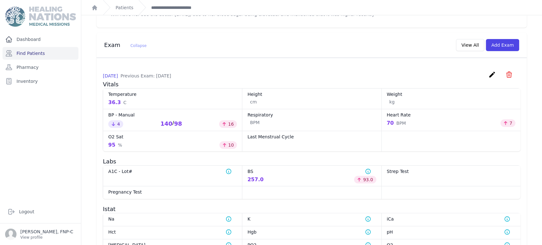
scroll to position [212, 0]
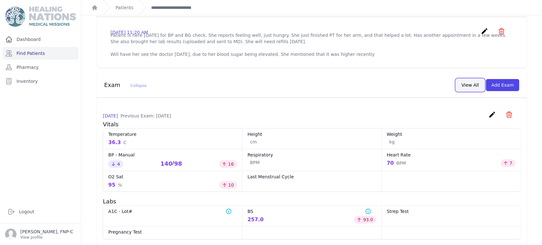
click at [466, 86] on button "View All" at bounding box center [470, 85] width 28 height 12
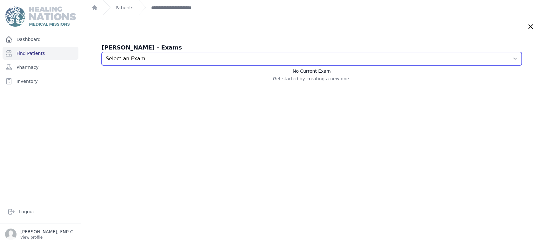
click at [502, 58] on select "Select an Exam 2025-Aug-19 11:20 AM 2025-Jul-15 11:13 AM 2025-Jun-20 11:53 AM 2…" at bounding box center [312, 58] width 420 height 13
click at [102, 52] on select "Select an Exam 2025-Aug-19 11:20 AM 2025-Jul-15 11:13 AM 2025-Jun-20 11:53 AM 2…" at bounding box center [312, 58] width 420 height 13
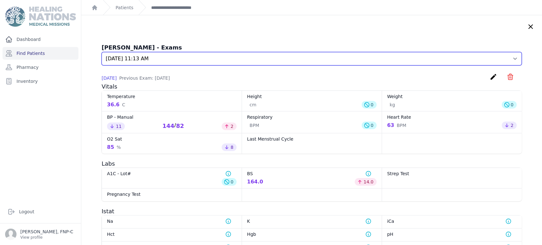
click at [502, 59] on select "Select an Exam 2025-Aug-19 11:20 AM 2025-Jul-15 11:13 AM 2025-Jun-20 11:53 AM 2…" at bounding box center [312, 58] width 420 height 13
select select "7372"
click at [102, 52] on select "Select an Exam 2025-Aug-19 11:20 AM 2025-Jul-15 11:13 AM 2025-Jun-20 11:53 AM 2…" at bounding box center [312, 58] width 420 height 13
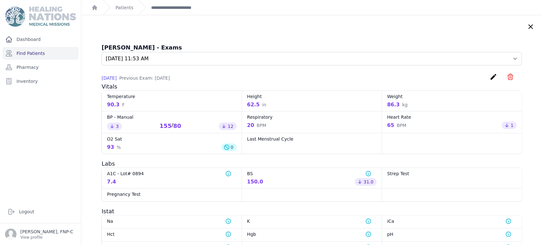
click at [529, 25] on icon at bounding box center [531, 27] width 4 height 4
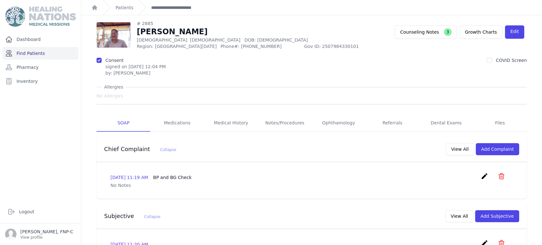
click at [40, 53] on link "Find Patients" at bounding box center [41, 53] width 76 height 13
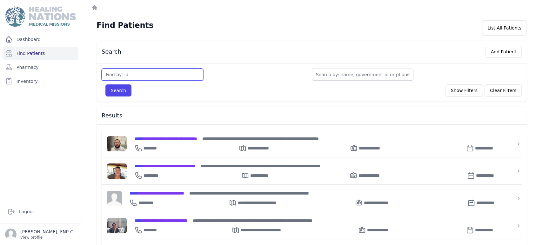
click at [113, 76] on input "text" at bounding box center [153, 75] width 102 height 12
type input "2888"
click at [114, 91] on button "Search" at bounding box center [118, 90] width 26 height 12
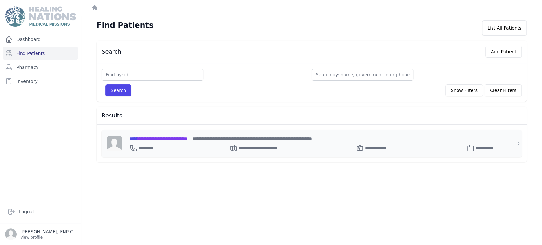
click at [145, 137] on span "**********" at bounding box center [159, 139] width 58 height 4
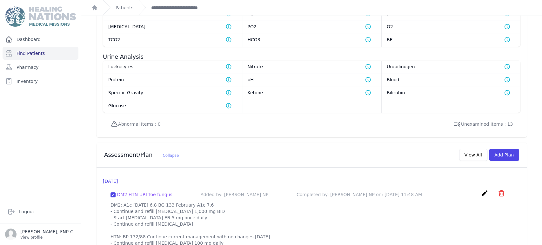
scroll to position [459, 0]
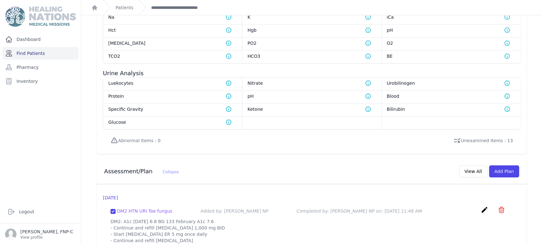
click at [25, 53] on link "Find Patients" at bounding box center [41, 53] width 76 height 13
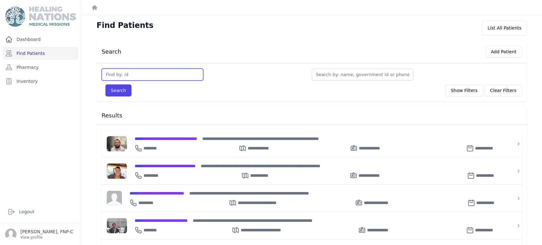
click at [109, 72] on input "text" at bounding box center [153, 75] width 102 height 12
type input "2900"
click at [128, 89] on button "Search" at bounding box center [118, 90] width 26 height 12
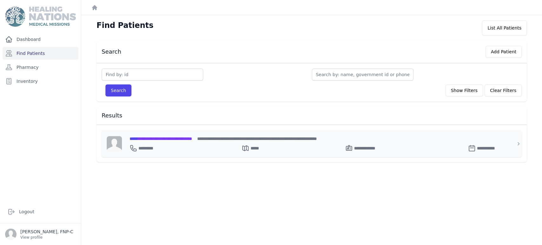
click at [158, 139] on span "**********" at bounding box center [161, 139] width 63 height 4
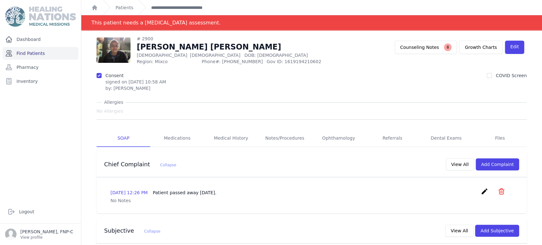
click at [30, 52] on link "Find Patients" at bounding box center [41, 53] width 76 height 13
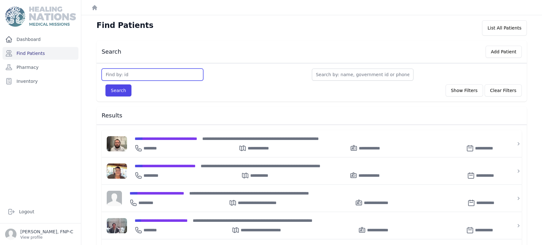
drag, startPoint x: 111, startPoint y: 75, endPoint x: 143, endPoint y: 61, distance: 35.4
click at [112, 74] on input "text" at bounding box center [153, 75] width 102 height 12
type input "2919"
click at [114, 90] on button "Search" at bounding box center [118, 90] width 26 height 12
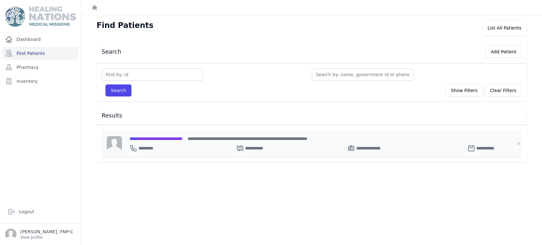
click at [151, 137] on span "**********" at bounding box center [156, 139] width 53 height 4
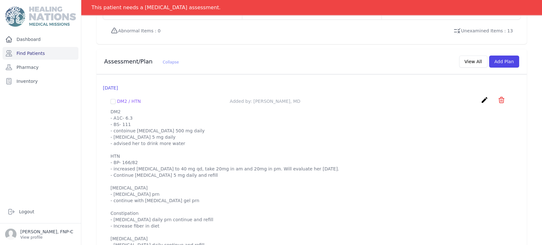
scroll to position [608, 0]
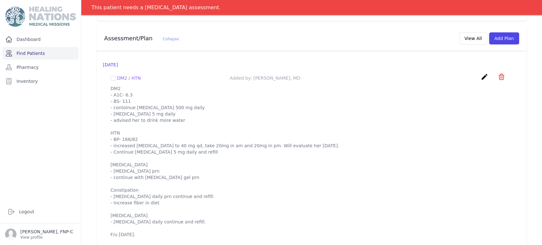
click at [31, 53] on link "Find Patients" at bounding box center [41, 53] width 76 height 13
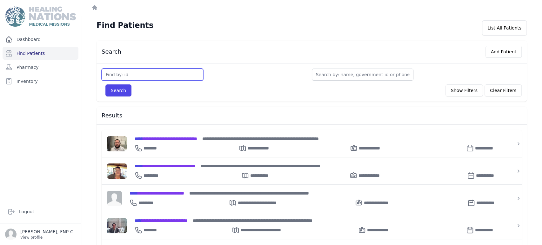
click at [126, 76] on input "text" at bounding box center [153, 75] width 102 height 12
type input "2949"
click at [116, 84] on button "Search" at bounding box center [118, 90] width 26 height 12
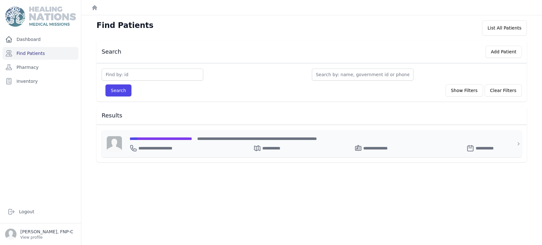
click at [147, 139] on span "**********" at bounding box center [161, 139] width 63 height 4
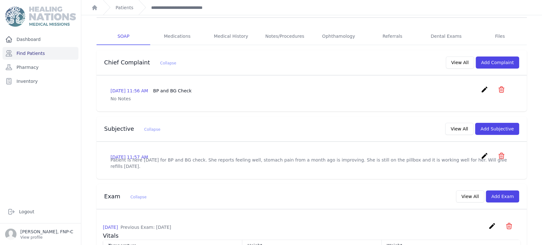
scroll to position [102, 0]
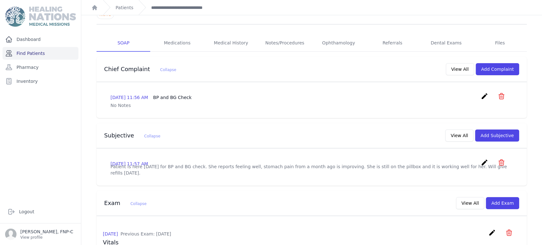
click at [36, 55] on link "Find Patients" at bounding box center [41, 53] width 76 height 13
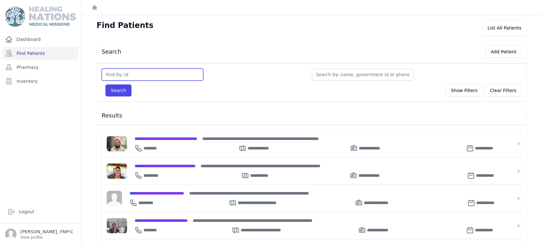
click at [128, 77] on input "text" at bounding box center [153, 75] width 102 height 12
type input "2960"
click at [125, 86] on button "Search" at bounding box center [118, 90] width 26 height 12
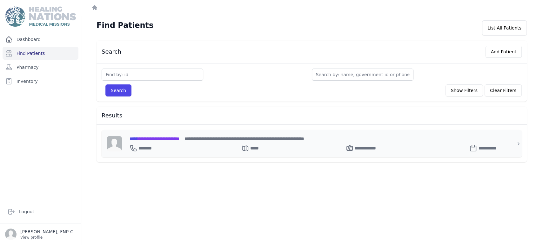
click at [158, 140] on span "**********" at bounding box center [155, 139] width 50 height 4
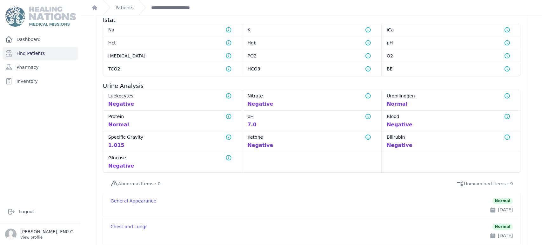
scroll to position [355, 0]
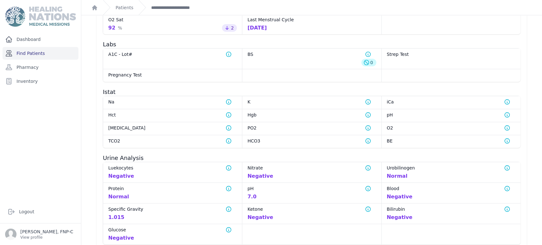
click at [42, 51] on link "Find Patients" at bounding box center [41, 53] width 76 height 13
